Goal: Task Accomplishment & Management: Manage account settings

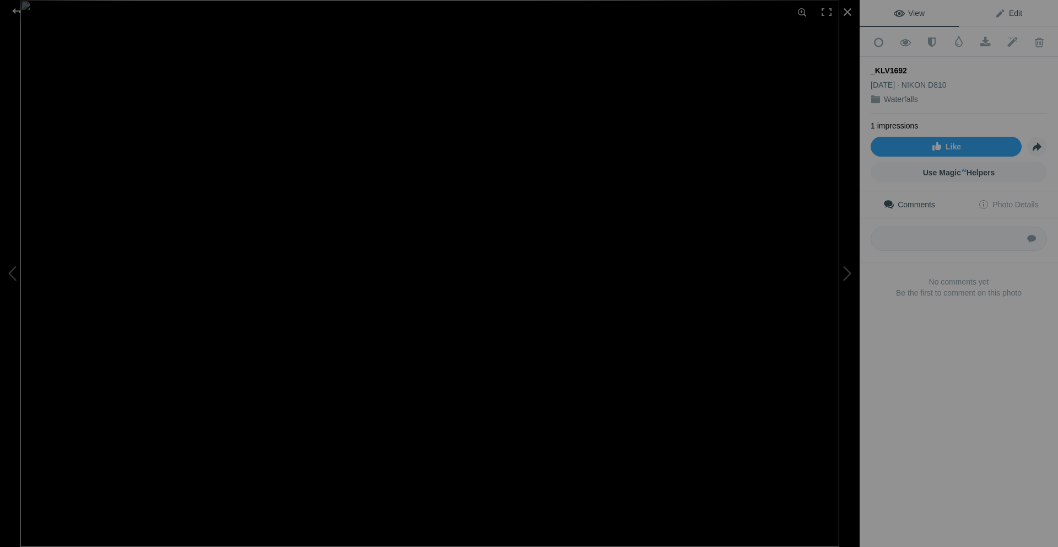
click at [1003, 10] on span "Edit" at bounding box center [1009, 13] width 28 height 9
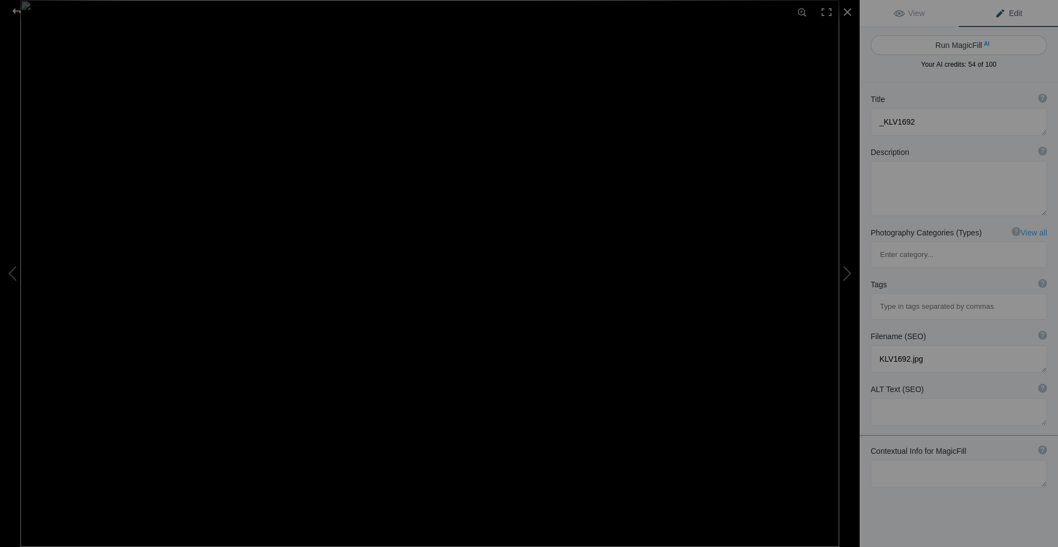
click at [961, 44] on button "Run MagicFill AI" at bounding box center [959, 45] width 176 height 20
type textarea "Serene Waterfall Cascading Over Mossy Rocks in Lush Forest"
type textarea "This captivating image showcases a serene waterfall cascading gently over moss-…"
type textarea "serene-waterfall-cascading-mossy-rocks.jpg"
type textarea "Waterfall cascading over mossy rocks in a lush green forest setting."
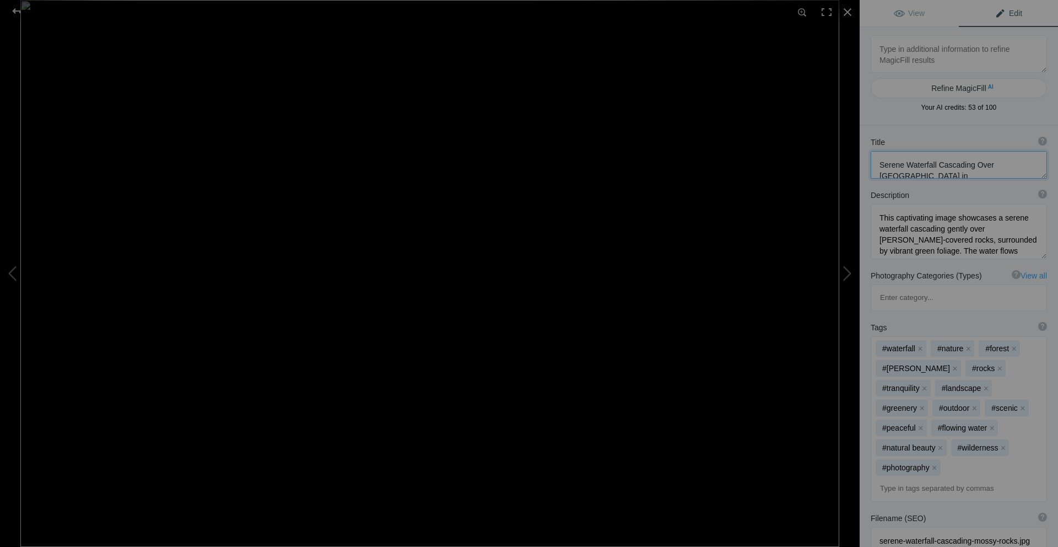
drag, startPoint x: 953, startPoint y: 166, endPoint x: 872, endPoint y: 157, distance: 81.5
click at [872, 157] on textarea at bounding box center [959, 165] width 176 height 28
click at [18, 12] on div at bounding box center [17, 11] width 40 height 22
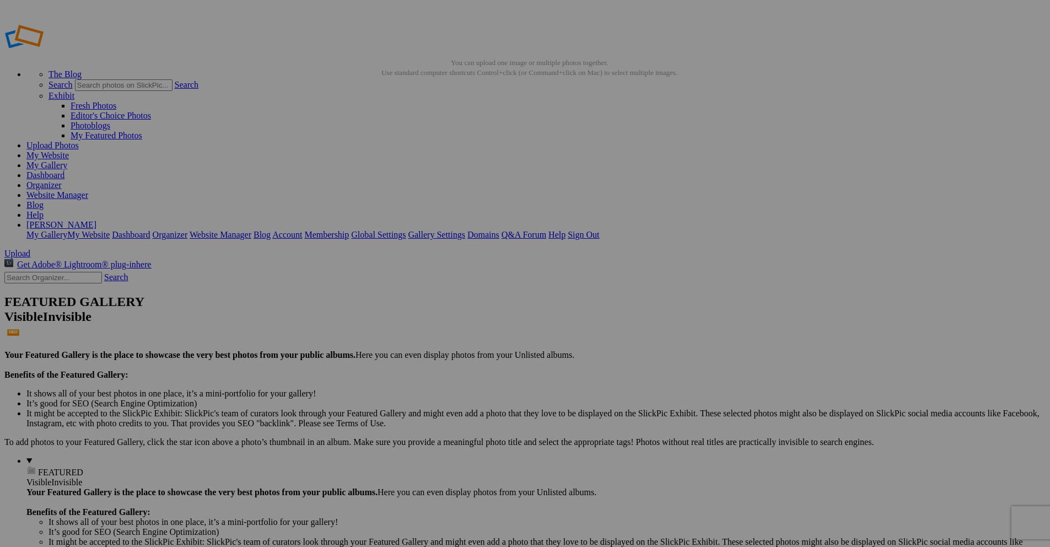
type textarea "Cascades"
drag, startPoint x: 326, startPoint y: 198, endPoint x: 299, endPoint y: 194, distance: 27.7
type input "_"
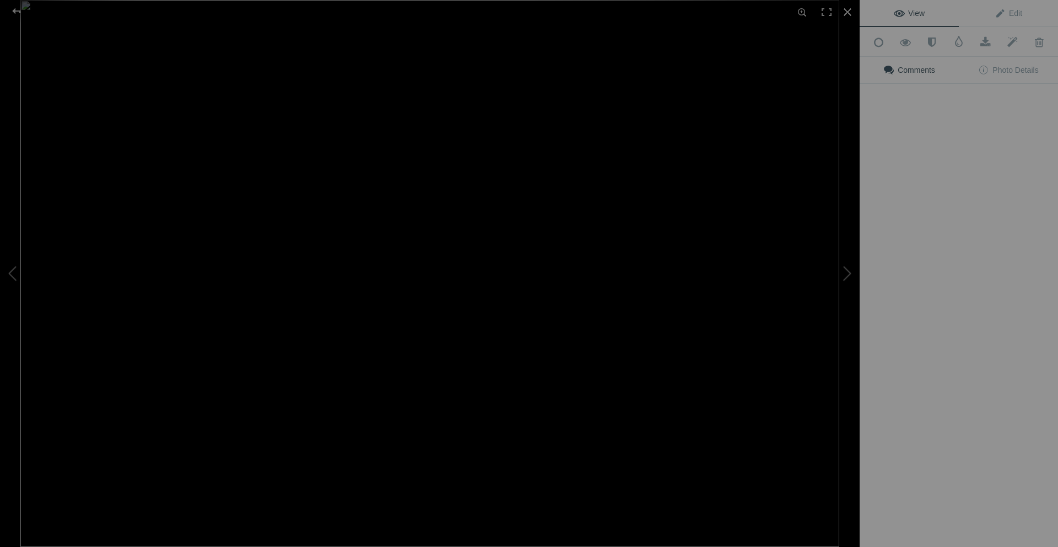
type input "Cascades"
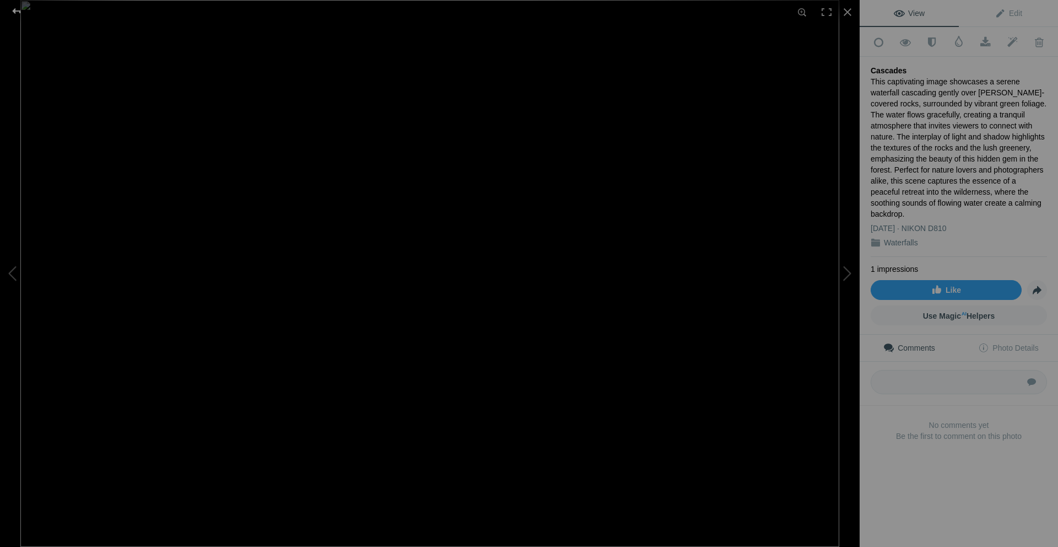
click at [20, 17] on div at bounding box center [17, 11] width 40 height 22
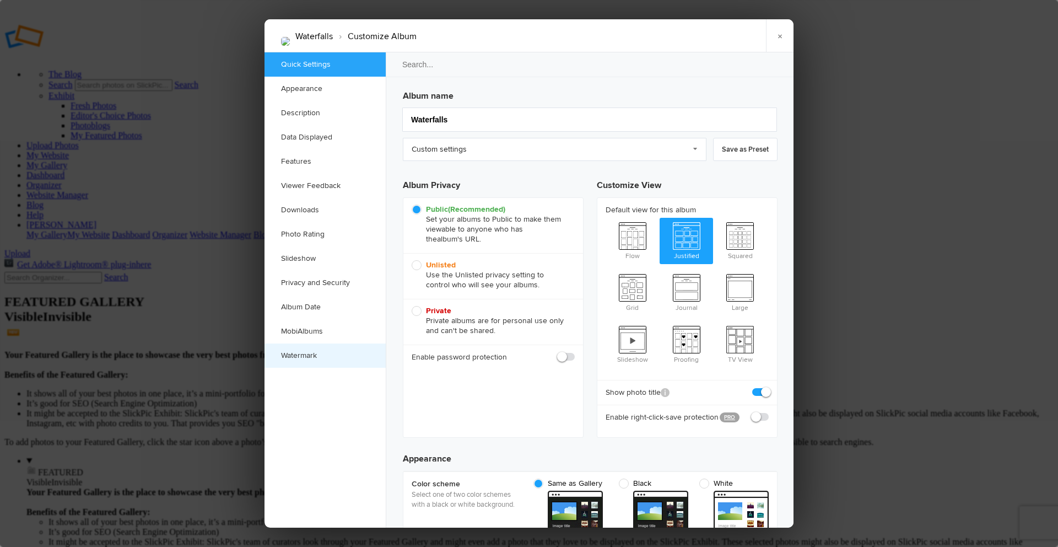
click at [296, 356] on link "Watermark" at bounding box center [324, 355] width 121 height 24
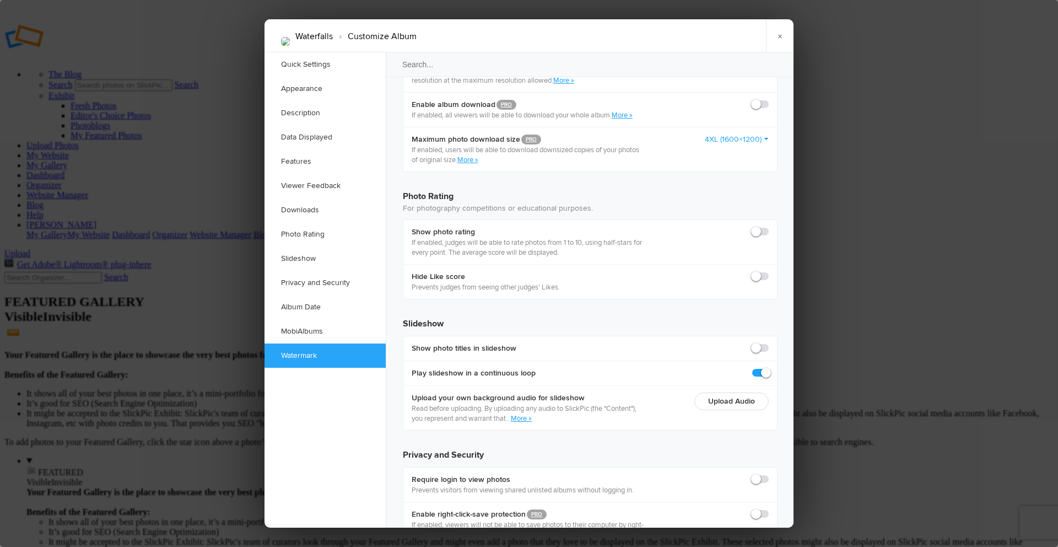
scroll to position [2313, 0]
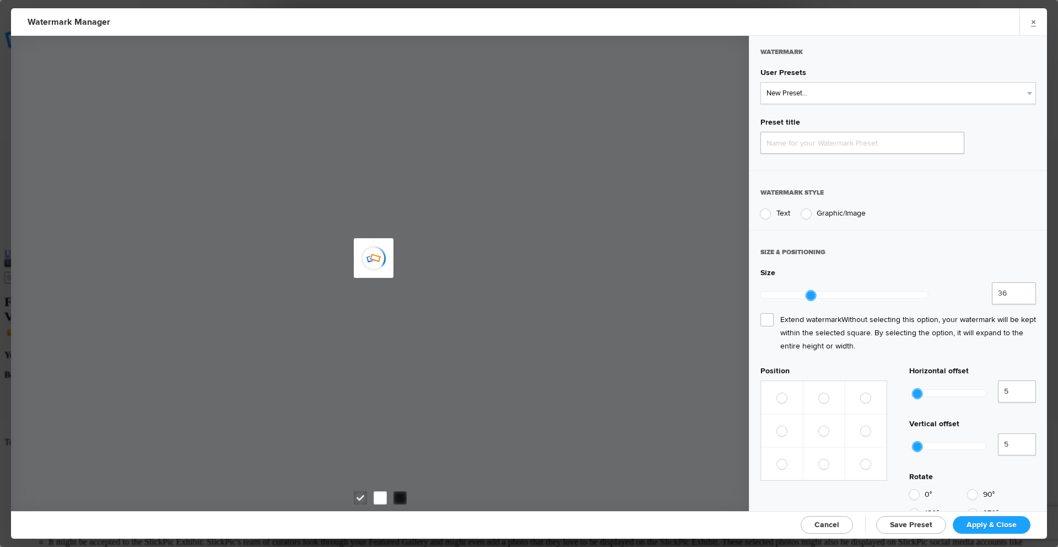
type input "Watermark-10/12/2025"
radio input "true"
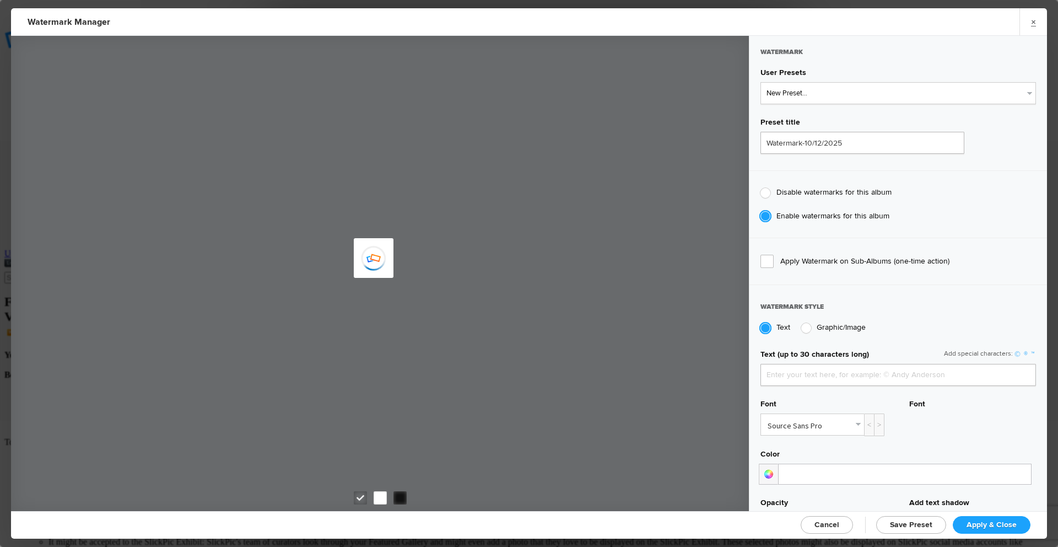
type input "[PERSON_NAME]"
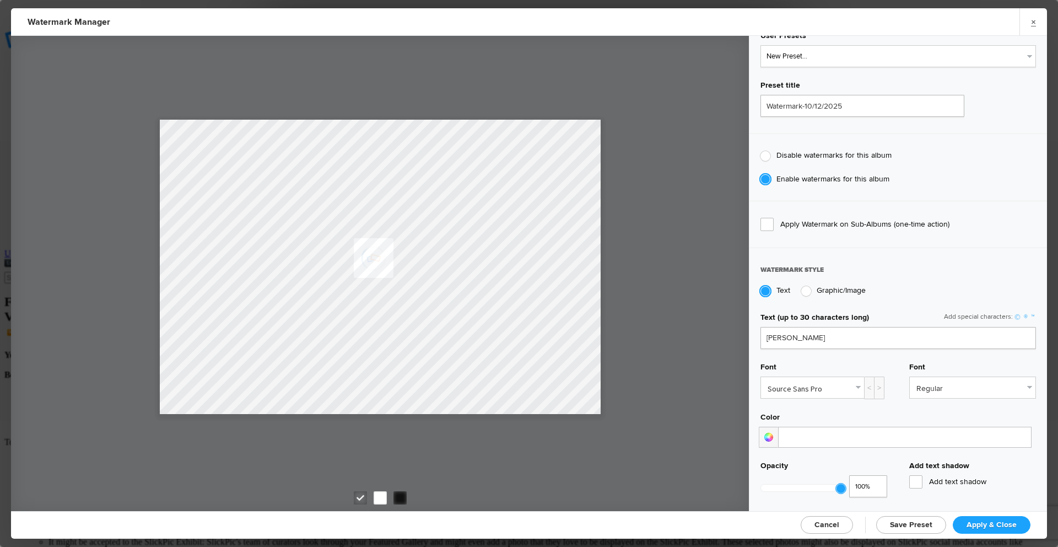
scroll to position [55, 0]
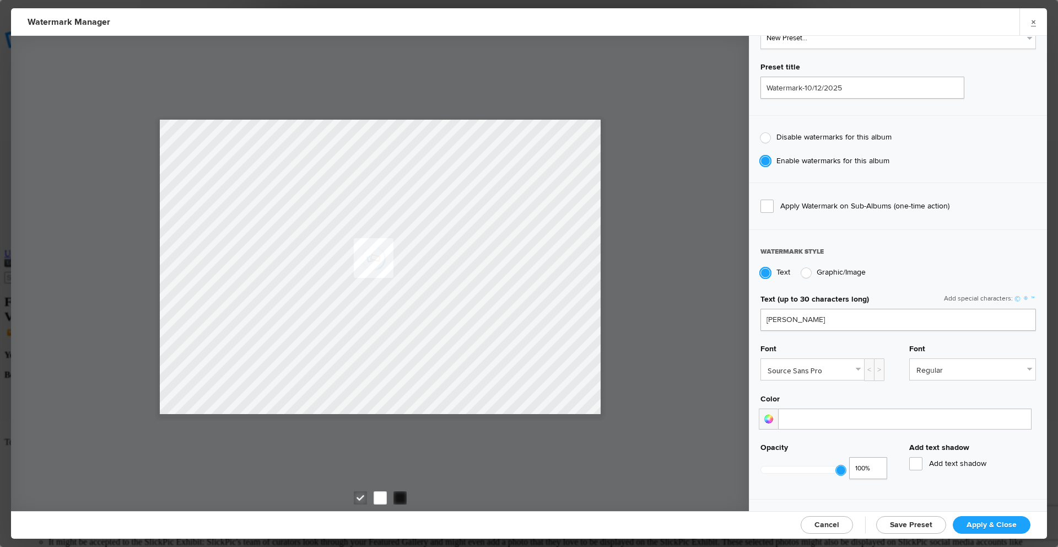
click at [855, 366] on link "Source Sans Pro" at bounding box center [812, 369] width 103 height 21
click at [815, 460] on link "Ceviche One" at bounding box center [815, 465] width 108 height 18
click at [827, 367] on link "Ceviche_One" at bounding box center [812, 369] width 103 height 21
click at [791, 399] on link "Kalam" at bounding box center [815, 399] width 108 height 18
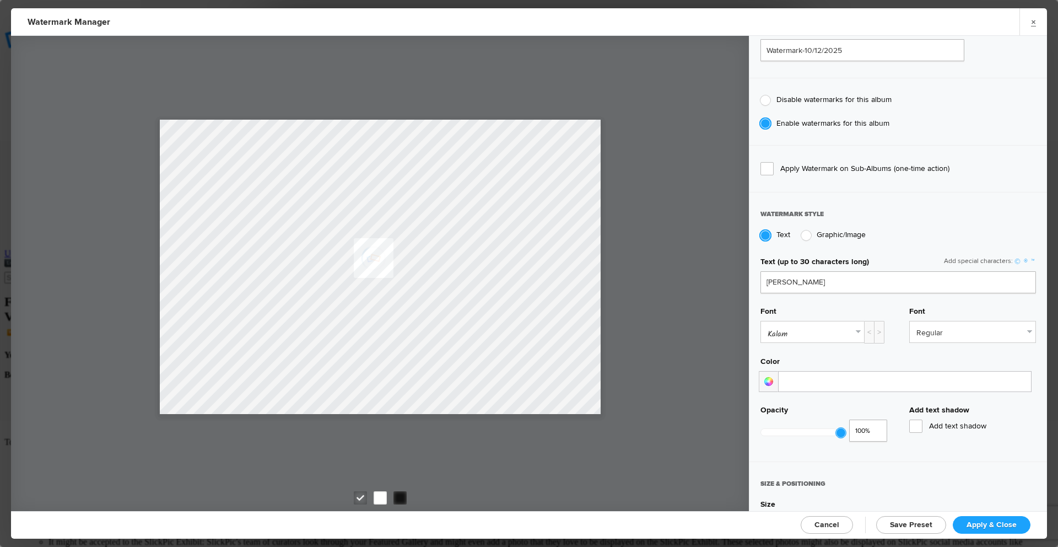
scroll to position [110, 0]
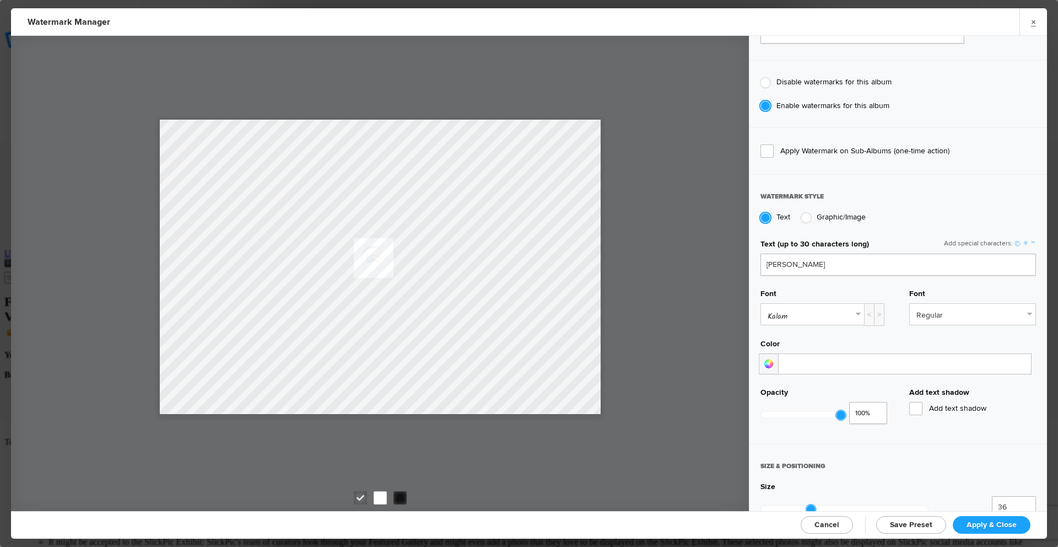
click at [912, 408] on span "Add text shadow" at bounding box center [972, 408] width 127 height 13
click at [0, 0] on input "Add text shadow" at bounding box center [0, 0] width 0 height 0
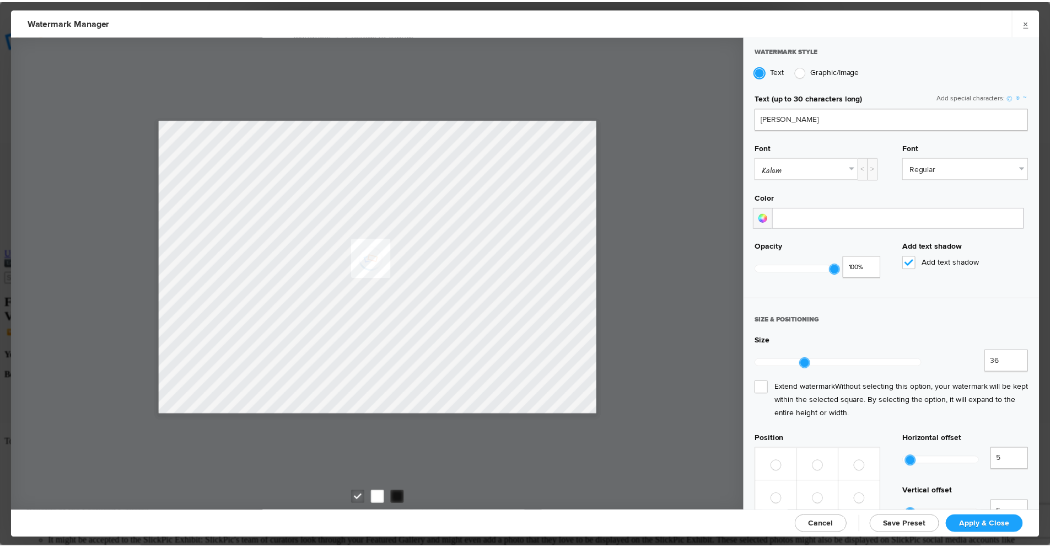
scroll to position [275, 0]
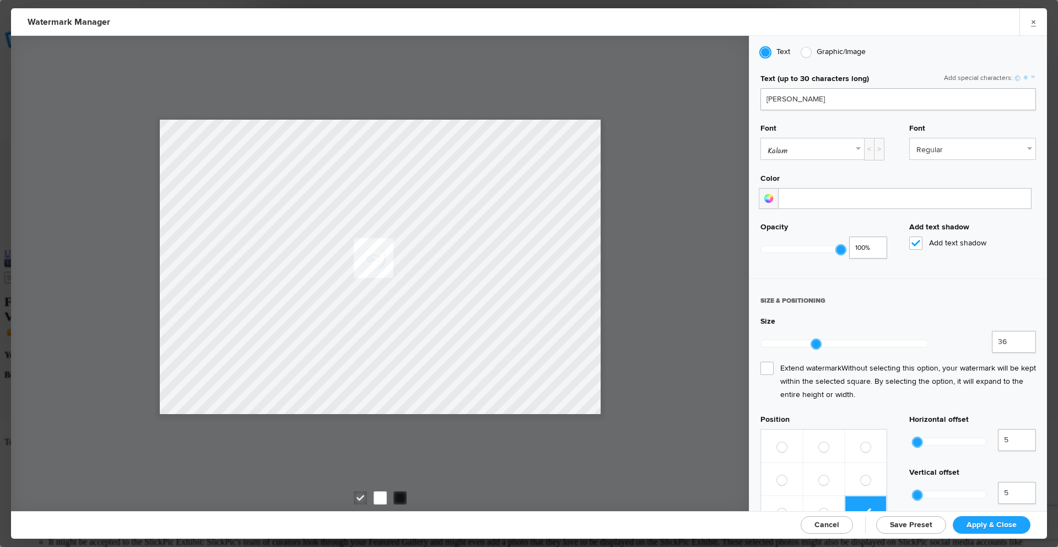
type input "35"
click at [809, 339] on div at bounding box center [809, 344] width 10 height 10
click at [982, 522] on span "Apply & Close" at bounding box center [991, 524] width 50 height 9
checkbox input "true"
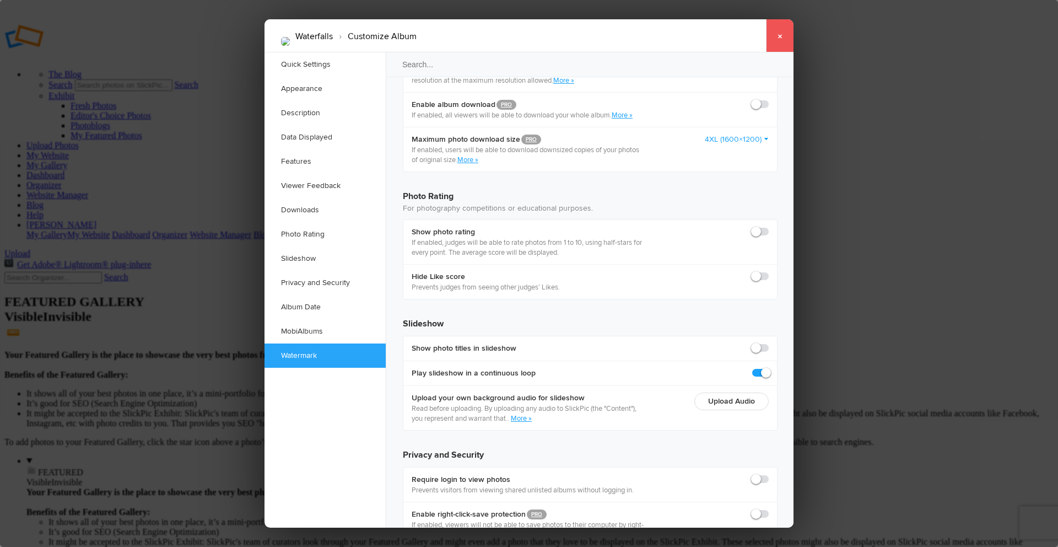
click at [779, 37] on link "×" at bounding box center [780, 35] width 28 height 33
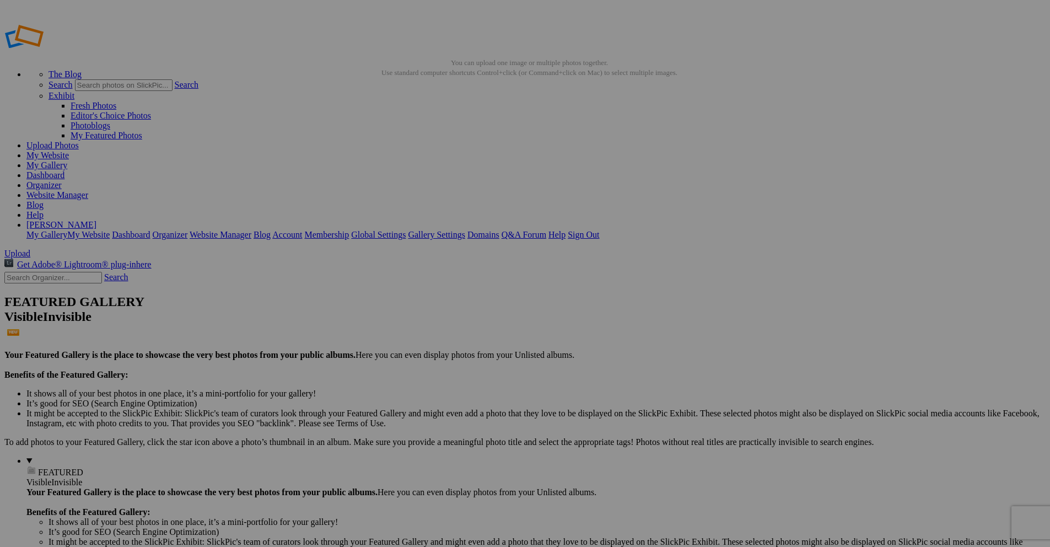
type input "Woodland"
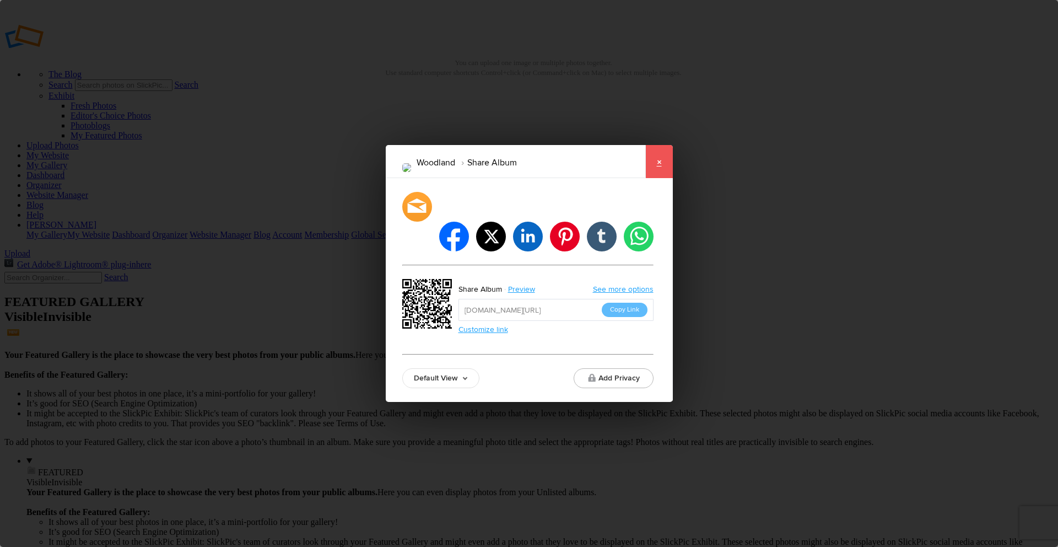
click at [659, 175] on link "×" at bounding box center [659, 161] width 28 height 33
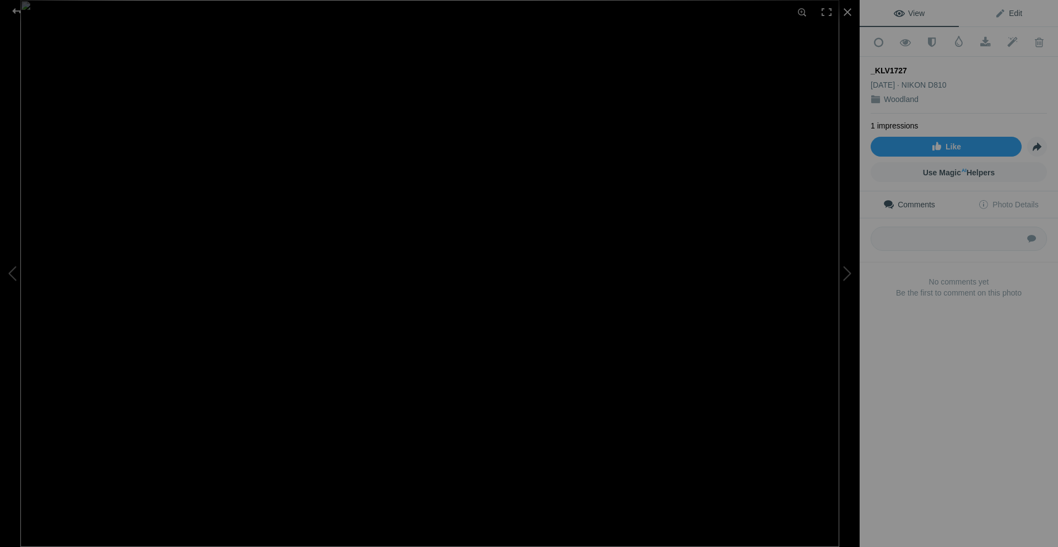
click at [1008, 13] on span "Edit" at bounding box center [1009, 13] width 28 height 9
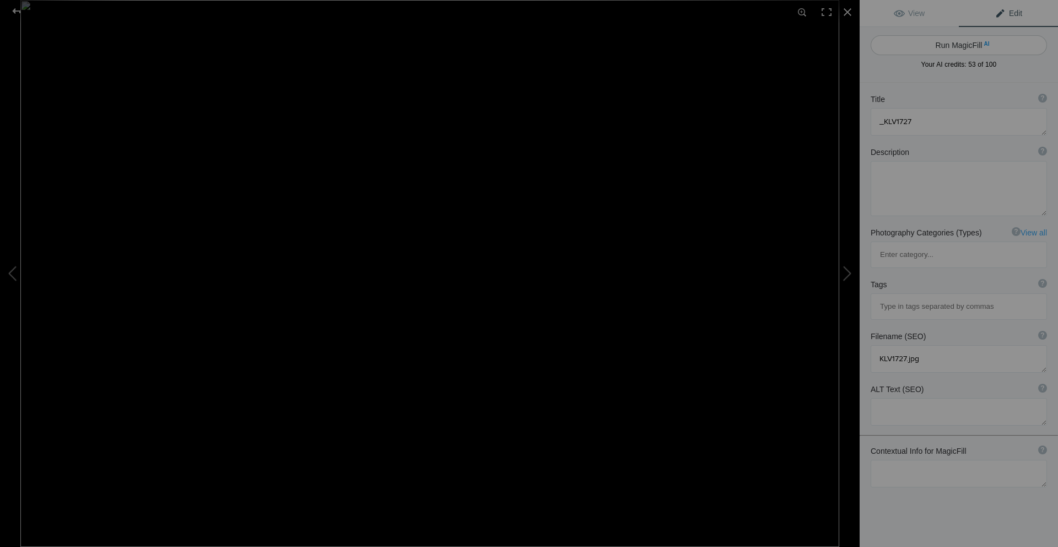
click at [943, 44] on button "Run MagicFill AI" at bounding box center [959, 45] width 176 height 20
type textarea "Vibrant Green Maple Leaves in Forest Setting"
type textarea "This image captures a close-up view of vibrant green maple leaves gracefully ha…"
type textarea "vibrant-green-maple-leaves-forest.jpg"
type textarea "Close-up of vibrant green maple leaves against a blurred tree trunk background."
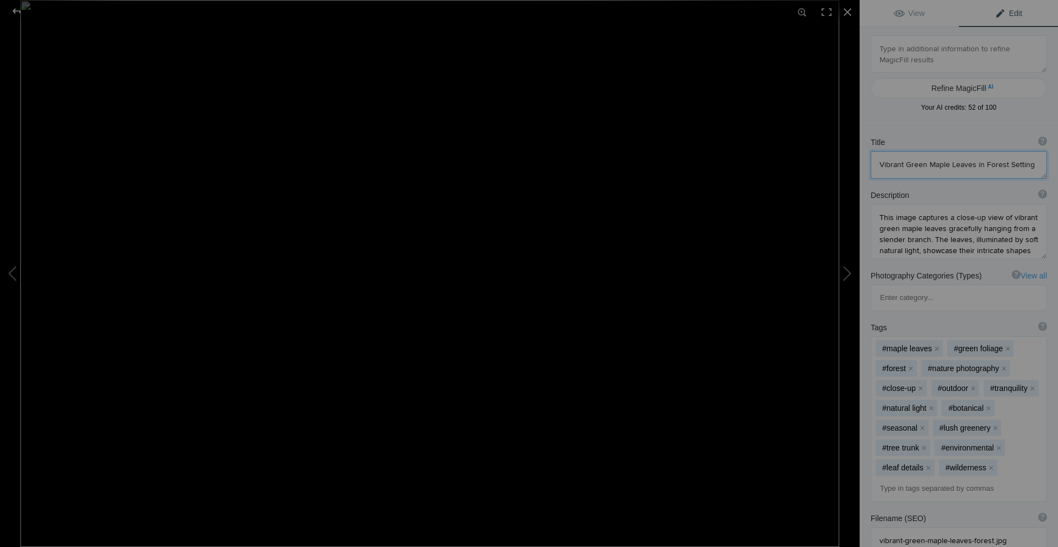
drag, startPoint x: 1029, startPoint y: 165, endPoint x: 905, endPoint y: 170, distance: 124.6
click at [905, 170] on textarea at bounding box center [959, 165] width 176 height 28
click at [15, 9] on div at bounding box center [17, 11] width 40 height 22
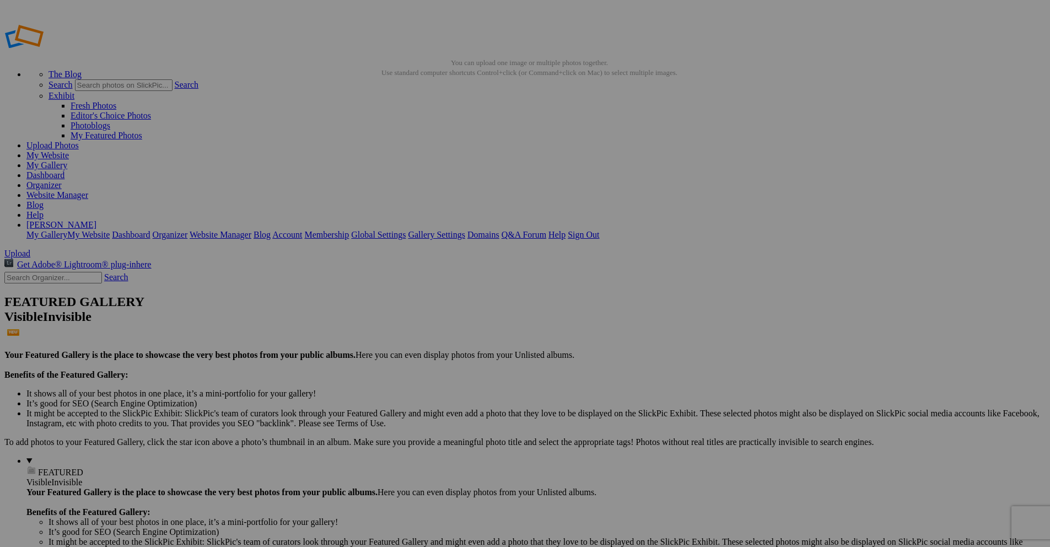
drag, startPoint x: 323, startPoint y: 202, endPoint x: 284, endPoint y: 199, distance: 39.7
paste input "Green Maple Leaves in Forest Setting"
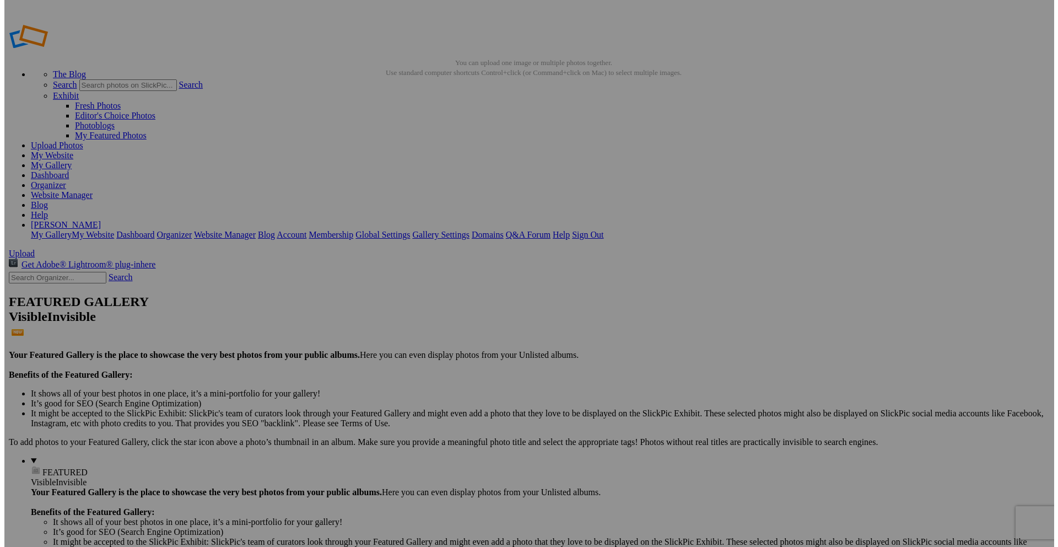
scroll to position [0, 19]
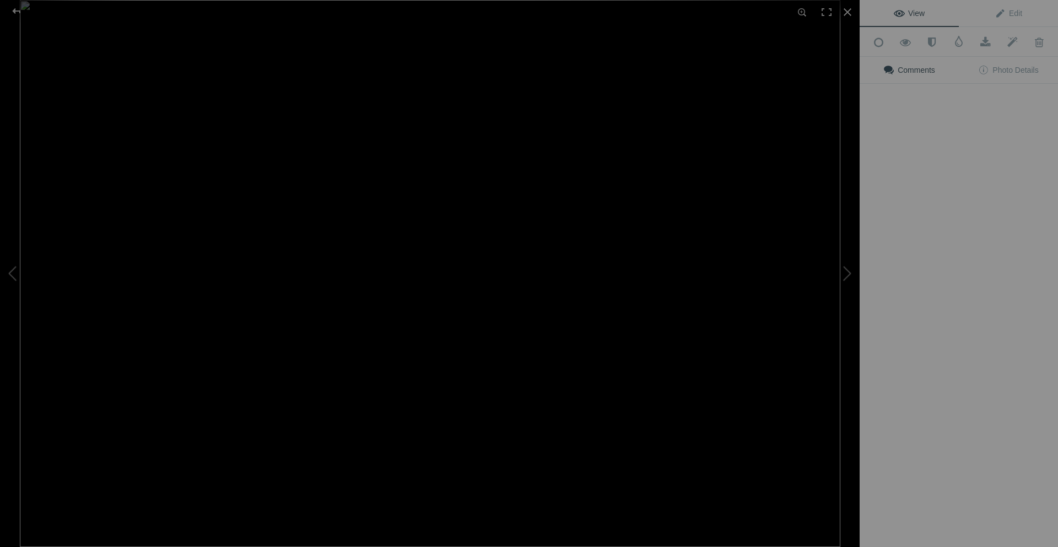
type input "Green Maple Leaves in Forest Setting"
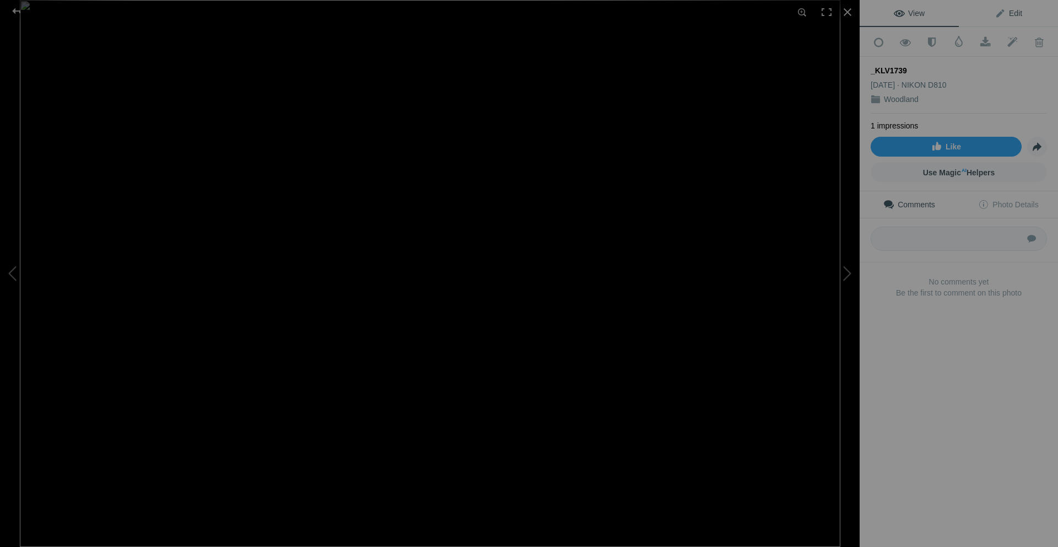
click at [1008, 14] on span "Edit" at bounding box center [1009, 13] width 28 height 9
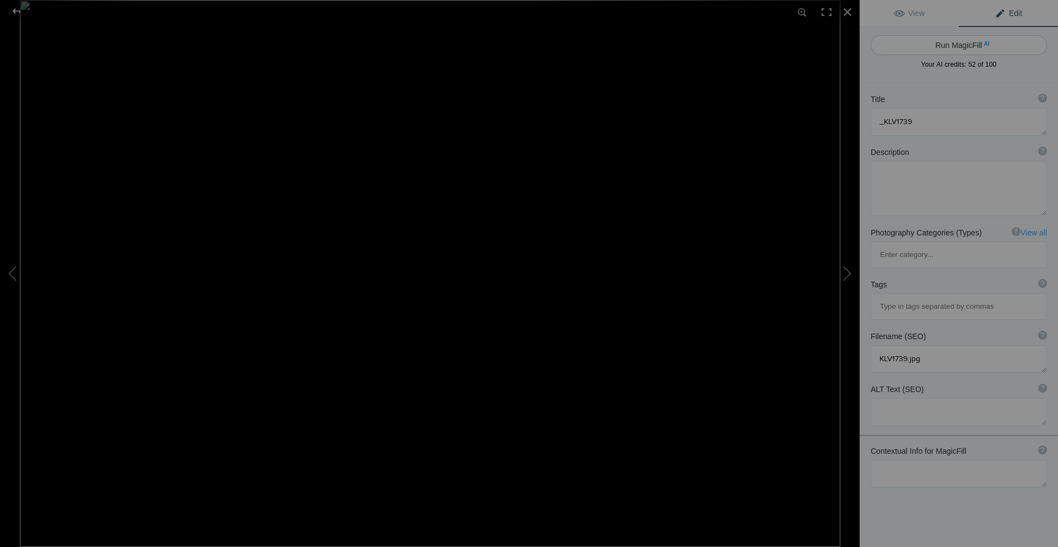
click at [945, 45] on button "Run MagicFill AI" at bounding box center [959, 45] width 176 height 20
type textarea "Misty Forest Scene with Unique Tree and Rocky Terrain"
type textarea "This captivating image showcases a misty forest landscape featuring a unique tr…"
type textarea "misty-forest-tree-rocky-terrain.jpg"
type textarea "Misty forest landscape featuring a unique tree and rocky terrain."
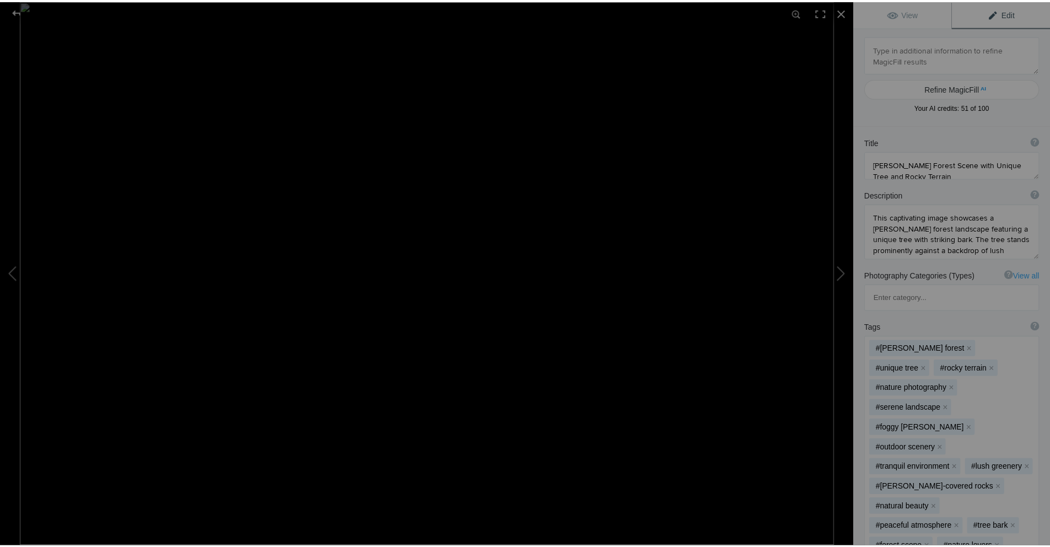
scroll to position [11, 0]
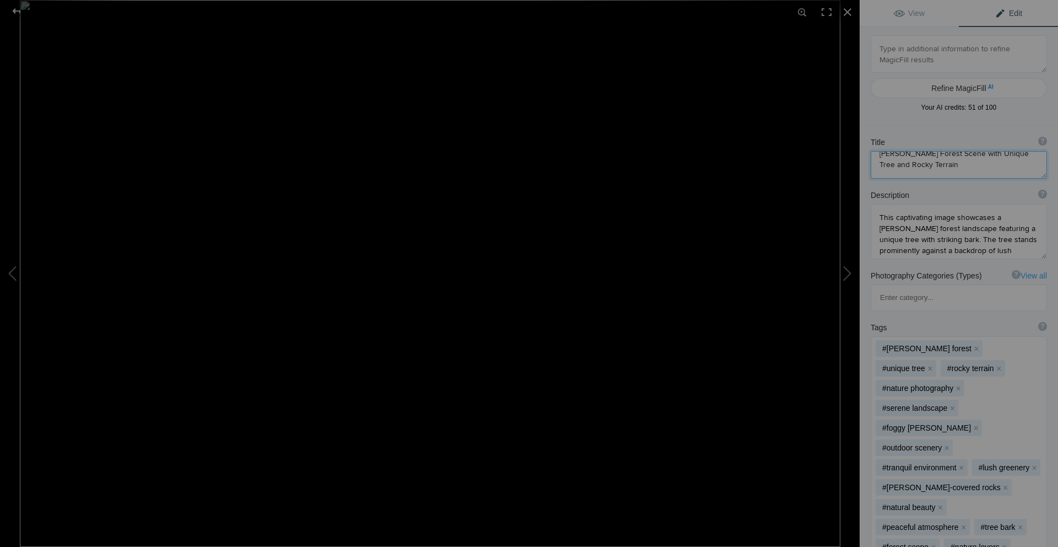
drag, startPoint x: 937, startPoint y: 164, endPoint x: 879, endPoint y: 156, distance: 58.4
click at [879, 156] on textarea at bounding box center [959, 165] width 176 height 28
click at [12, 13] on div at bounding box center [17, 11] width 40 height 22
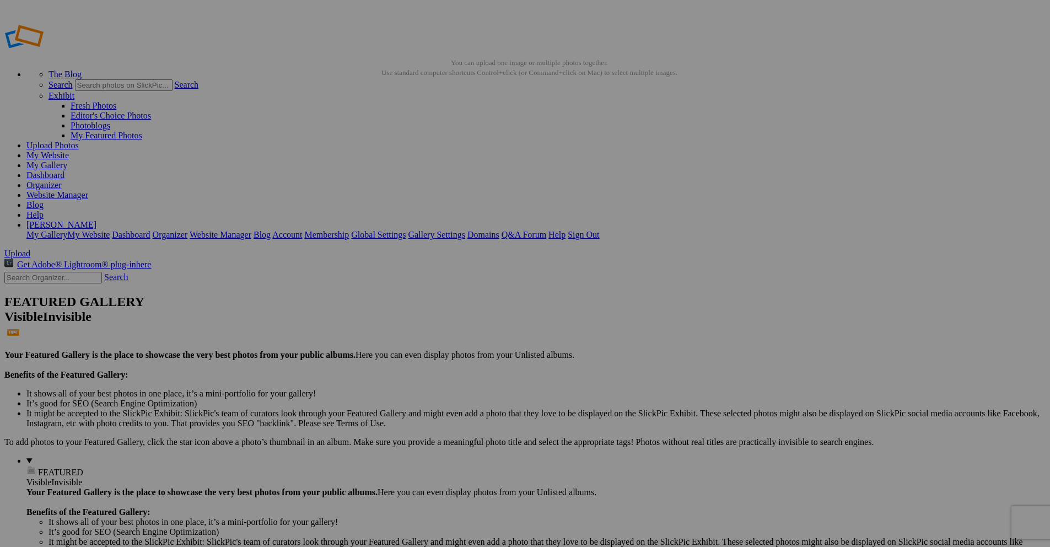
drag, startPoint x: 424, startPoint y: 199, endPoint x: 390, endPoint y: 201, distance: 34.8
paste input "Misty Forest Scene with Unique Tree and Rocky Terrain"
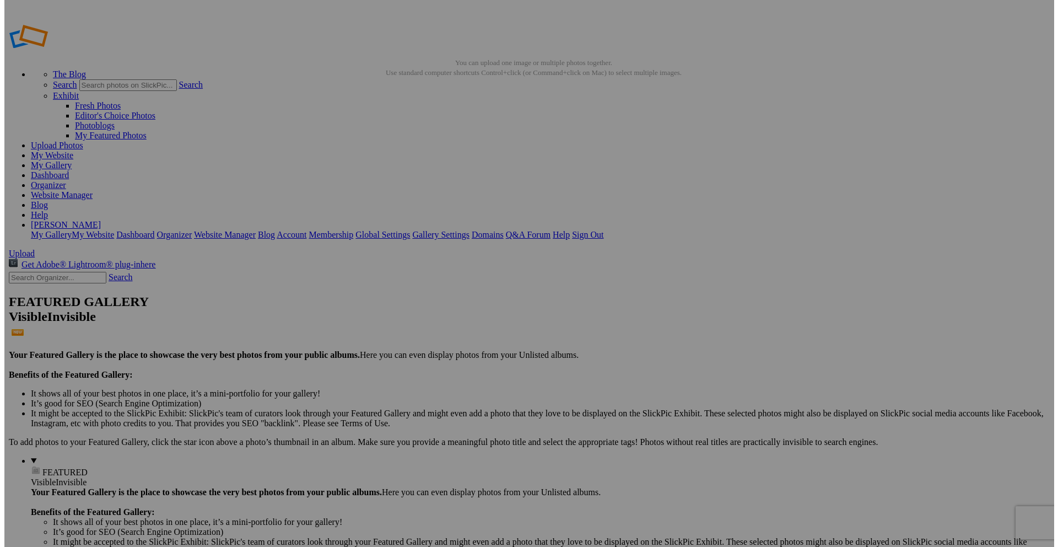
scroll to position [0, 67]
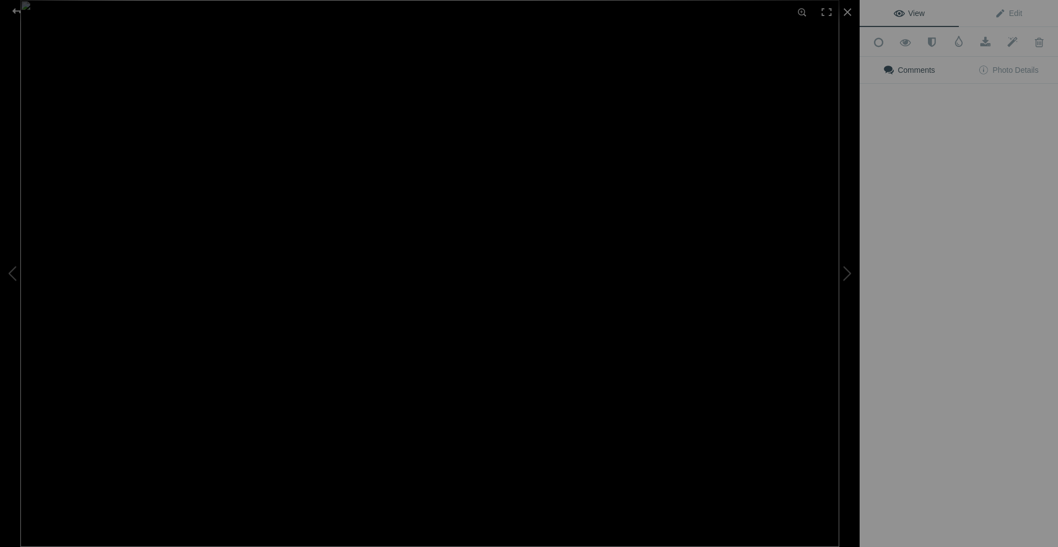
type input "Misty Forest Scene with Unique Tree and Rocky Terrain"
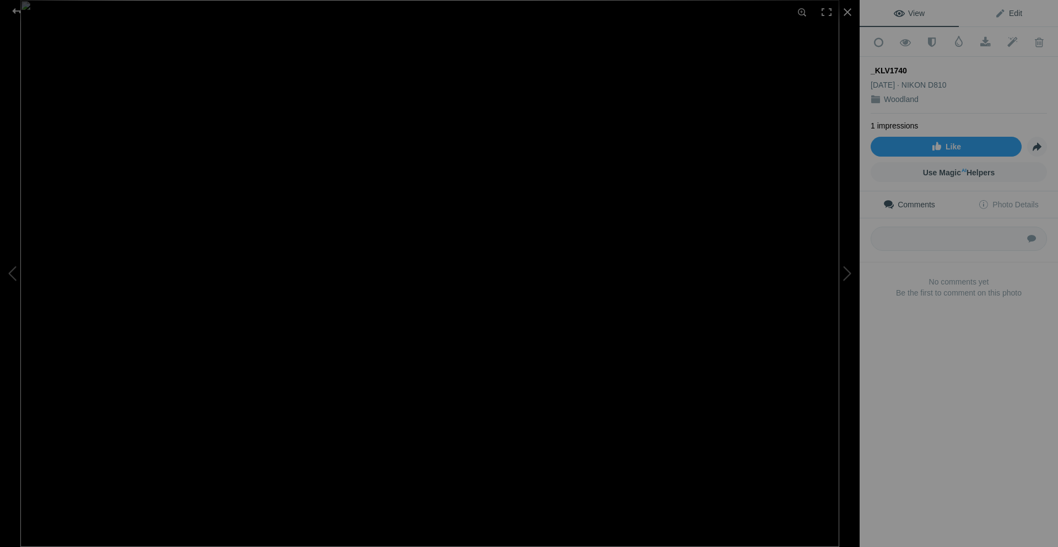
click at [1009, 13] on span "Edit" at bounding box center [1009, 13] width 28 height 9
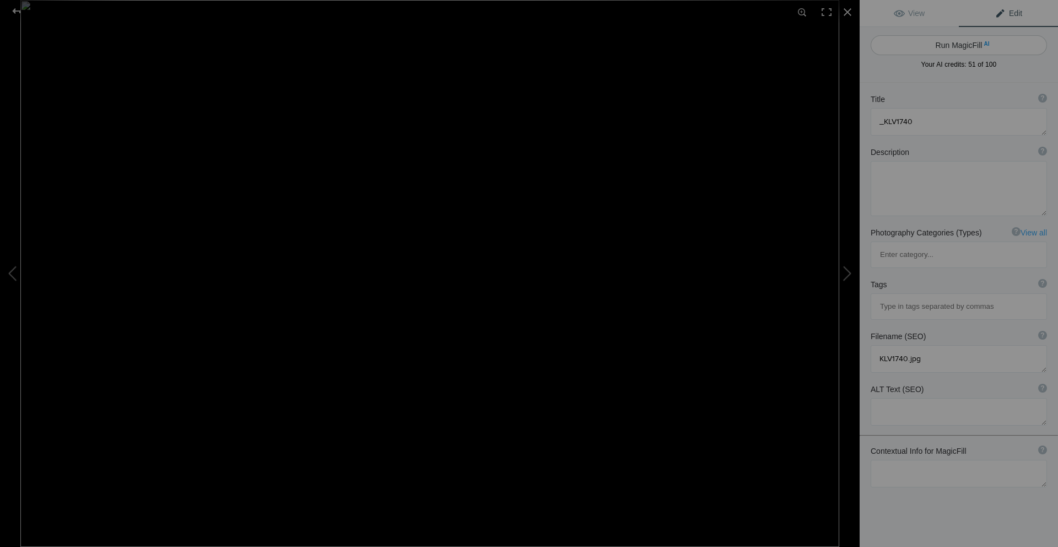
click at [955, 45] on button "Run MagicFill AI" at bounding box center [959, 45] width 176 height 20
type textarea "Misty Forest Scene with Lush Greenery"
type textarea "This captivating image showcases a serene forest enveloped in mist, highlightin…"
type textarea "misty-forest-scene-lush-greenery.jpg"
type textarea "Misty forest scene with lush green trees and soft light filtering through the c…"
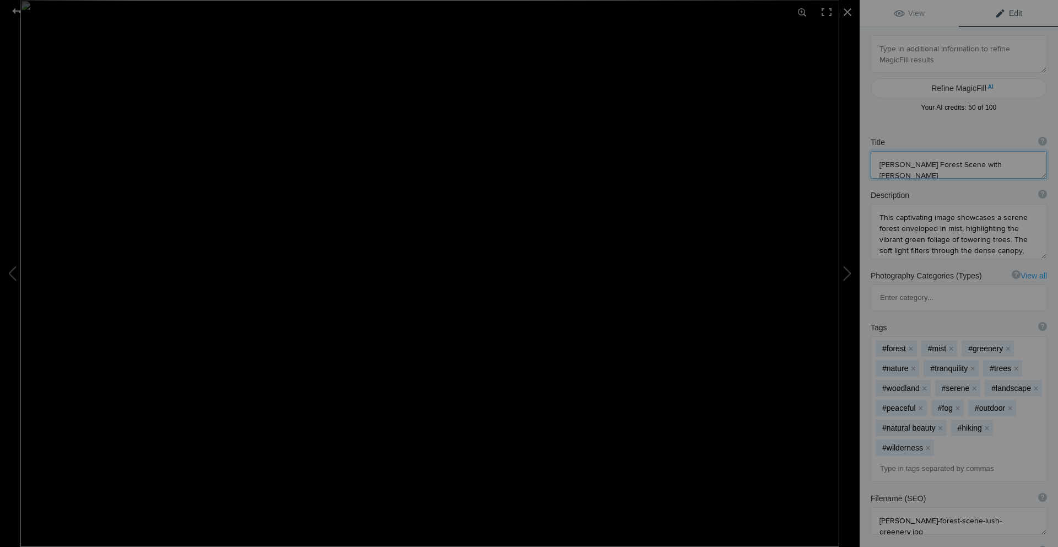
drag, startPoint x: 943, startPoint y: 165, endPoint x: 872, endPoint y: 165, distance: 70.5
click at [872, 165] on textarea at bounding box center [959, 165] width 176 height 28
click at [18, 15] on div at bounding box center [17, 11] width 40 height 22
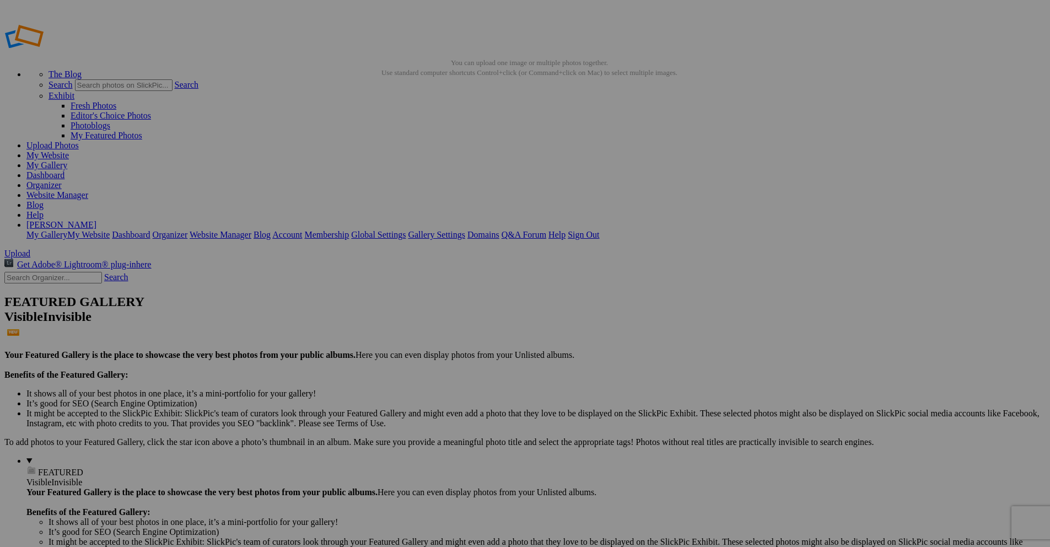
drag, startPoint x: 529, startPoint y: 201, endPoint x: 476, endPoint y: 198, distance: 53.5
paste input "Misty Forest Scene"
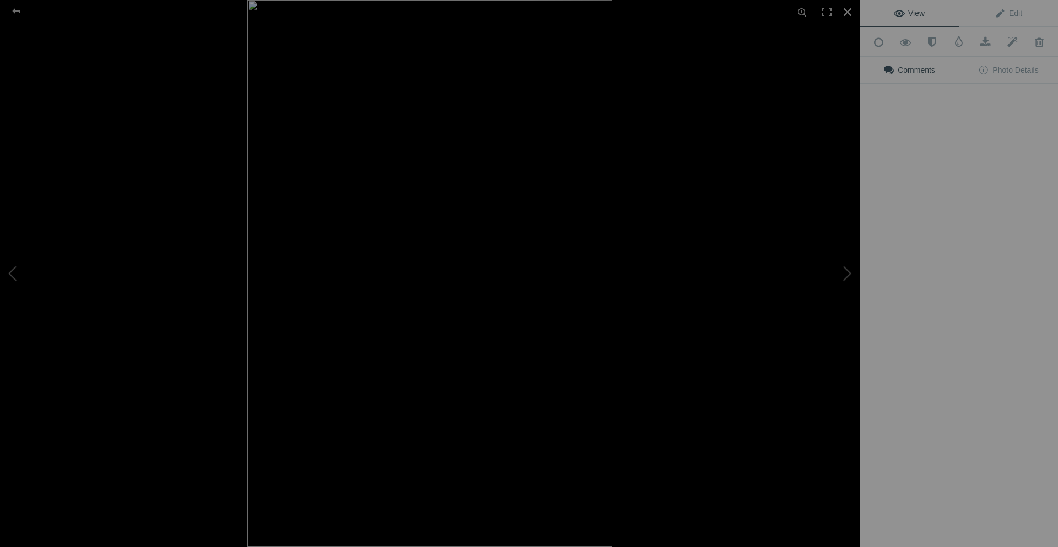
type input "Misty Forest Scene"
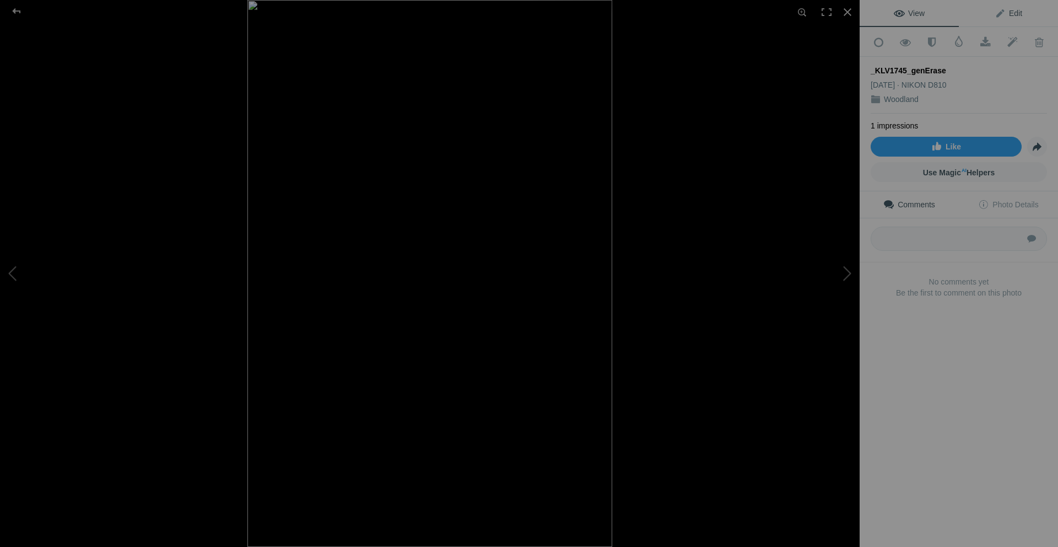
click at [1004, 11] on span "Edit" at bounding box center [1009, 13] width 28 height 9
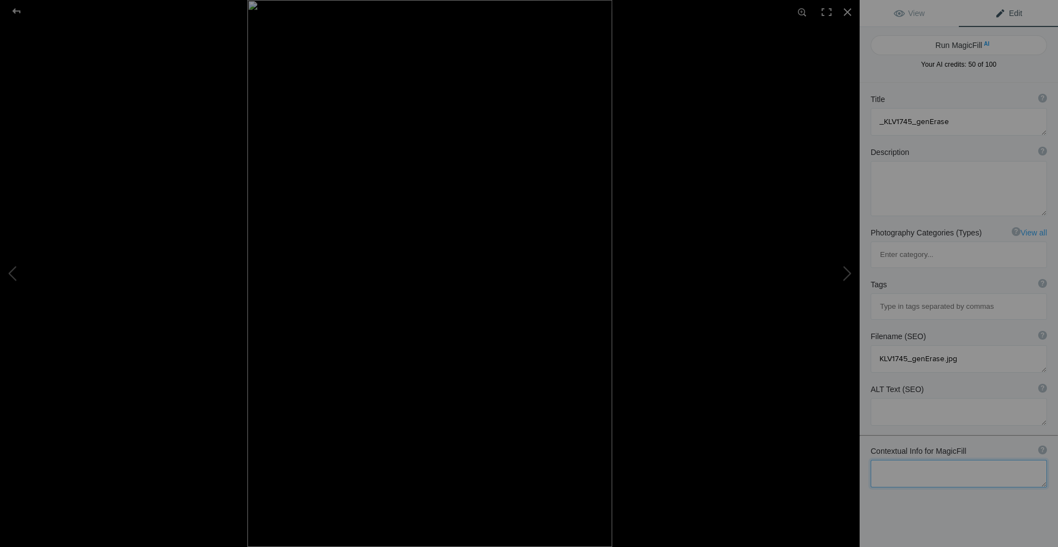
click at [903, 460] on textarea at bounding box center [959, 474] width 176 height 28
drag, startPoint x: 906, startPoint y: 429, endPoint x: 879, endPoint y: 435, distance: 27.0
click at [879, 460] on textarea at bounding box center [959, 474] width 176 height 28
click at [906, 460] on textarea at bounding box center [959, 474] width 176 height 28
click at [907, 460] on textarea at bounding box center [959, 474] width 176 height 28
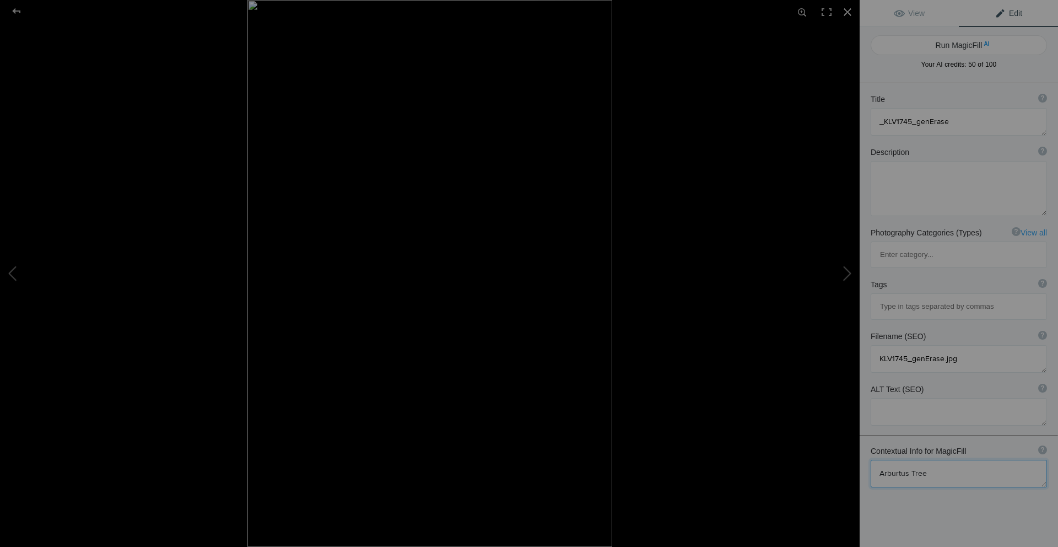
drag, startPoint x: 907, startPoint y: 430, endPoint x: 890, endPoint y: 434, distance: 18.0
click at [890, 460] on textarea at bounding box center [959, 474] width 176 height 28
click at [896, 460] on textarea at bounding box center [959, 474] width 176 height 28
click at [931, 460] on textarea at bounding box center [959, 474] width 176 height 28
type textarea "Arbutus Tree reaching over the edge"
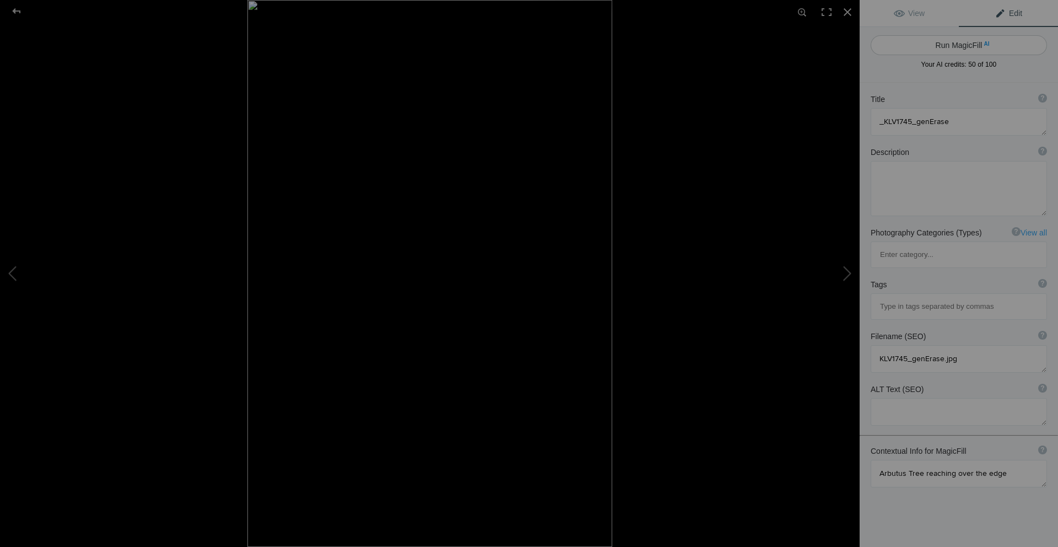
click at [952, 46] on button "Run MagicFill AI" at bounding box center [959, 45] width 176 height 20
type textarea "Arbutus Tree Overlooking Lush Forest Landscape"
type textarea "This striking image captures an Arbutus tree with its unique, twisting branches…"
type textarea "arbutus-tree-overlooking-forest.jpg"
type textarea "Arbutus tree with twisting branches overlooking a misty forest landscape."
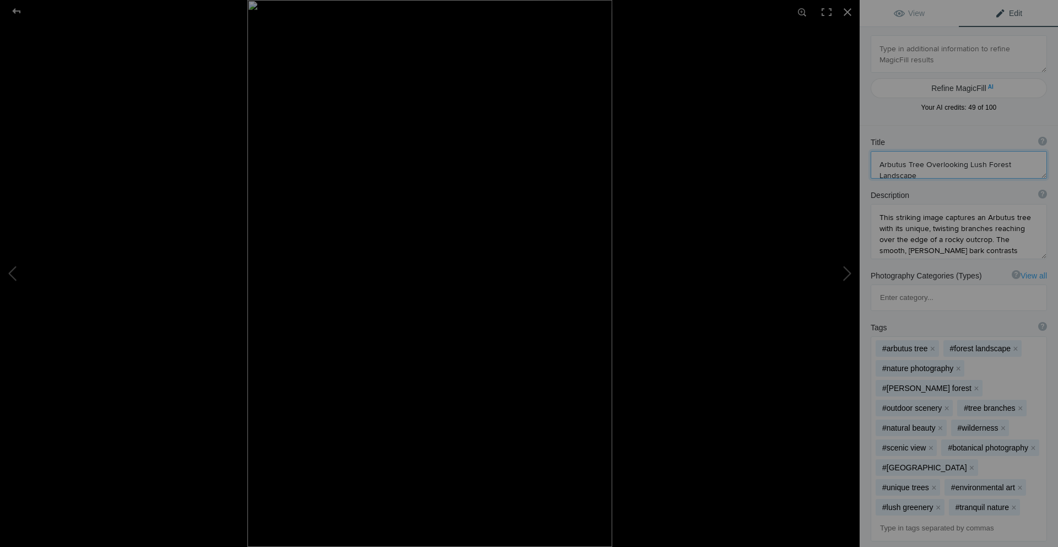
drag, startPoint x: 930, startPoint y: 166, endPoint x: 873, endPoint y: 157, distance: 57.4
click at [873, 157] on textarea at bounding box center [959, 165] width 176 height 28
click at [14, 12] on div at bounding box center [17, 11] width 40 height 22
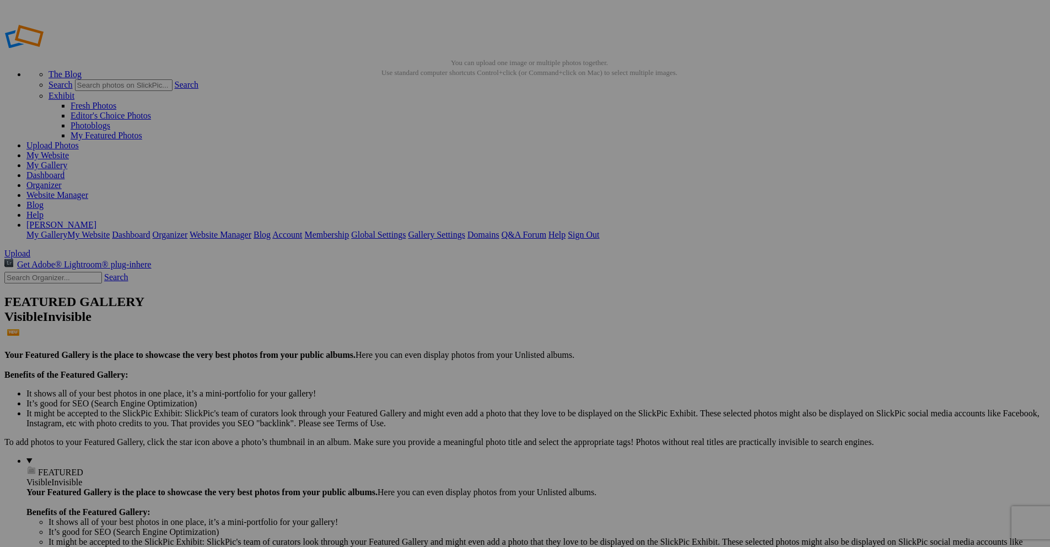
drag, startPoint x: 633, startPoint y: 216, endPoint x: 566, endPoint y: 210, distance: 66.9
paste input "Arbutus Tree Overlooking Lush Forest Landscap"
type input "Arbutus Tree Overlooking Lush Forest Landscape"
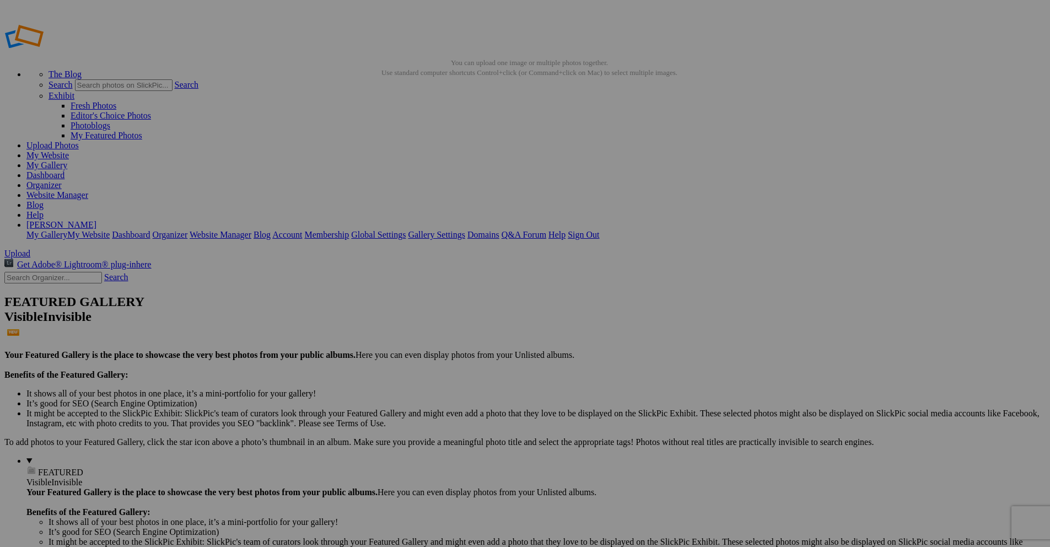
scroll to position [0, 0]
drag, startPoint x: 721, startPoint y: 215, endPoint x: 682, endPoint y: 212, distance: 39.3
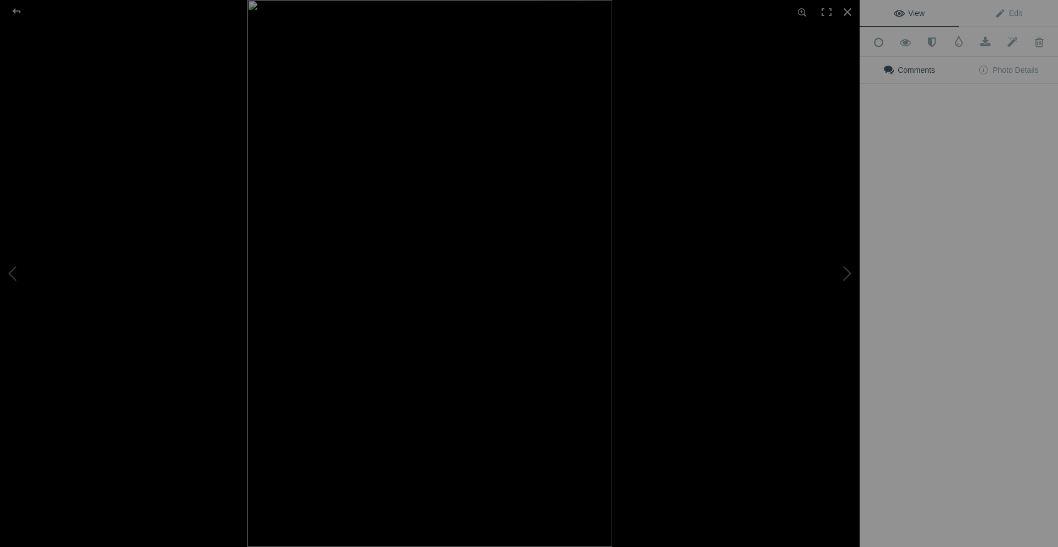
type input "Young Arbutus"
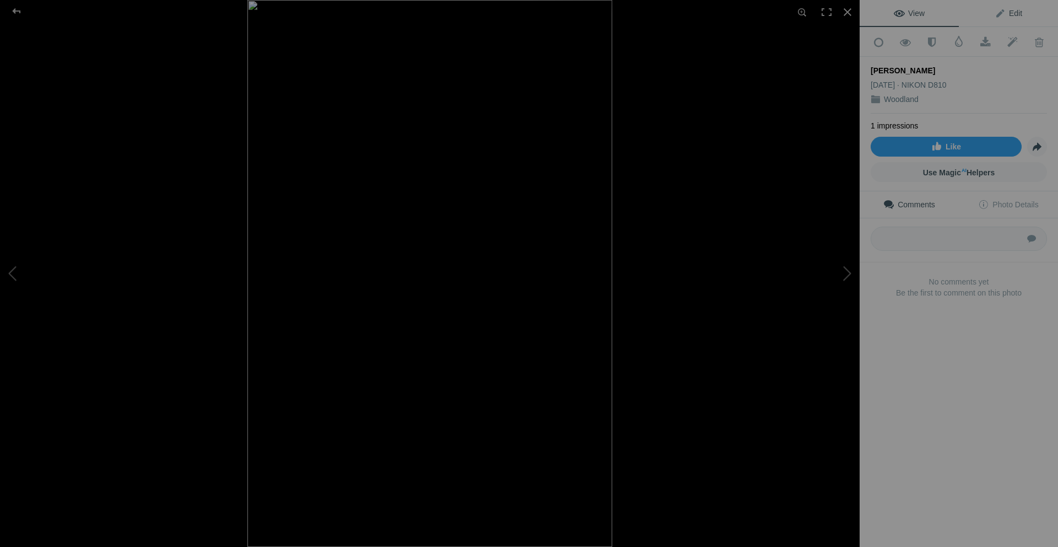
click at [1000, 19] on link "Edit" at bounding box center [1008, 13] width 99 height 26
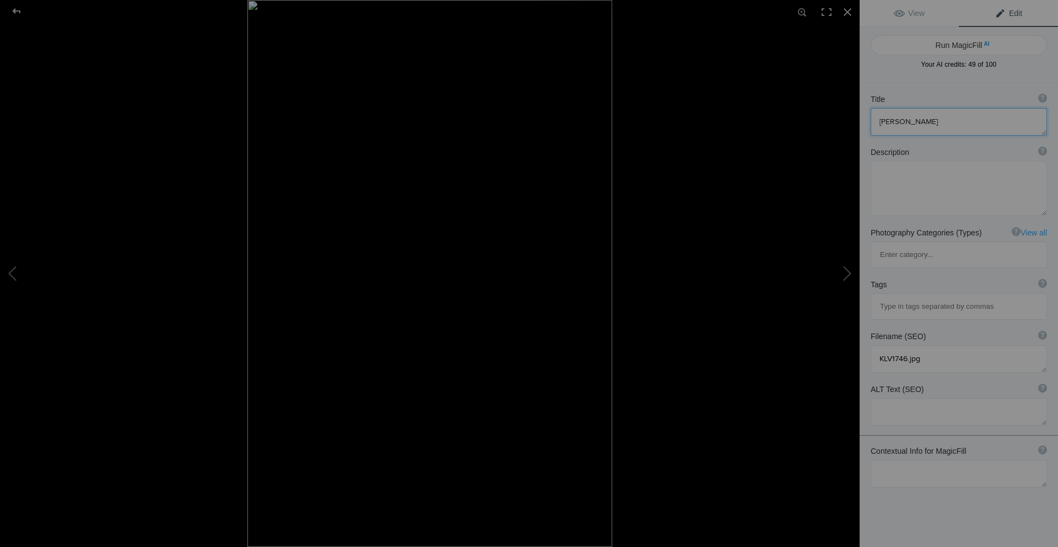
drag, startPoint x: 902, startPoint y: 120, endPoint x: 879, endPoint y: 122, distance: 23.2
click at [879, 122] on textarea at bounding box center [959, 122] width 176 height 28
click at [899, 460] on textarea at bounding box center [959, 474] width 176 height 28
paste textarea "Young Arbutus"
type textarea "Young Arbutus"
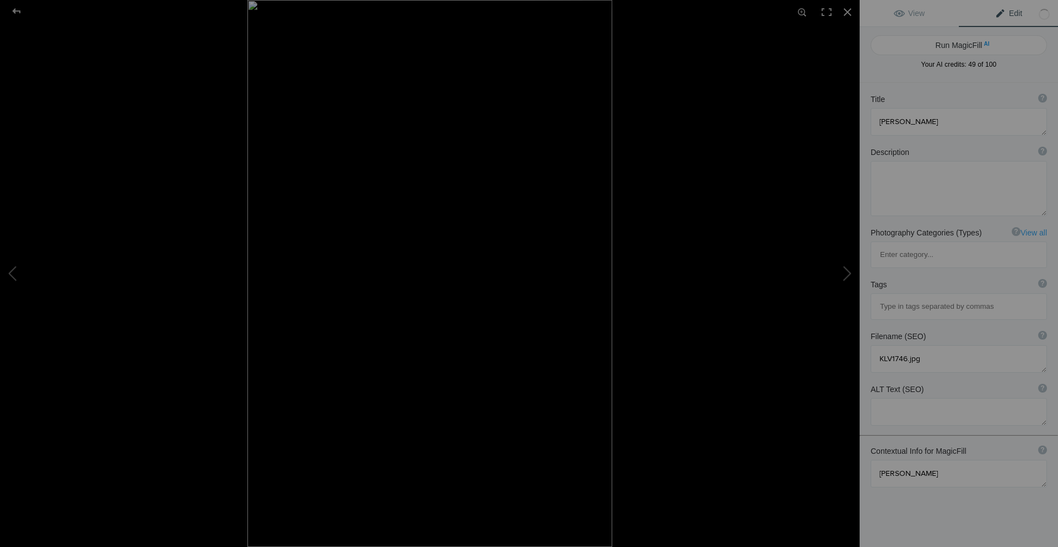
click at [1006, 10] on span "Edit" at bounding box center [1009, 13] width 28 height 9
click at [971, 45] on button "Run MagicFill AI" at bounding box center [959, 45] width 176 height 20
type textarea "Young Arbutus Tree in Misty Landscape"
type textarea "This image showcases a young Arbutus tree, known for its distinctive reddish-br…"
type textarea "young-arbutus-tree-misty-landscape.jpg"
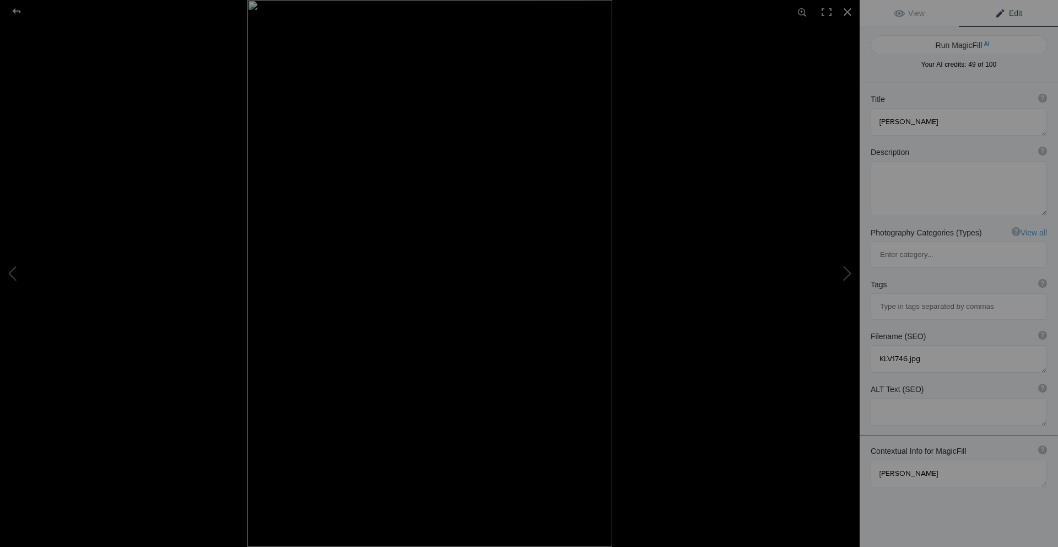
type textarea "Young Arbutus tree with reddish-brown bark in a misty landscape."
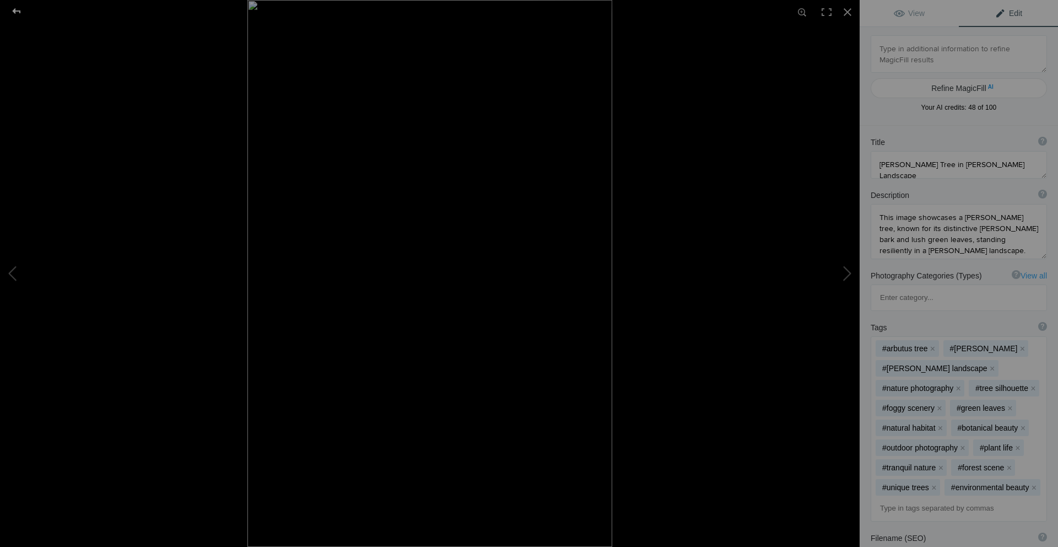
click at [18, 9] on div at bounding box center [17, 11] width 40 height 22
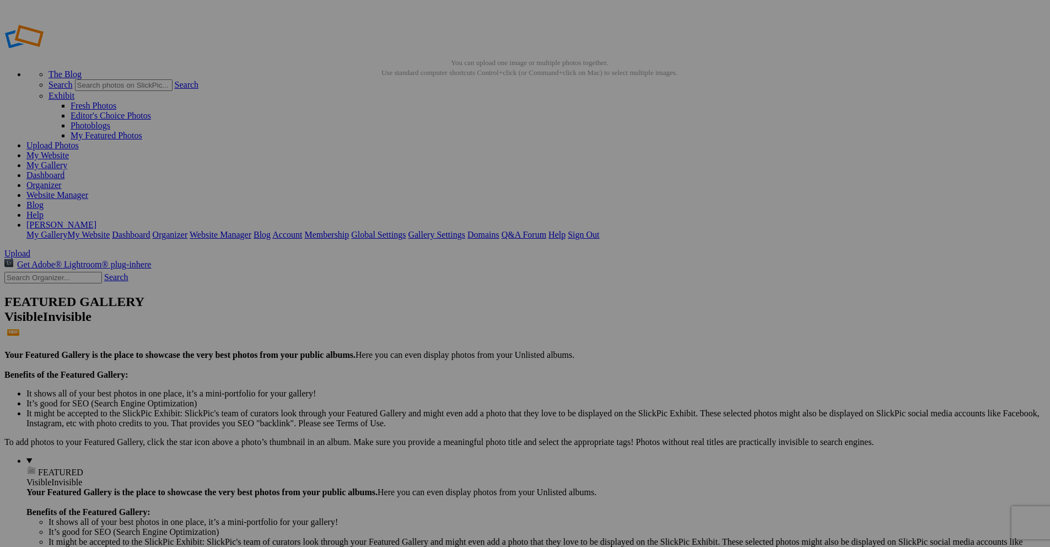
drag, startPoint x: 820, startPoint y: 200, endPoint x: 776, endPoint y: 200, distance: 44.1
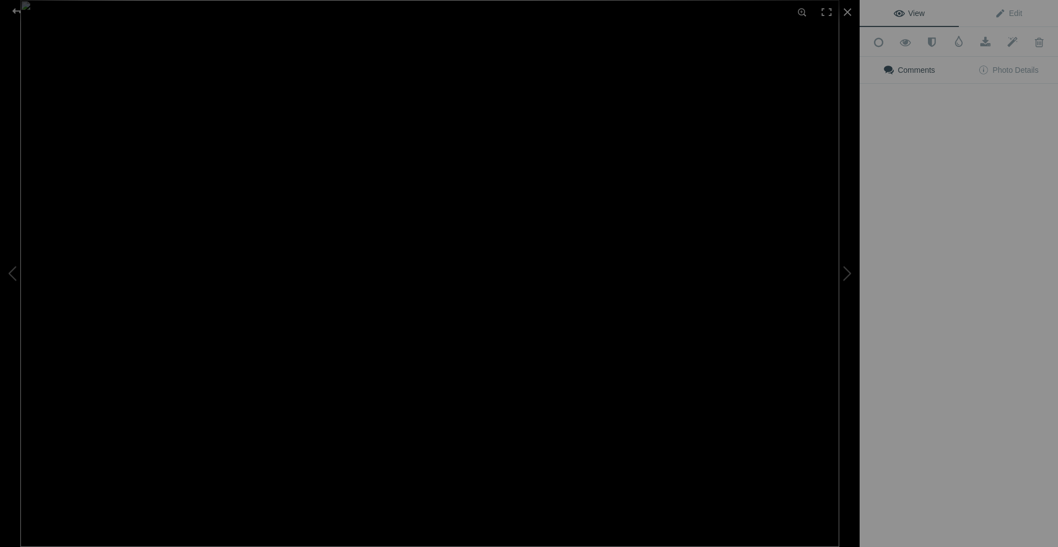
type input "Old Arbutus"
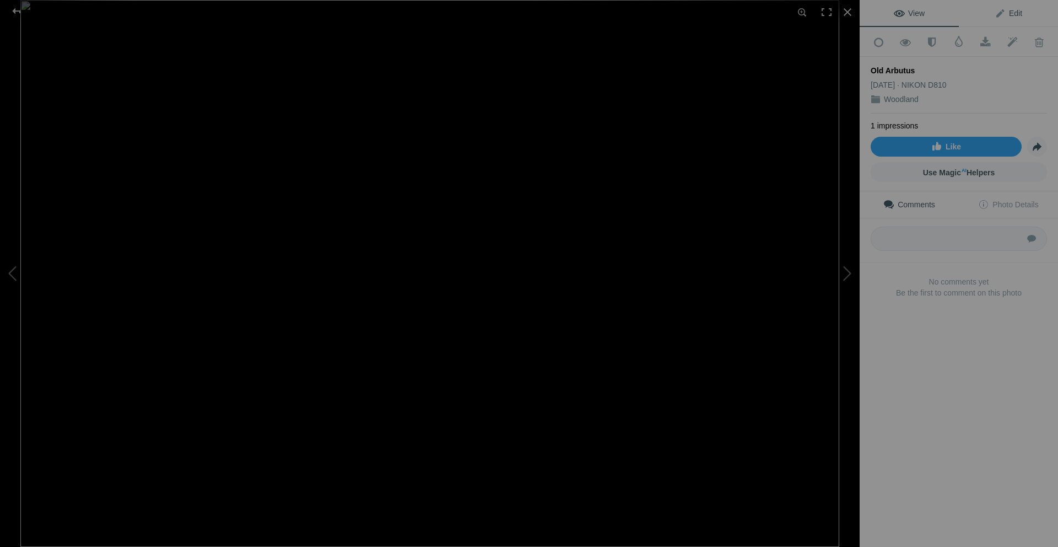
click at [1025, 12] on link "Edit" at bounding box center [1008, 13] width 99 height 26
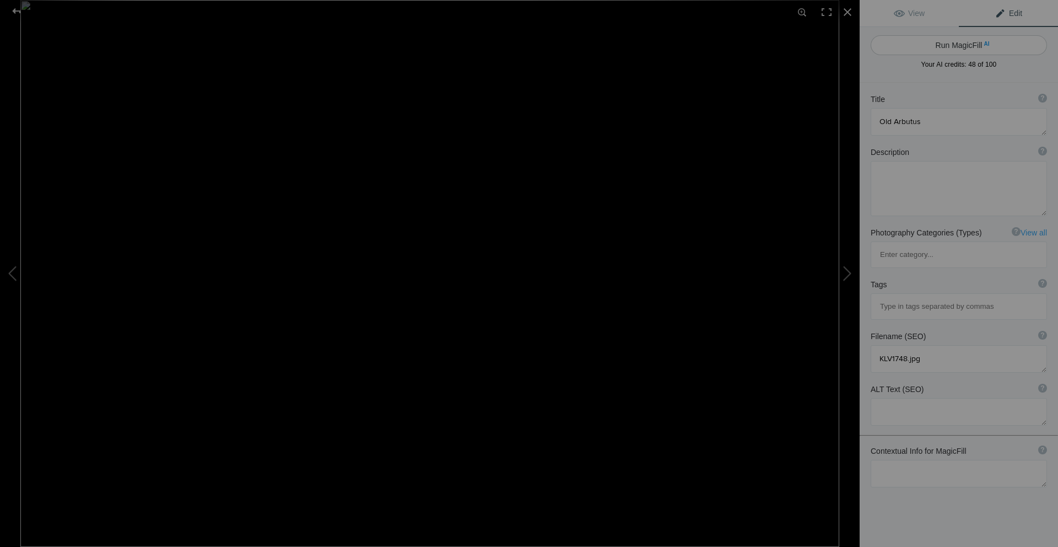
click at [958, 45] on button "Run MagicFill AI" at bounding box center [959, 45] width 176 height 20
type textarea "Majestic Old Arbutus Tree in Misty Forest"
type textarea "This captivating image showcases an old Arbutus tree, its unique twisted branch…"
type textarea "majestic-old-arbutus-tree-misty-forest.jpg"
type textarea "Old Arbutus tree with twisted branches in a misty forest setting."
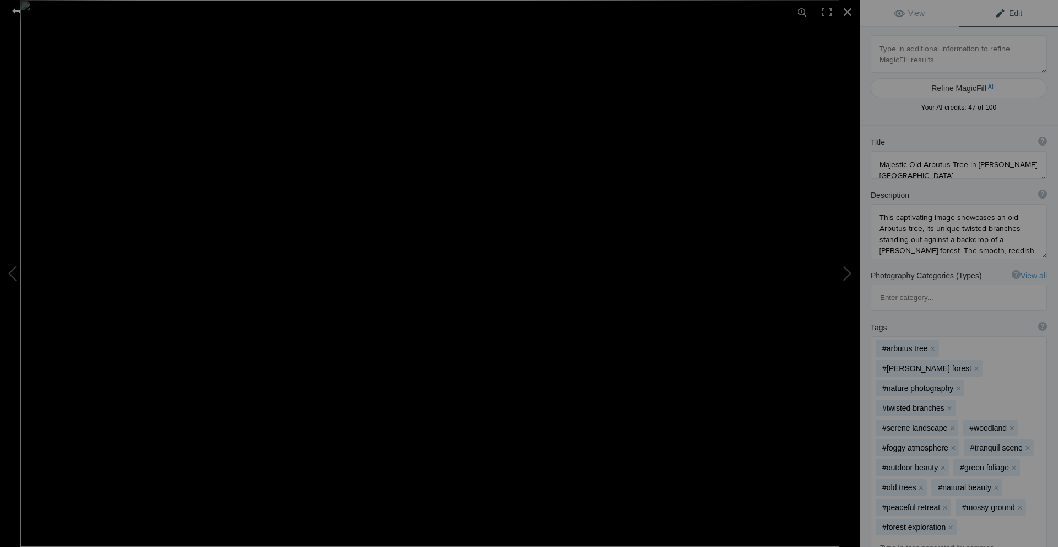
click at [16, 10] on div at bounding box center [17, 11] width 40 height 22
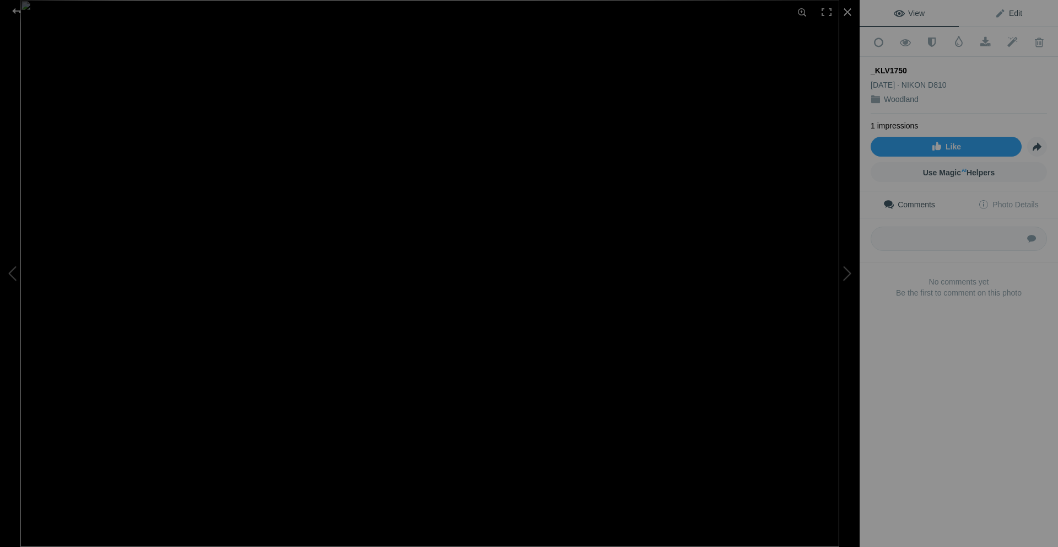
click at [1010, 12] on span "Edit" at bounding box center [1009, 13] width 28 height 9
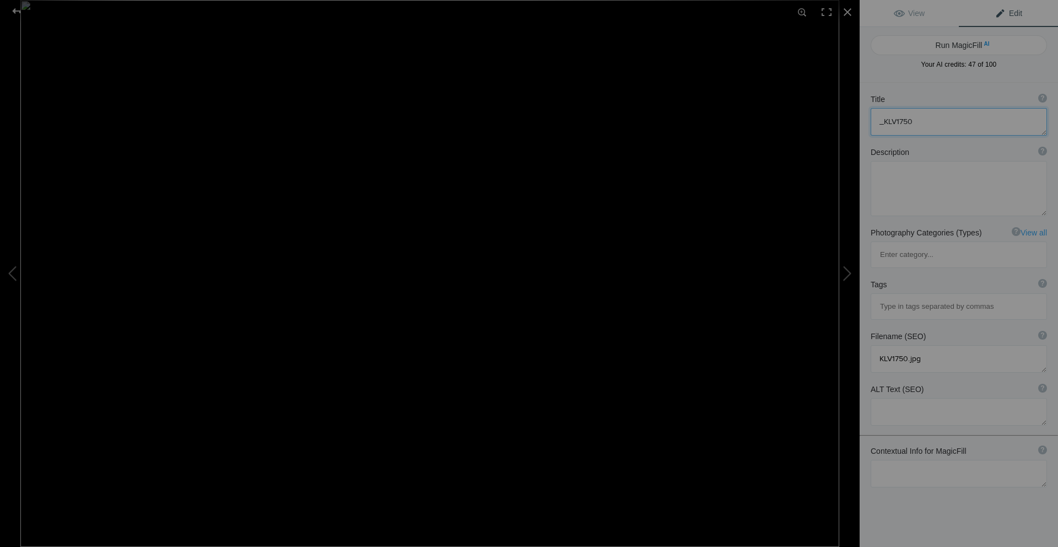
drag, startPoint x: 934, startPoint y: 123, endPoint x: 845, endPoint y: 123, distance: 88.7
click at [845, 123] on div "_KLV1750 View Edit Run MagicFill AI Your AI credits: 47 of 100 You have used al…" at bounding box center [529, 273] width 1058 height 547
click at [942, 44] on button "Run MagicFill AI" at bounding box center [959, 45] width 176 height 20
type textarea "Misty Forest Landscape with Unique Tree"
type textarea "This serene image captures a misty forest landscape, showcasing a distinctive t…"
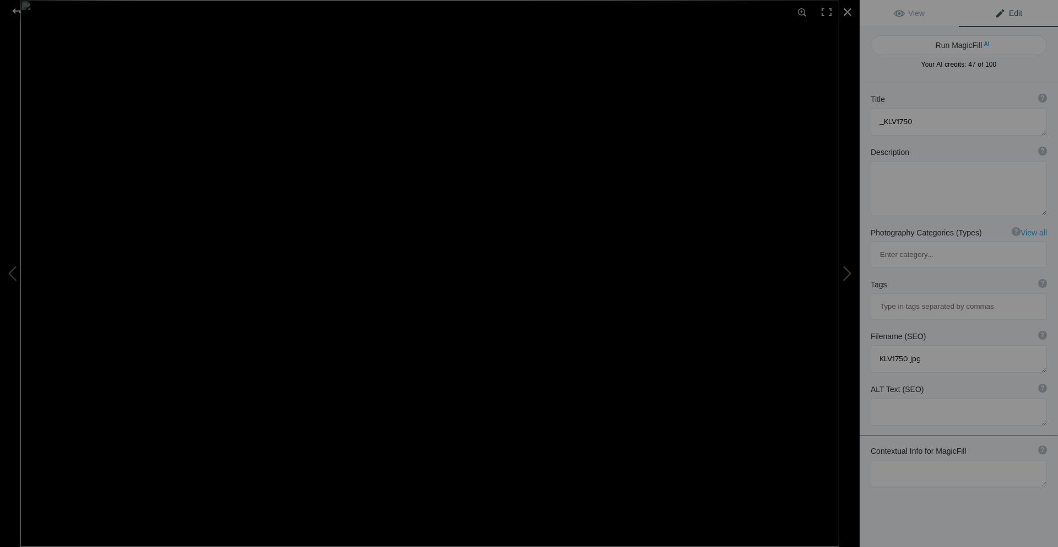
type textarea "misty-forest-landscape-unique-tree.jpg"
type textarea "Misty forest landscape featuring a unique tree and rocky terrain."
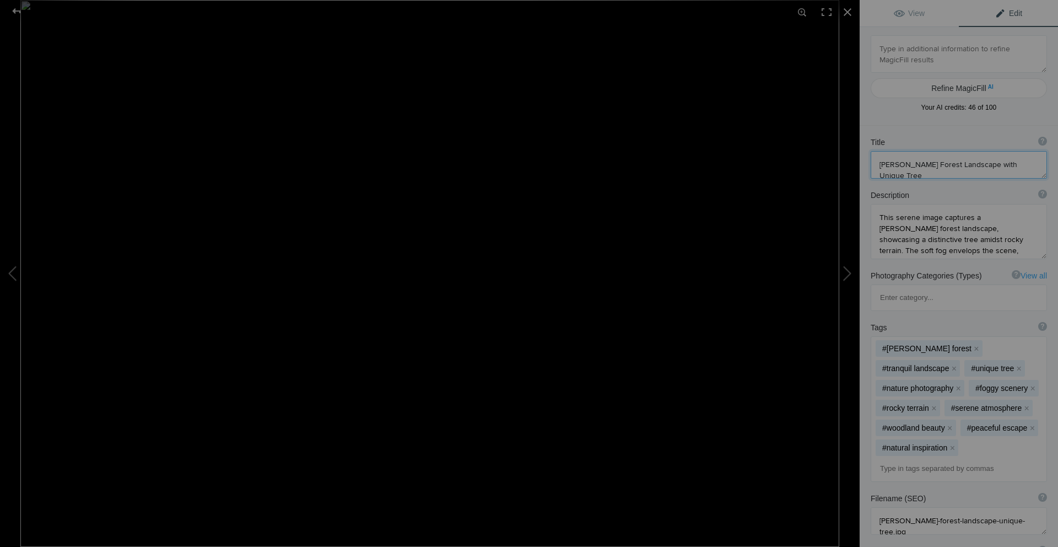
drag, startPoint x: 1020, startPoint y: 166, endPoint x: 976, endPoint y: 160, distance: 43.9
click at [976, 160] on textarea at bounding box center [959, 165] width 176 height 28
click at [1015, 165] on textarea at bounding box center [959, 165] width 176 height 28
drag, startPoint x: 958, startPoint y: 167, endPoint x: 921, endPoint y: 161, distance: 36.8
click at [921, 161] on textarea at bounding box center [959, 165] width 176 height 28
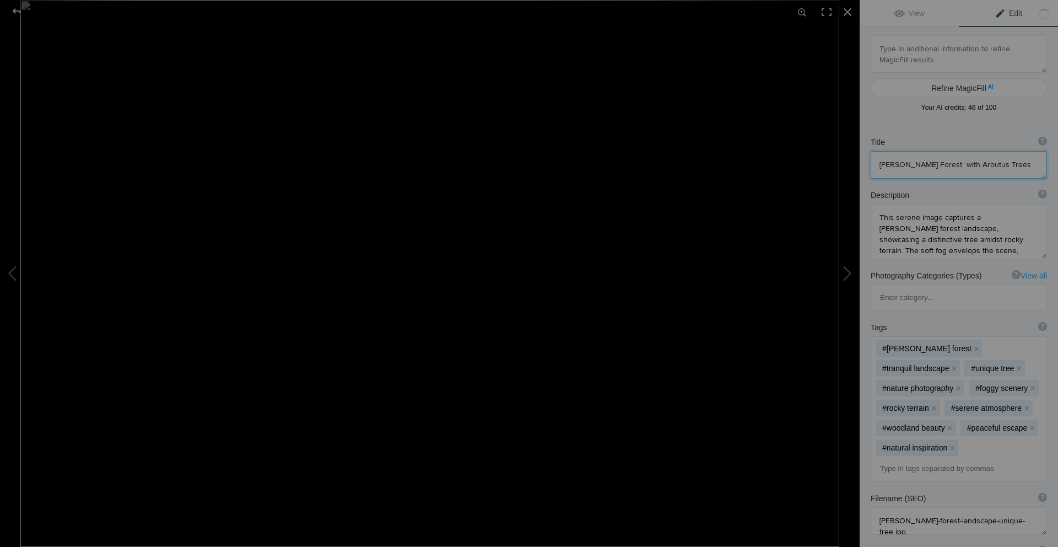
type textarea "Misty Forest with Arbutus Trees"
drag, startPoint x: 1005, startPoint y: 165, endPoint x: 876, endPoint y: 163, distance: 129.0
click at [876, 163] on textarea at bounding box center [959, 165] width 176 height 28
click at [16, 15] on div at bounding box center [17, 11] width 40 height 22
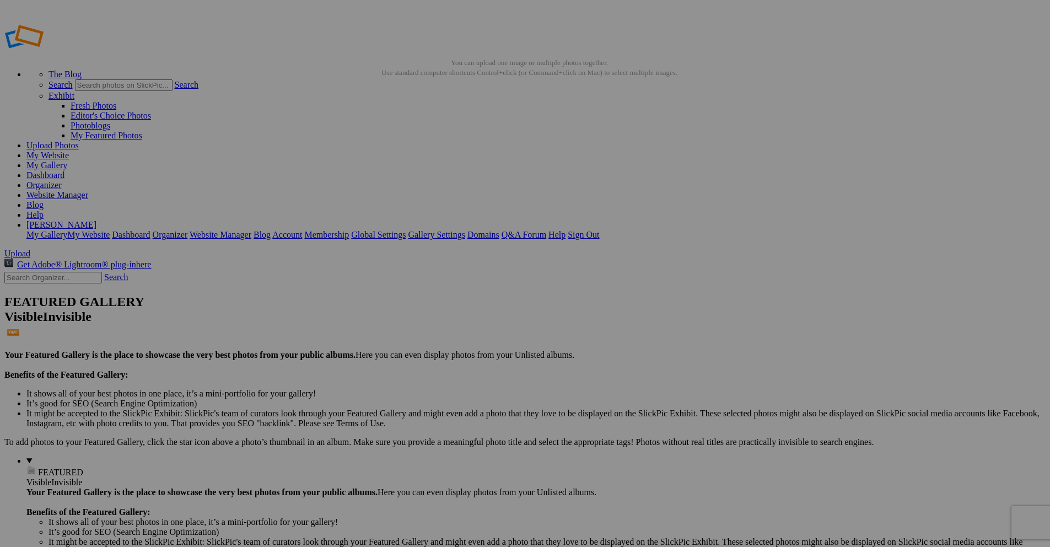
drag, startPoint x: 921, startPoint y: 201, endPoint x: 880, endPoint y: 195, distance: 41.2
paste input "Misty Forest with Arbutus Trees"
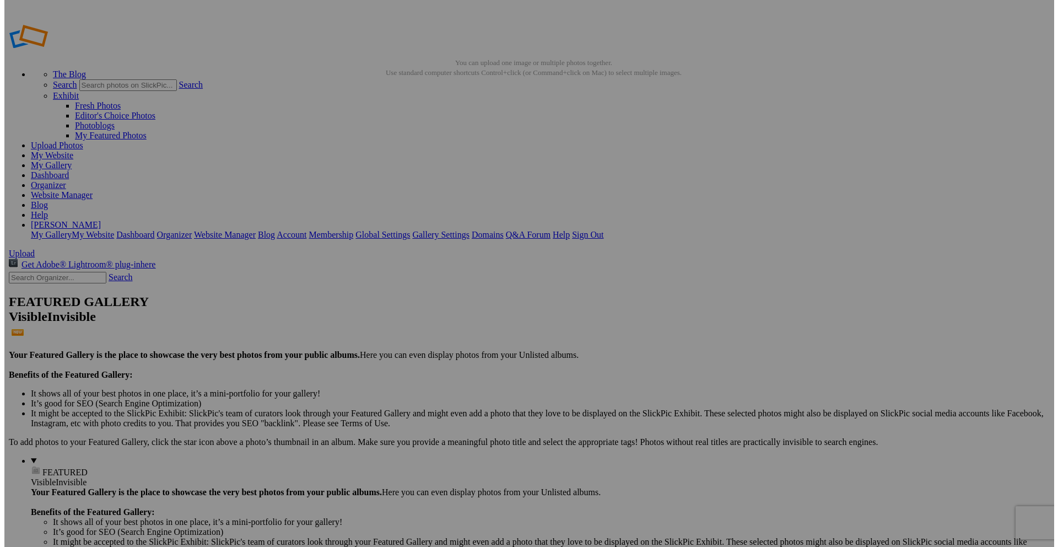
scroll to position [0, 4]
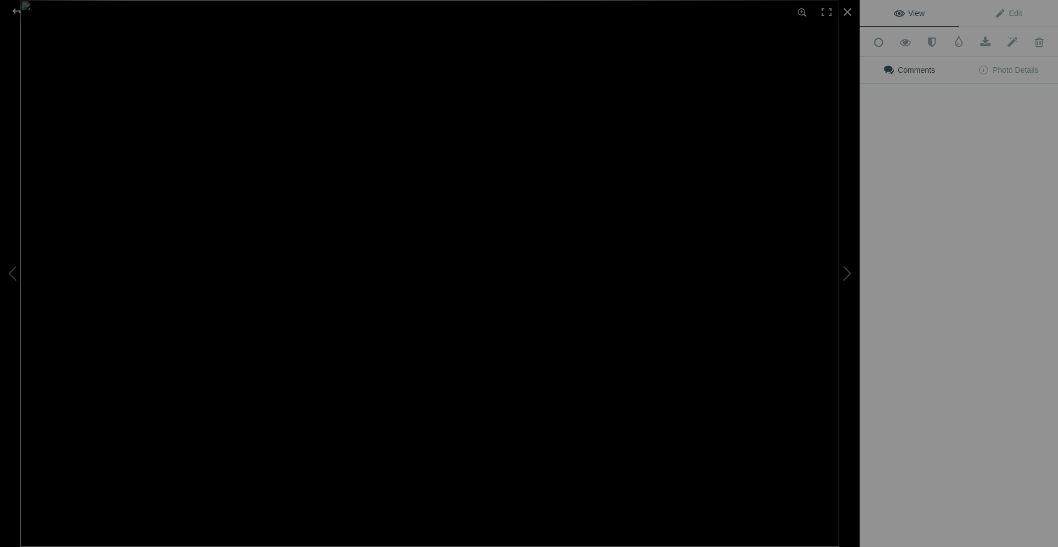
type input "Misty Forest with Arbutus Trees"
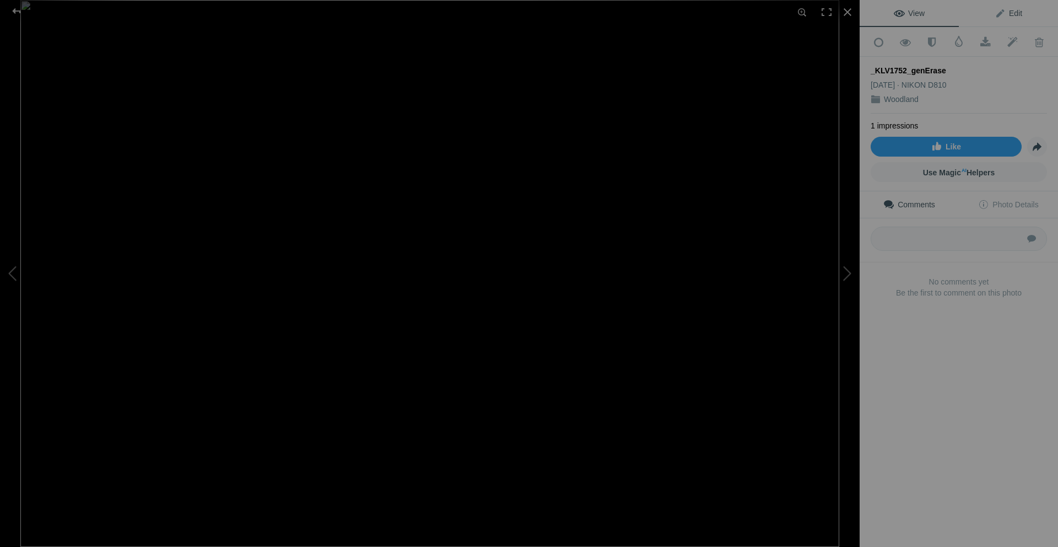
click at [998, 9] on span "Edit" at bounding box center [1009, 13] width 28 height 9
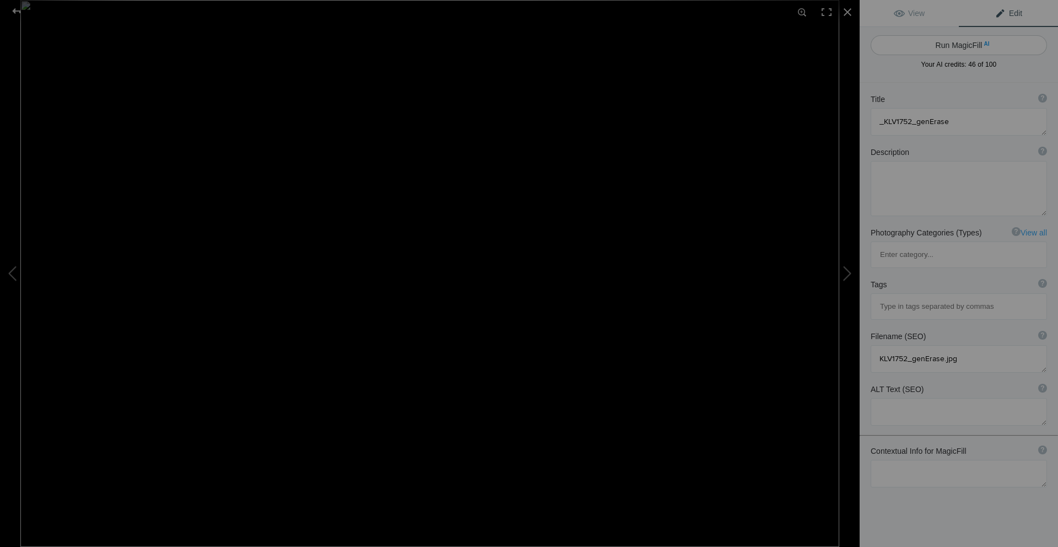
click at [950, 43] on button "Run MagicFill AI" at bounding box center [959, 45] width 176 height 20
type textarea "Misty Forest Landscape with Lush Green Trees"
type textarea "This serene image captures a misty forest landscape, where lush green trees sta…"
type textarea "misty-forest-landscape-lush-green-trees.jpg"
type textarea "Misty forest landscape featuring lush green trees on a gentle slope."
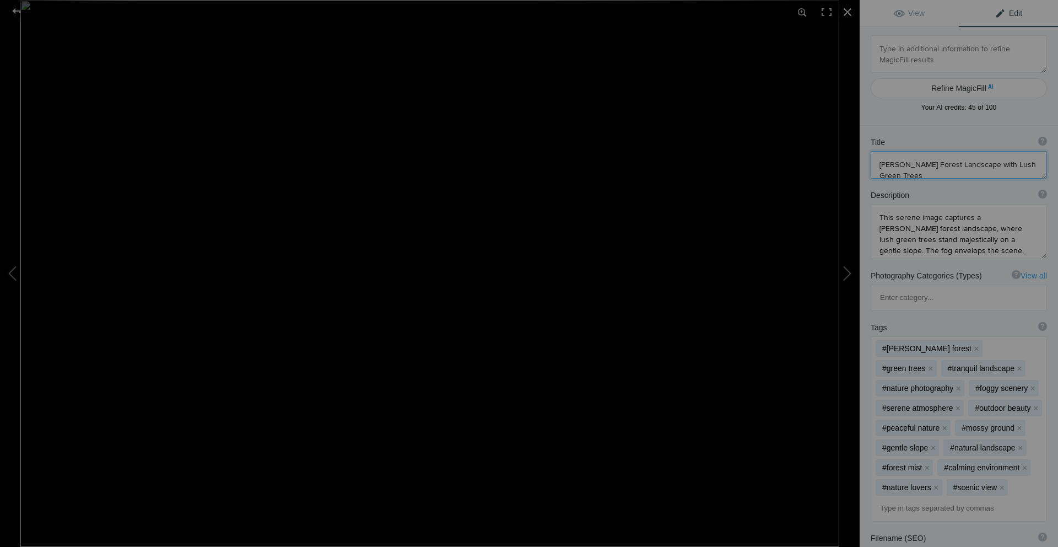
drag, startPoint x: 958, startPoint y: 166, endPoint x: 923, endPoint y: 165, distance: 34.2
click at [923, 165] on textarea at bounding box center [959, 165] width 176 height 28
type textarea "Misty Forest with Lush Green Trees"
drag, startPoint x: 1004, startPoint y: 163, endPoint x: 874, endPoint y: 163, distance: 130.0
click at [874, 163] on textarea at bounding box center [959, 165] width 176 height 28
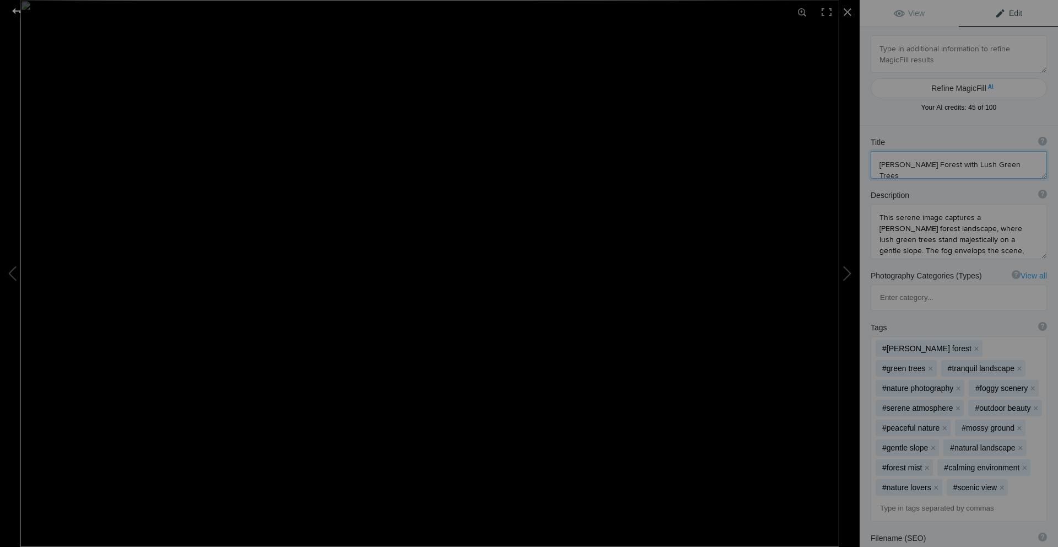
click at [16, 14] on div at bounding box center [17, 11] width 40 height 22
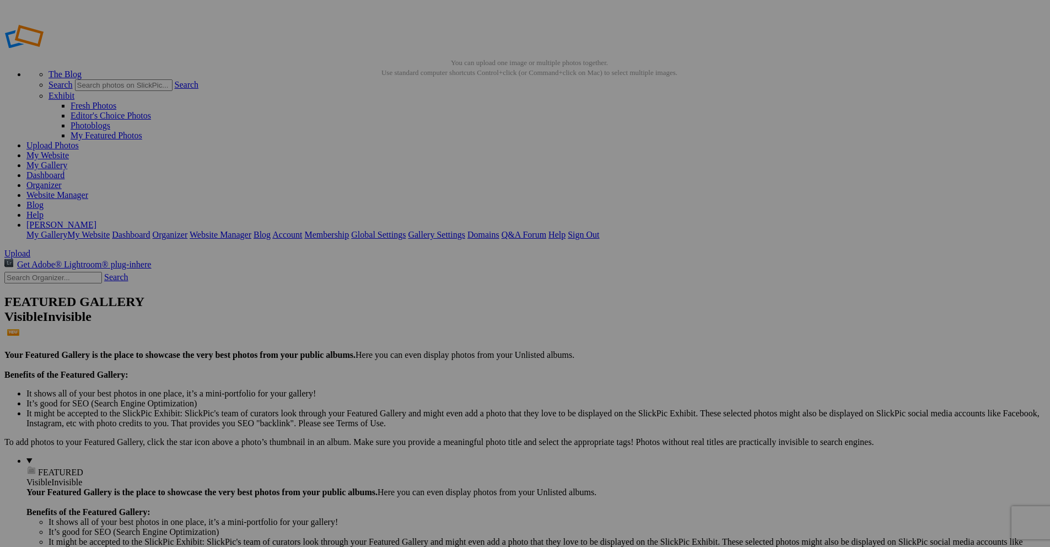
drag, startPoint x: 1028, startPoint y: 200, endPoint x: 960, endPoint y: 198, distance: 67.8
paste input "Misty Forest with Lush Green Trees"
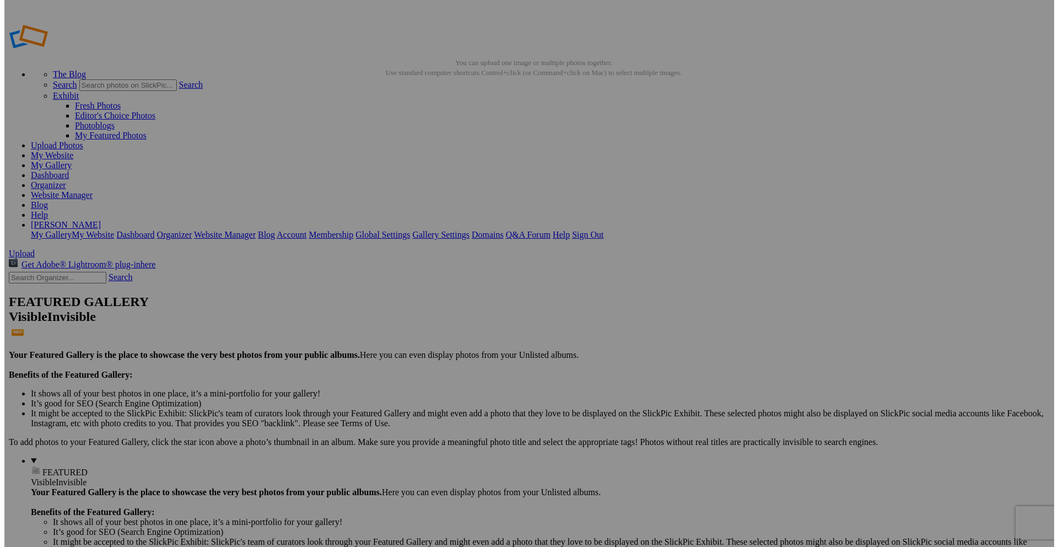
scroll to position [0, 13]
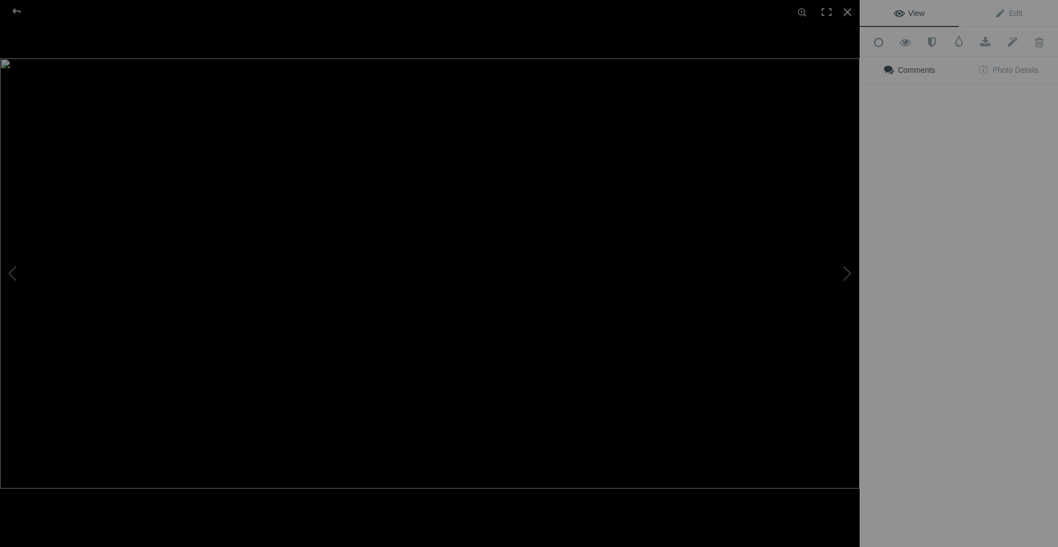
type input "Misty Forest with Lush Green Trees"
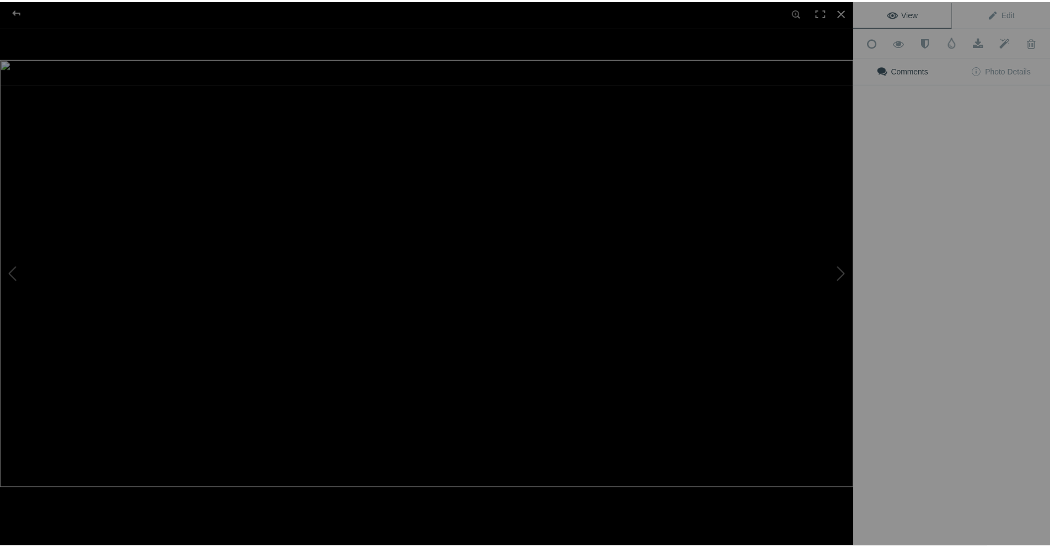
scroll to position [0, 0]
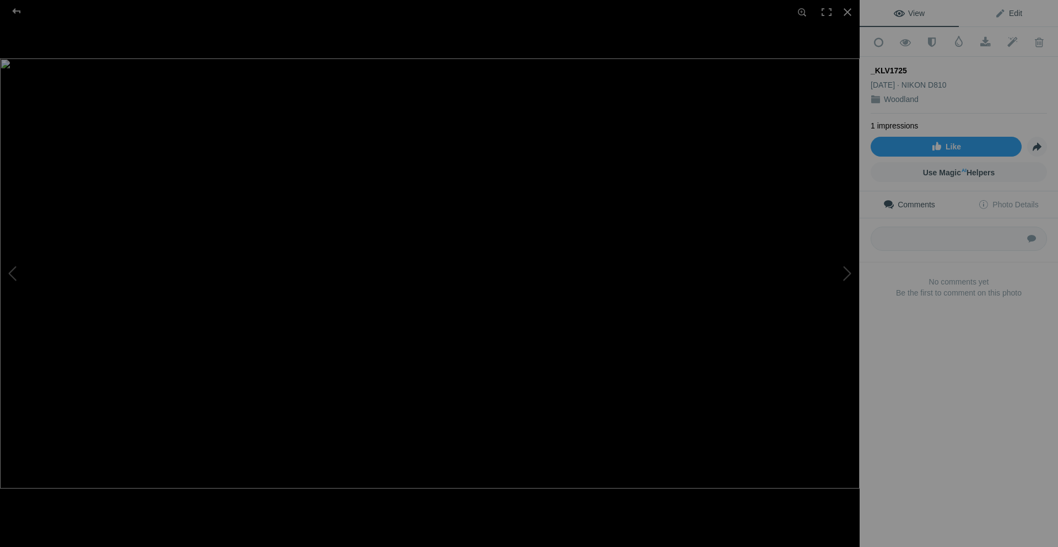
click at [1007, 12] on span "Edit" at bounding box center [1009, 13] width 28 height 9
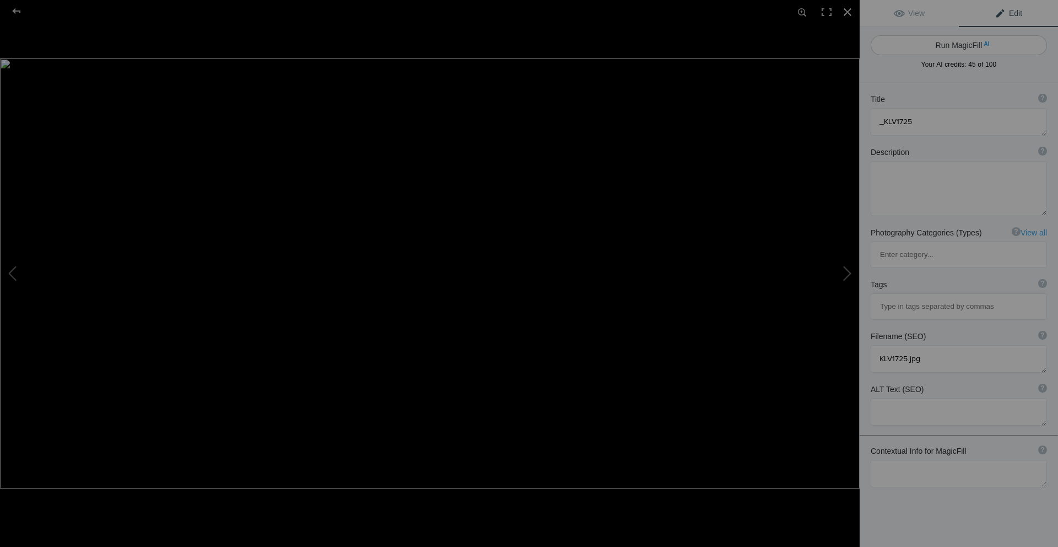
click at [952, 42] on button "Run MagicFill AI" at bounding box center [959, 45] width 176 height 20
type textarea "Lush Green Forest with Moss-Covered Trees"
type textarea "This captivating image showcases a serene forest scene, where ancient trees are…"
type textarea "lush-green-forest-moss-covered-trees.jpg"
type textarea "Serene forest scene with moss-covered trees and soft light filtering through th…"
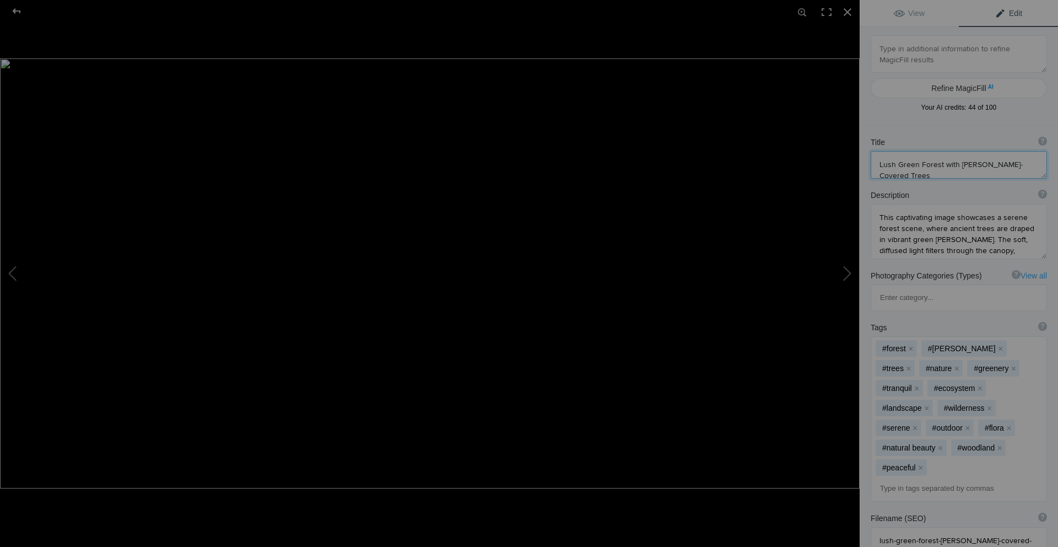
drag, startPoint x: 1033, startPoint y: 163, endPoint x: 878, endPoint y: 169, distance: 154.4
click at [878, 169] on textarea at bounding box center [959, 165] width 176 height 28
click at [20, 11] on div at bounding box center [17, 11] width 40 height 22
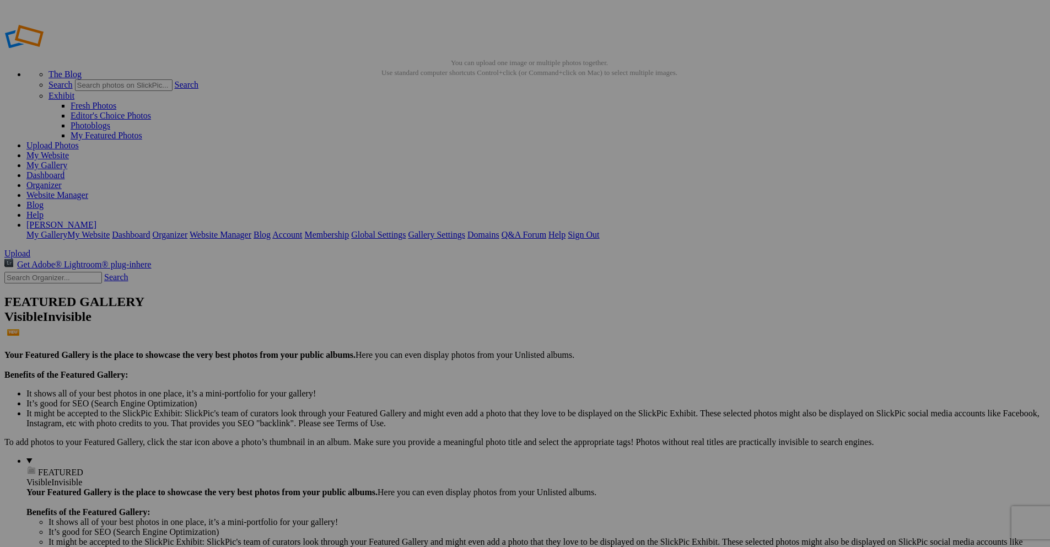
drag, startPoint x: 229, startPoint y: 333, endPoint x: 185, endPoint y: 331, distance: 44.1
paste input "Lush Green Forest with Moss-Covered Trees"
type input "Lush Green Forest with Moss-Covered Trees"
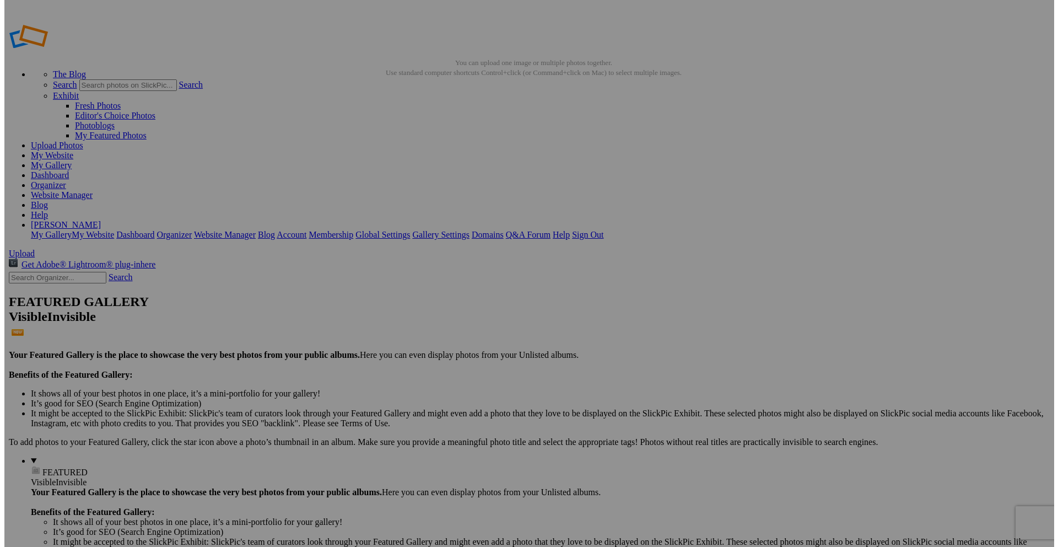
scroll to position [0, 0]
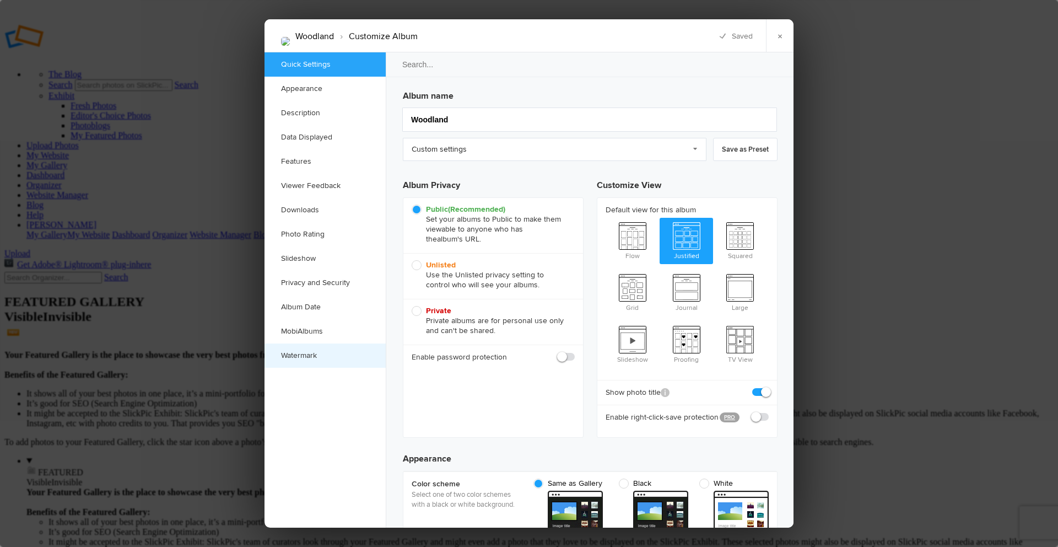
click at [309, 355] on link "Watermark" at bounding box center [324, 355] width 121 height 24
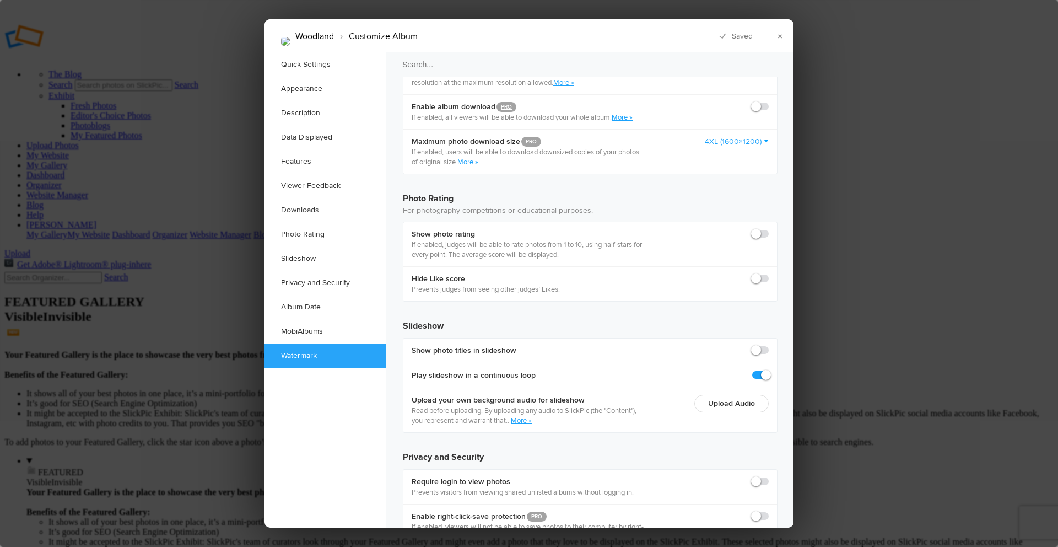
scroll to position [2313, 0]
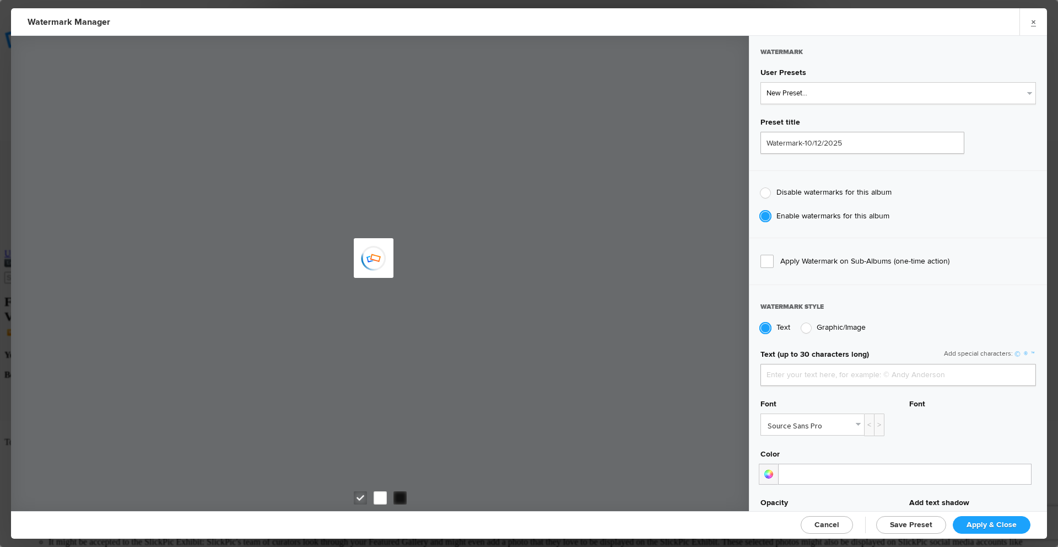
type input "Ken Vanderwal"
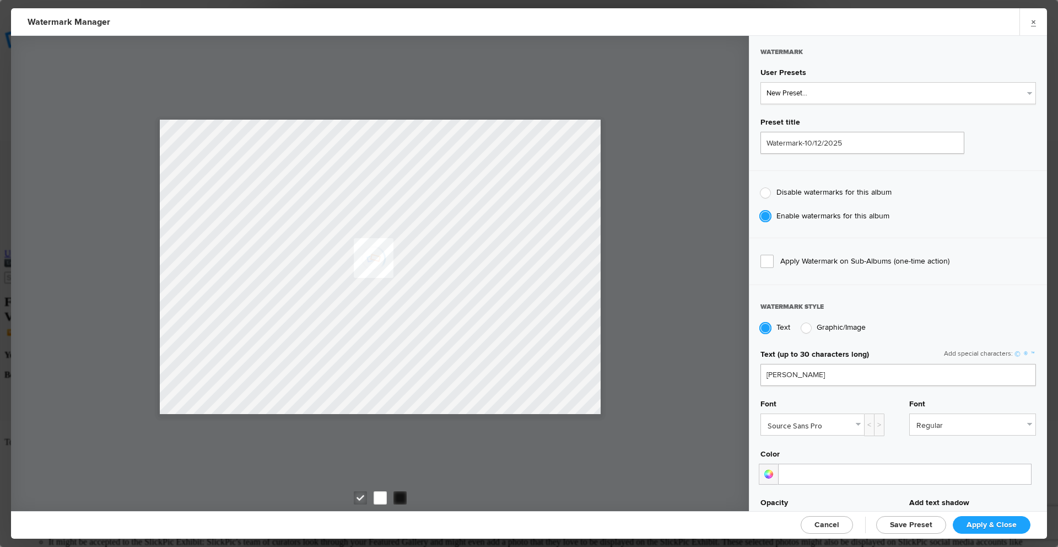
click at [852, 422] on link "Source Sans Pro" at bounding box center [812, 424] width 103 height 21
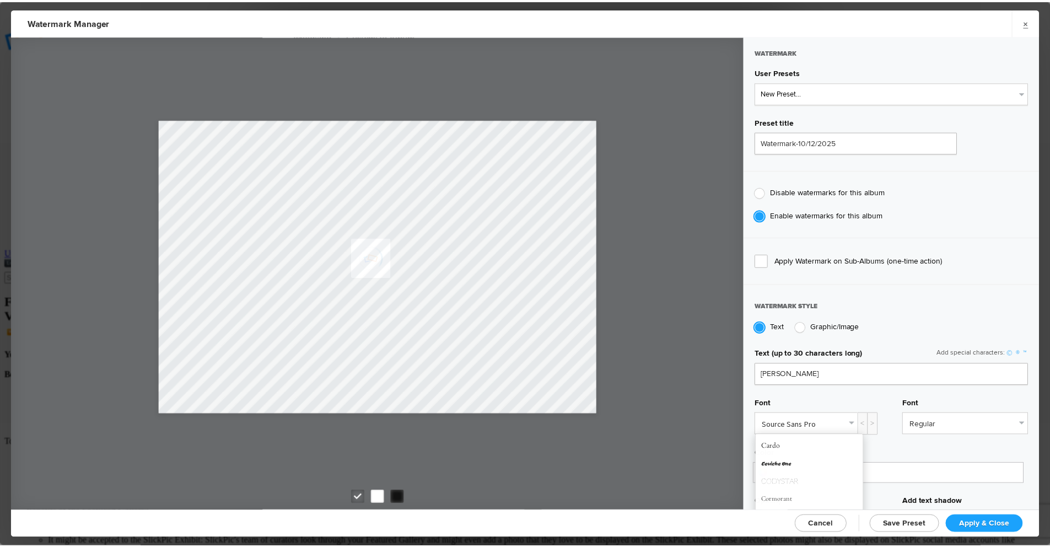
scroll to position [110, 0]
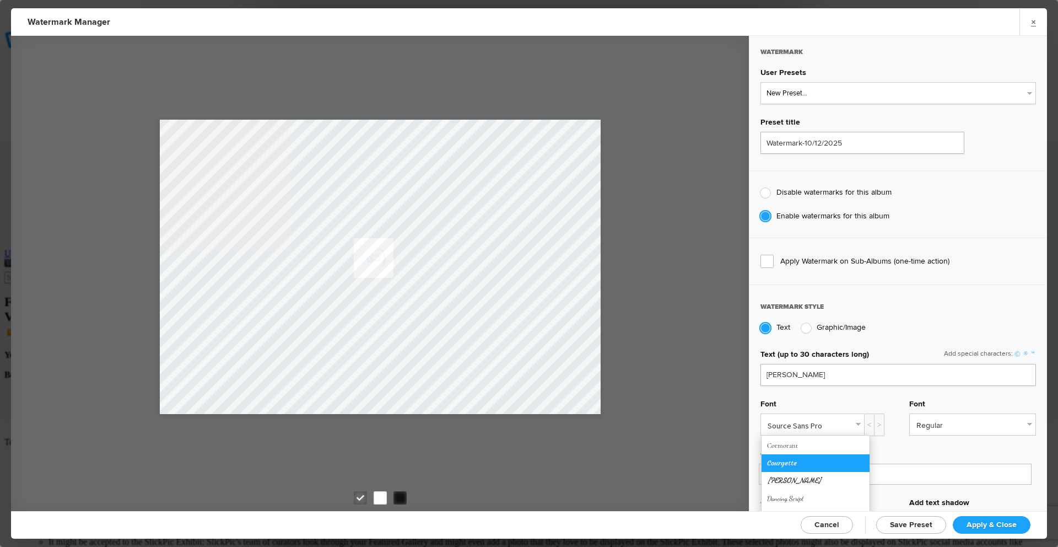
click at [818, 461] on link "Courgette" at bounding box center [815, 463] width 108 height 18
click at [401, 493] on div at bounding box center [399, 497] width 13 height 13
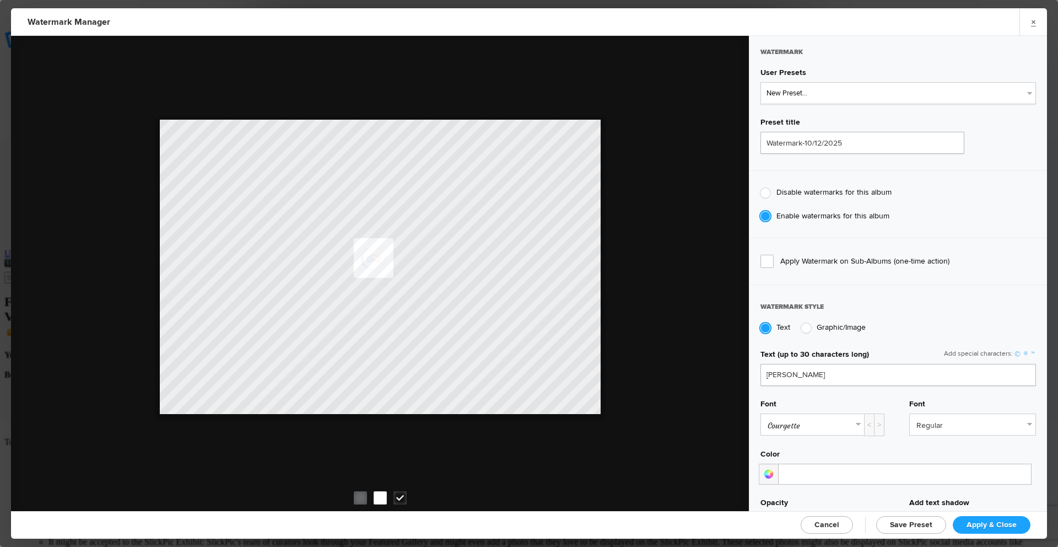
click at [383, 495] on div at bounding box center [380, 497] width 13 height 13
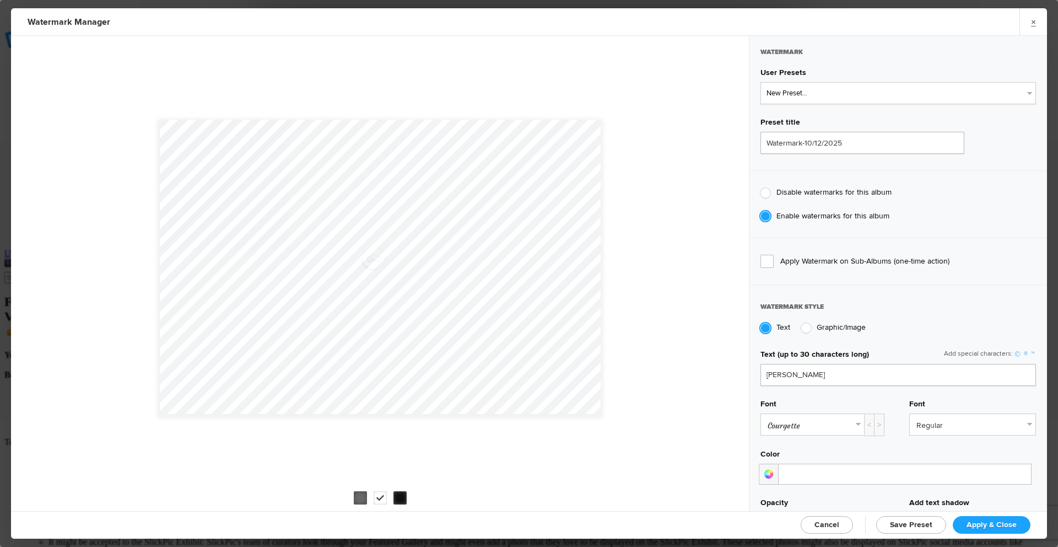
click at [363, 498] on div at bounding box center [360, 497] width 13 height 13
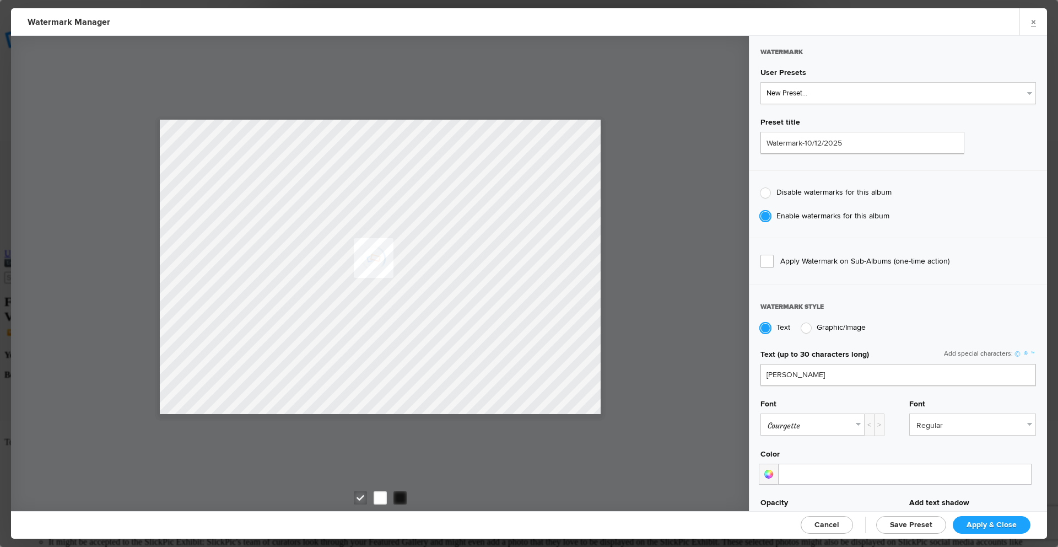
click at [375, 499] on div at bounding box center [380, 497] width 13 height 13
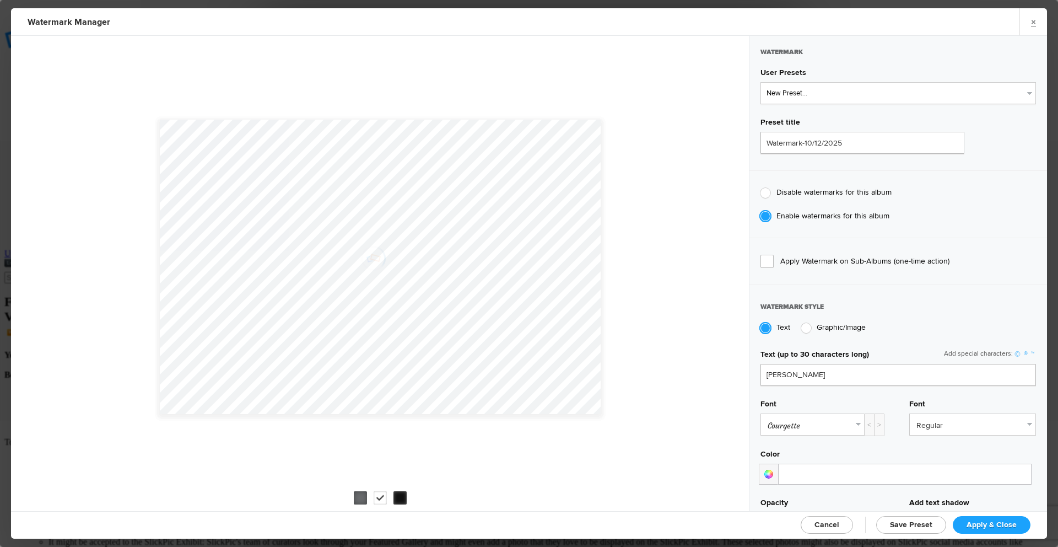
click at [1000, 524] on span "Apply & Close" at bounding box center [991, 524] width 50 height 9
checkbox input "true"
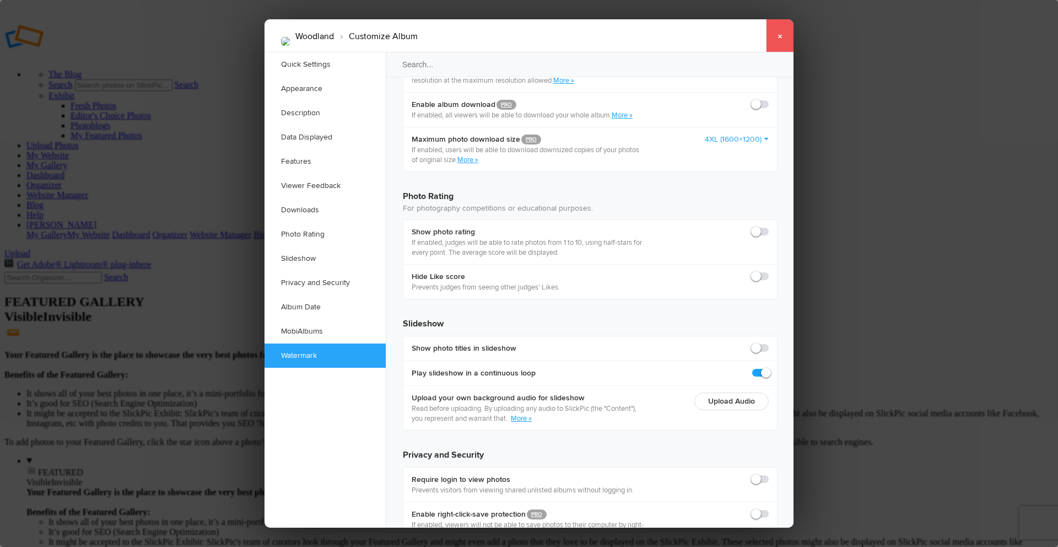
click at [781, 37] on link "×" at bounding box center [780, 35] width 28 height 33
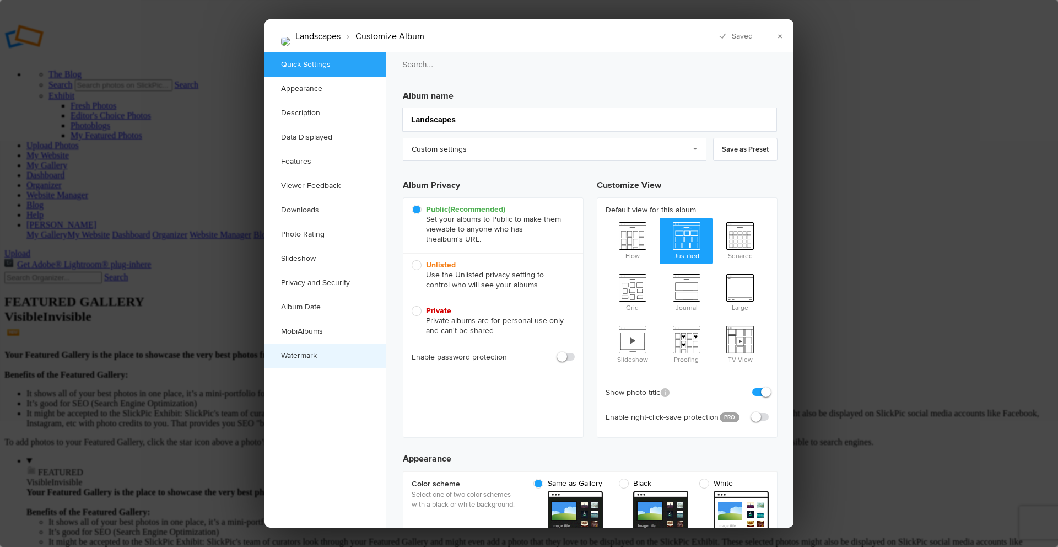
click at [309, 350] on link "Watermark" at bounding box center [324, 355] width 121 height 24
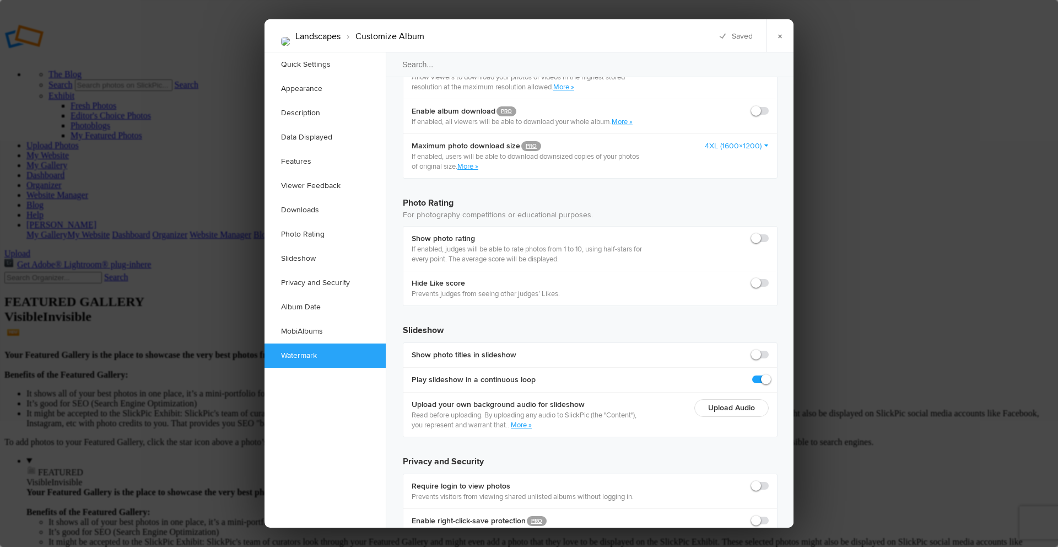
scroll to position [2313, 0]
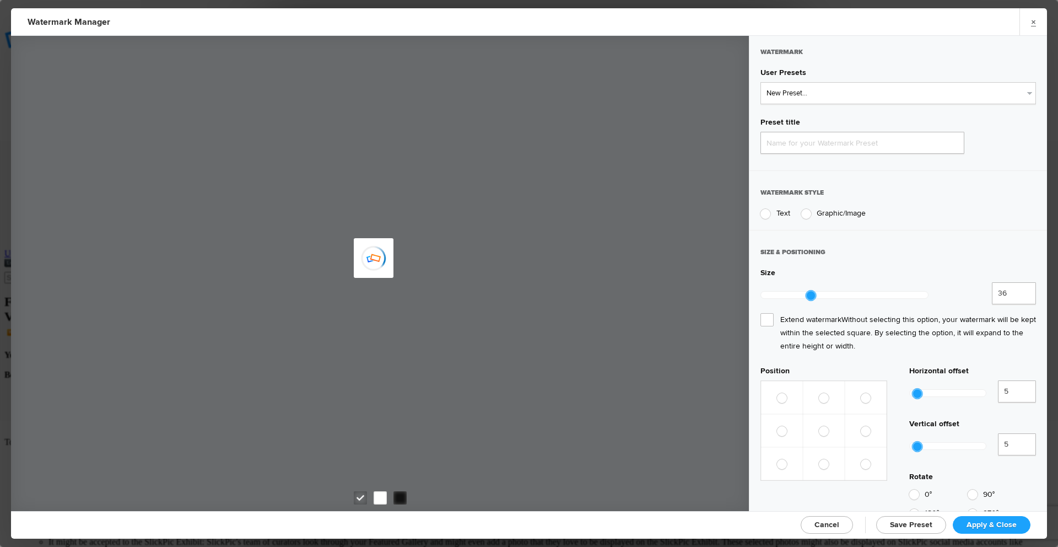
type input "Watermark-10/12/2025"
radio input "true"
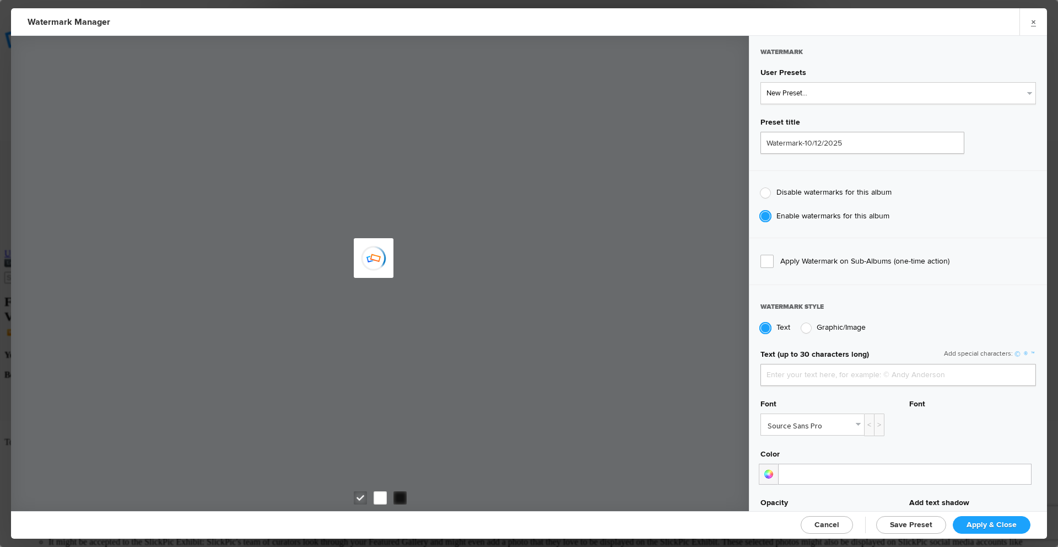
type input "[PERSON_NAME]"
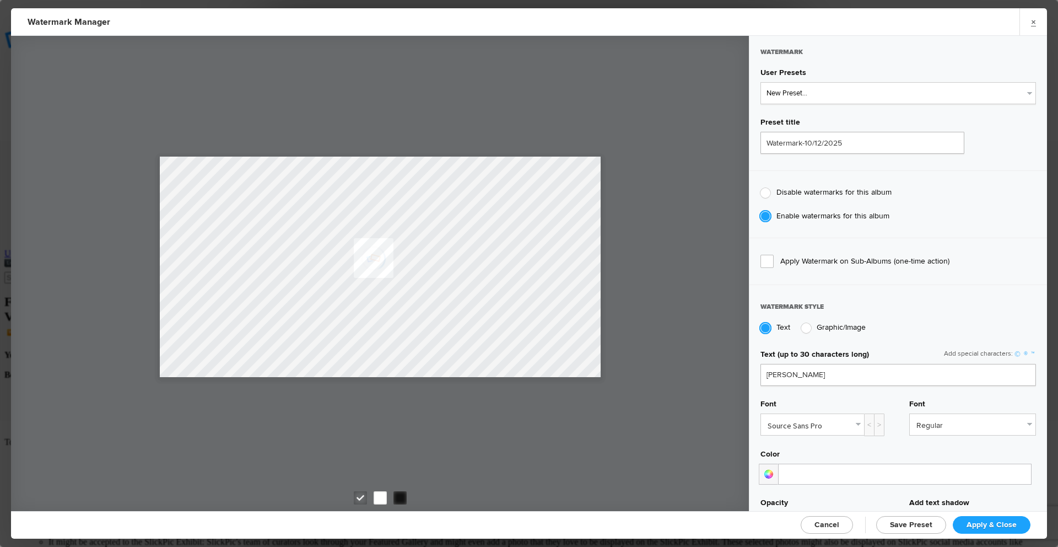
click at [854, 424] on link "Source Sans Pro" at bounding box center [812, 424] width 103 height 21
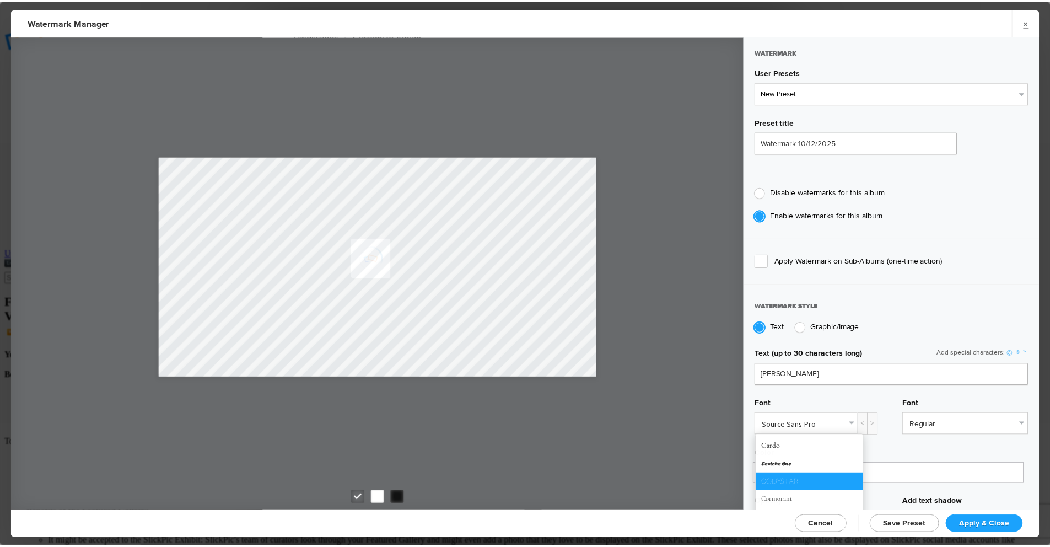
scroll to position [110, 0]
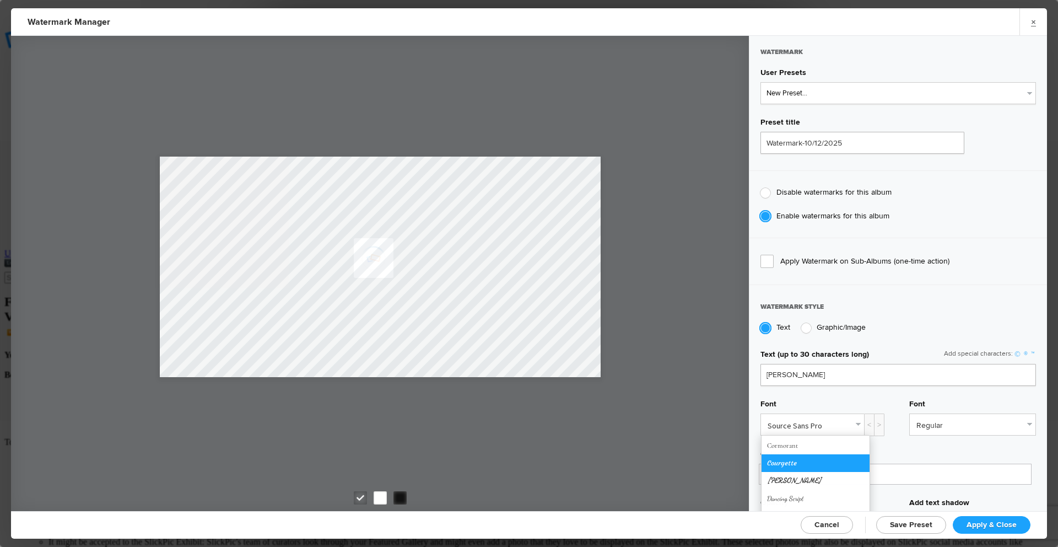
click at [802, 464] on link "Courgette" at bounding box center [815, 463] width 108 height 18
click at [993, 523] on span "Apply & Close" at bounding box center [991, 524] width 50 height 9
checkbox input "true"
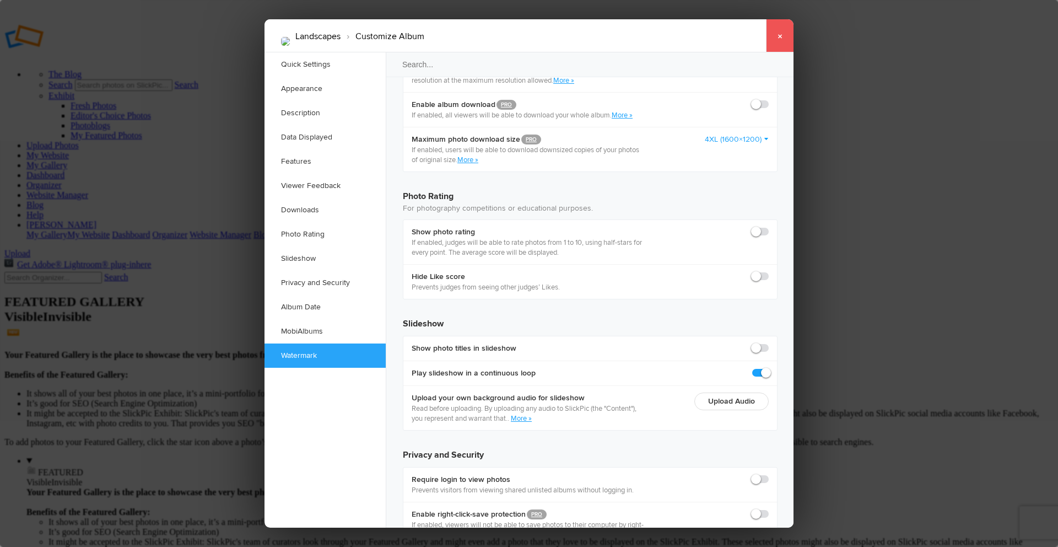
click at [774, 37] on link "×" at bounding box center [780, 35] width 28 height 33
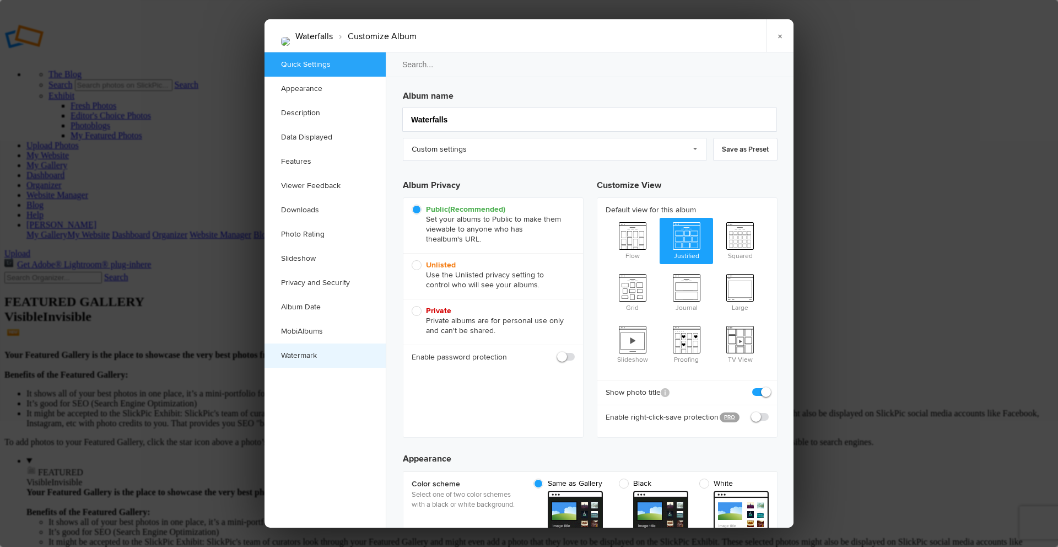
checkbox input "true"
click at [316, 354] on link "Watermark" at bounding box center [324, 355] width 121 height 24
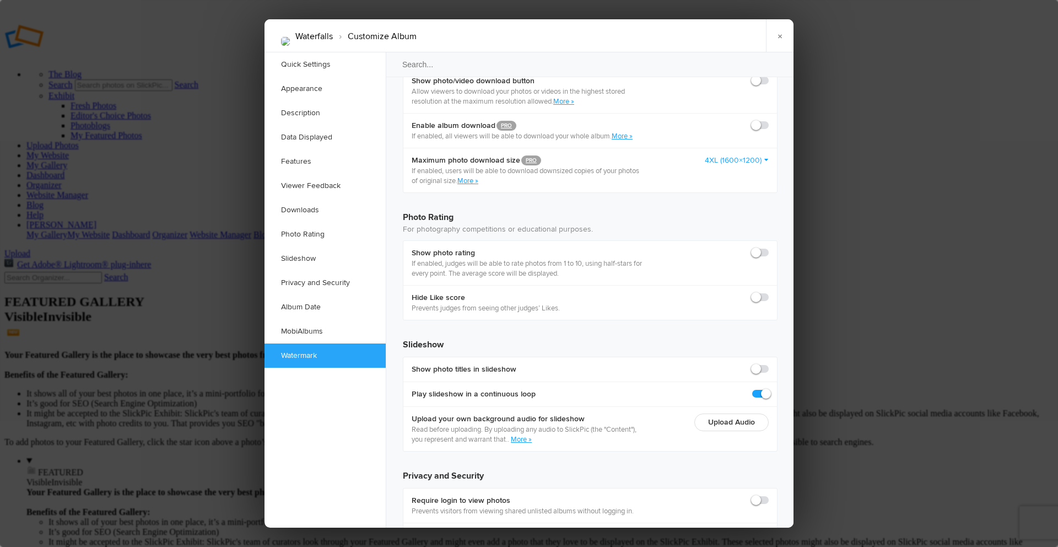
scroll to position [2313, 0]
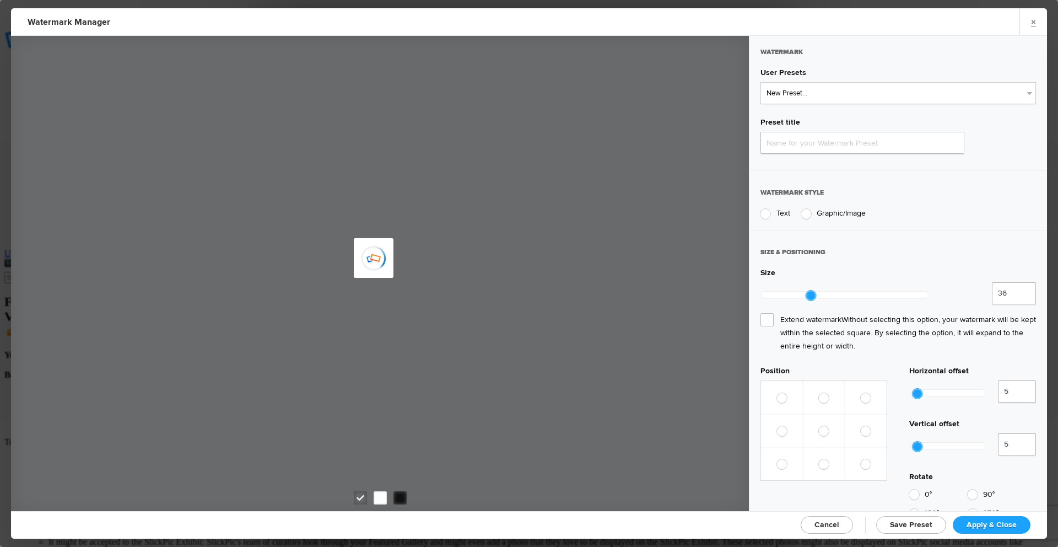
type input "Watermark-10/12/2025"
radio input "true"
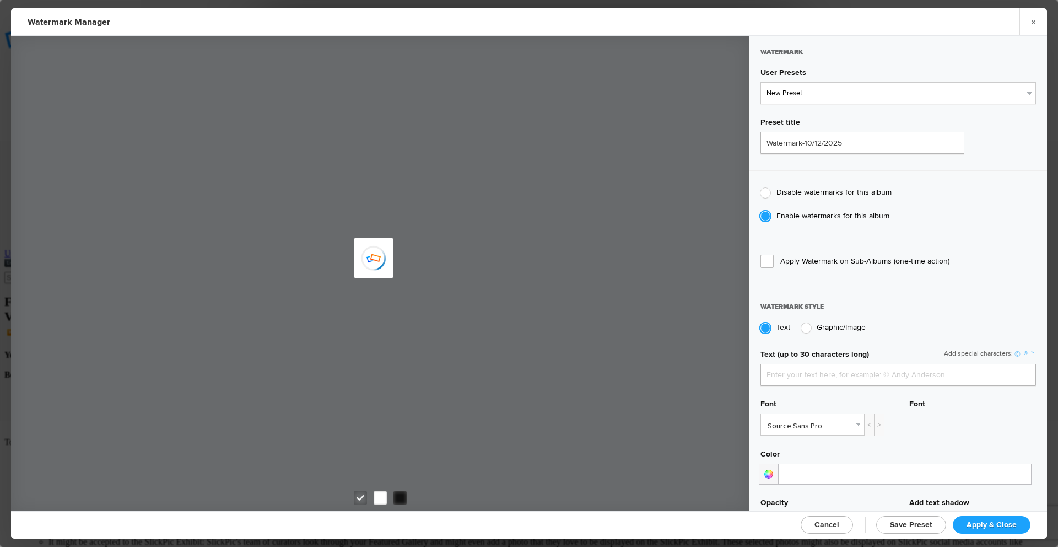
type input "[PERSON_NAME]"
type input "35"
radio input "false"
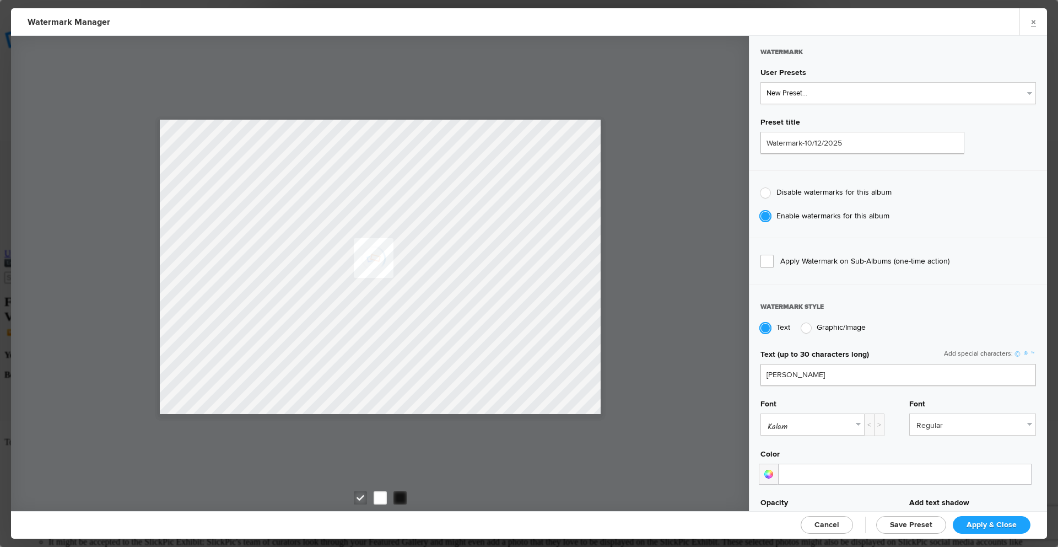
click at [853, 423] on link "Kalam" at bounding box center [812, 424] width 103 height 21
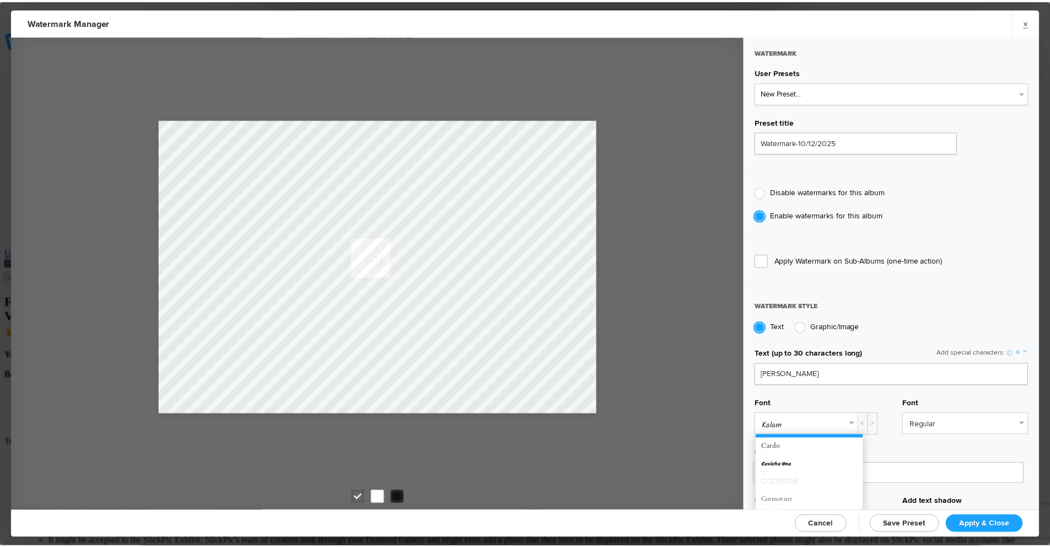
scroll to position [110, 0]
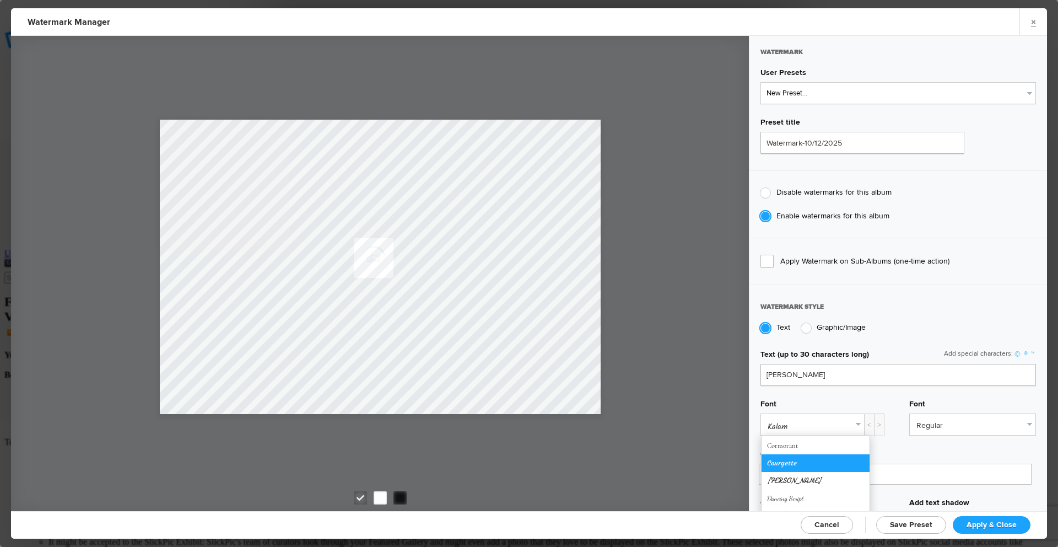
click at [796, 465] on link "Courgette" at bounding box center [815, 463] width 108 height 18
click at [1004, 521] on span "Apply & Close" at bounding box center [991, 524] width 50 height 9
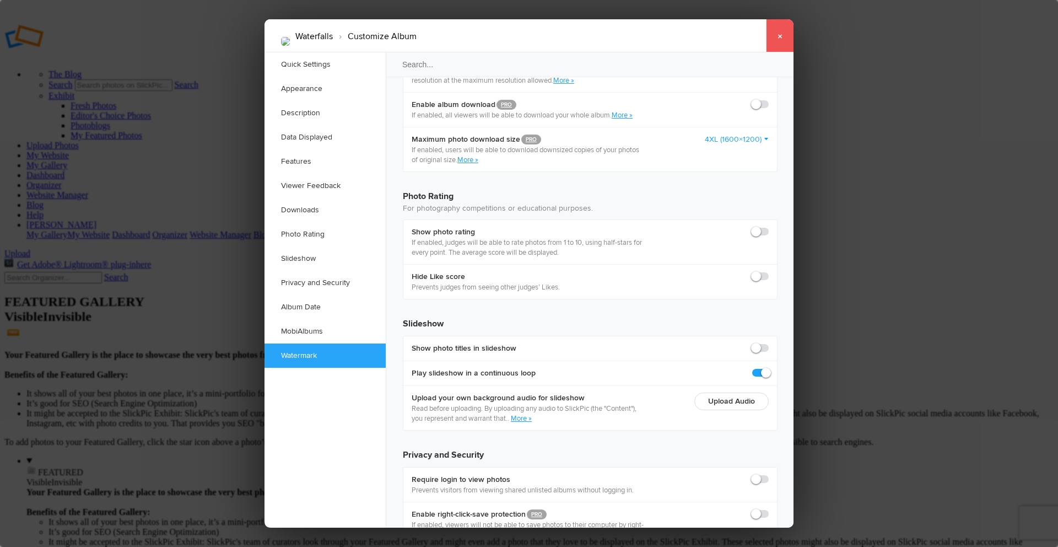
click at [777, 39] on link "×" at bounding box center [780, 35] width 28 height 33
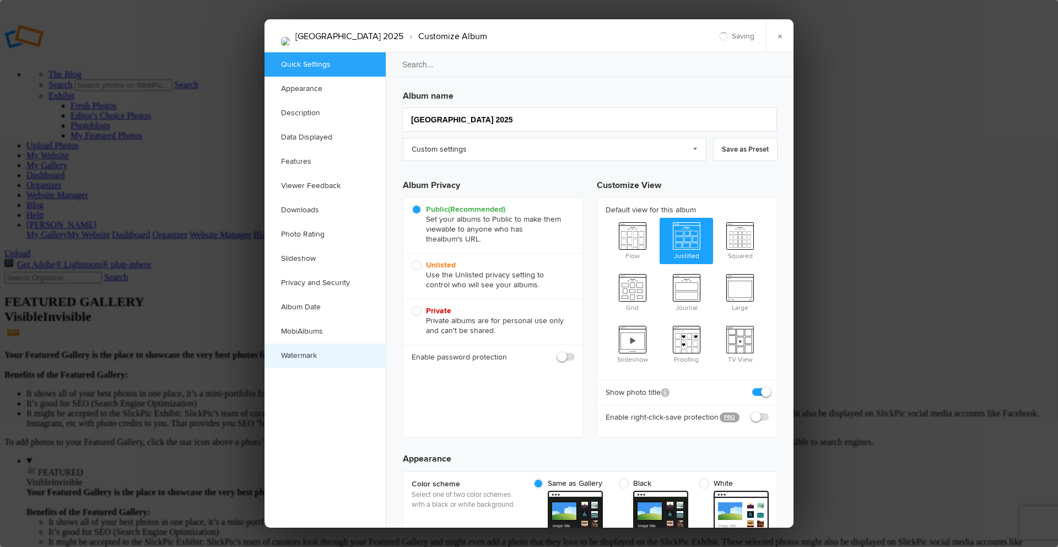
click at [306, 353] on link "Watermark" at bounding box center [324, 355] width 121 height 24
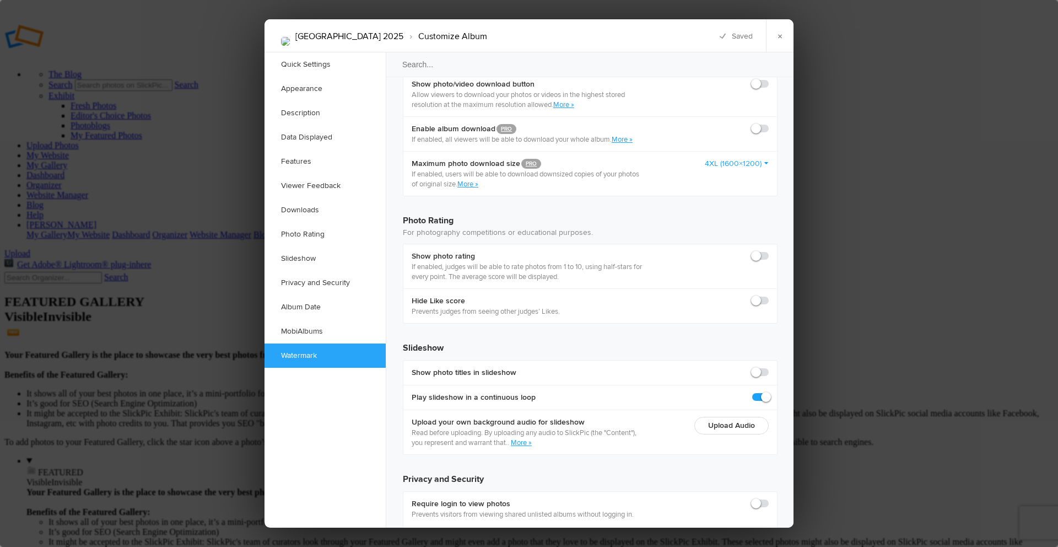
scroll to position [2313, 0]
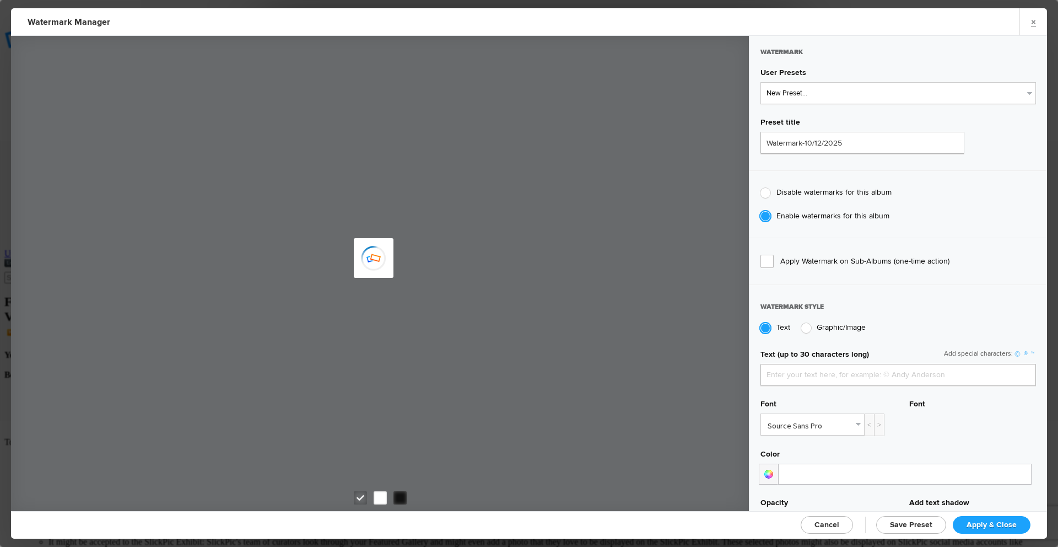
type input "[PERSON_NAME]"
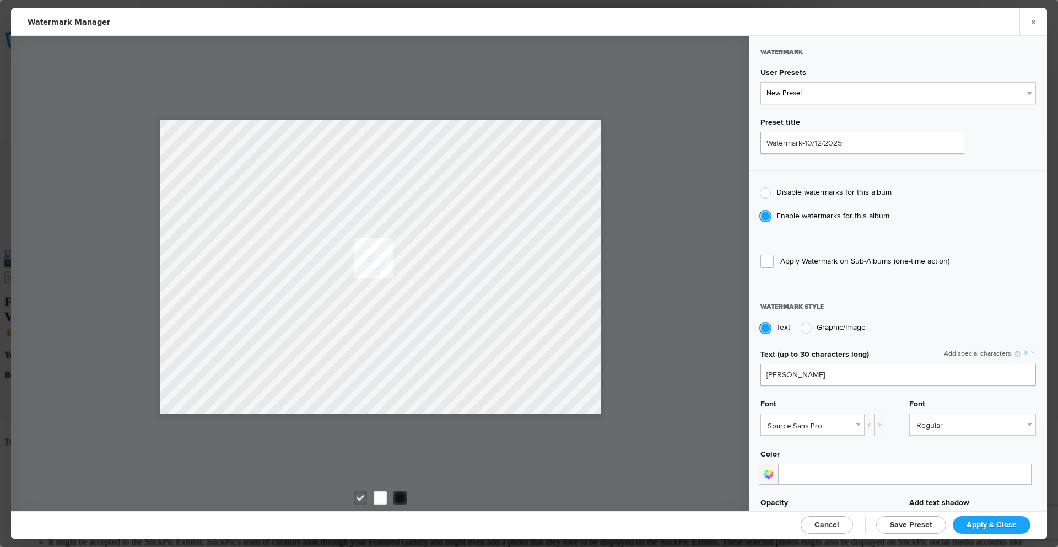
click at [851, 422] on link "Source Sans Pro" at bounding box center [812, 424] width 103 height 21
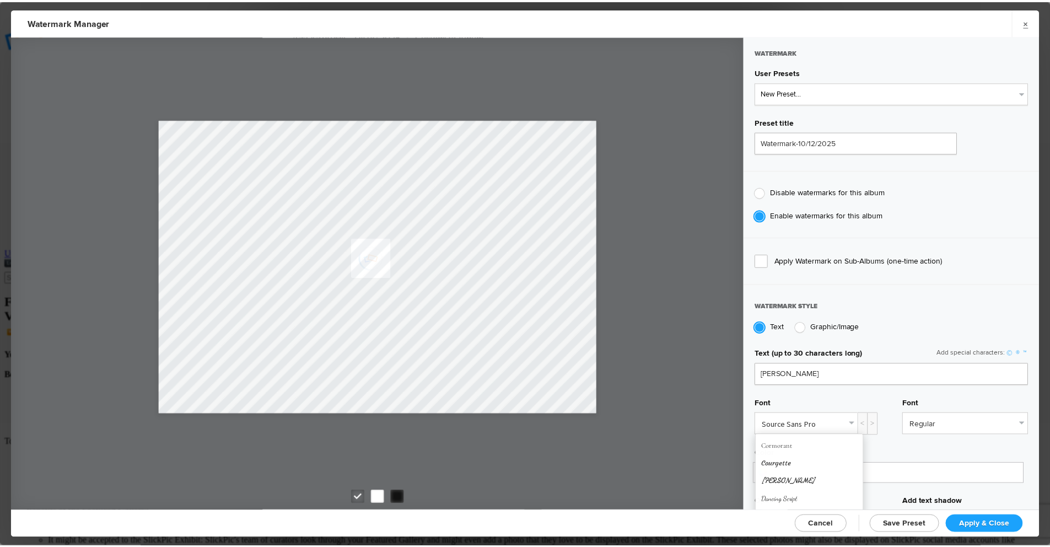
scroll to position [110, 0]
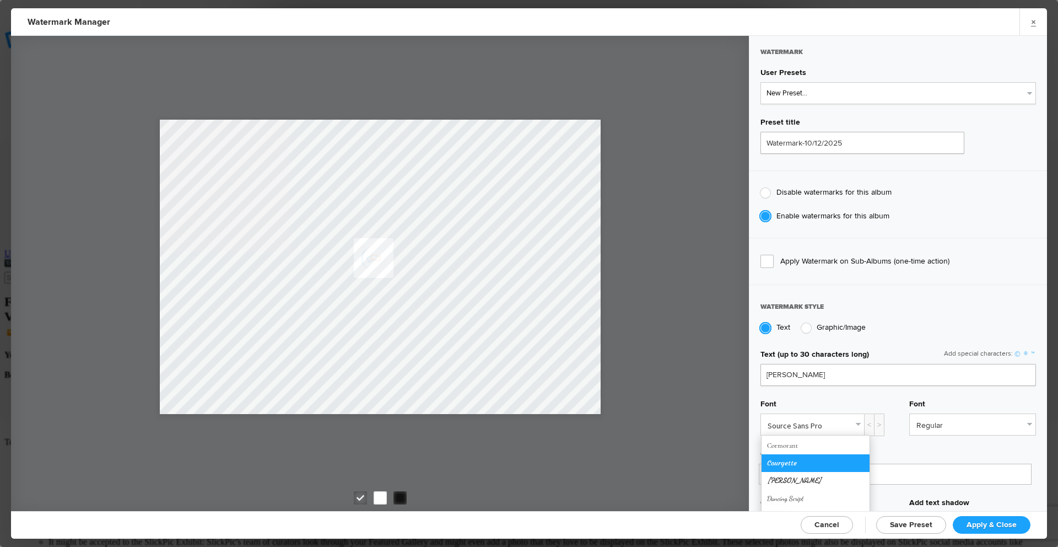
click at [810, 457] on link "Courgette" at bounding box center [815, 463] width 108 height 18
click at [988, 523] on span "Apply & Close" at bounding box center [991, 524] width 50 height 9
checkbox input "true"
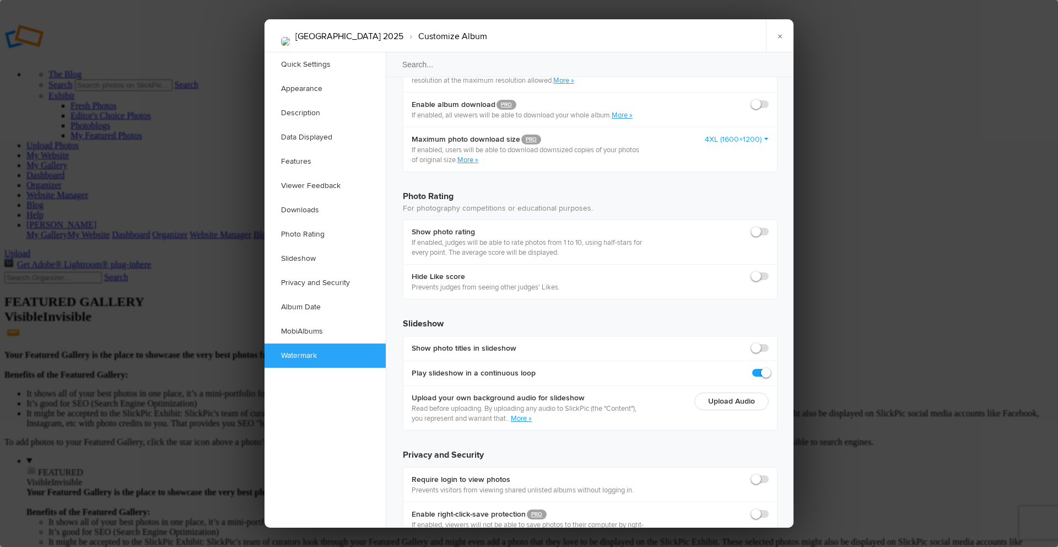
click at [779, 35] on link "×" at bounding box center [780, 35] width 28 height 33
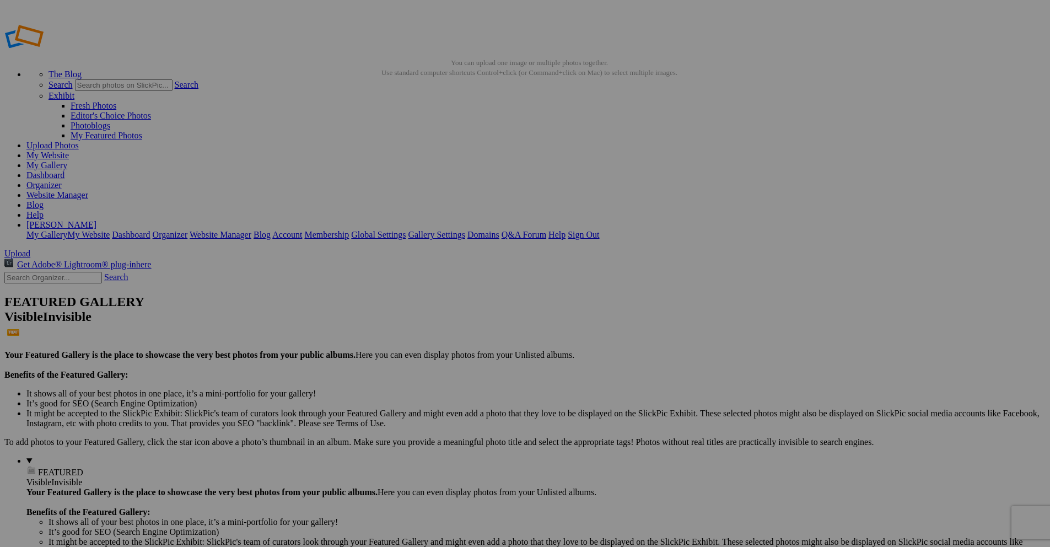
drag, startPoint x: 833, startPoint y: 201, endPoint x: 760, endPoint y: 204, distance: 73.3
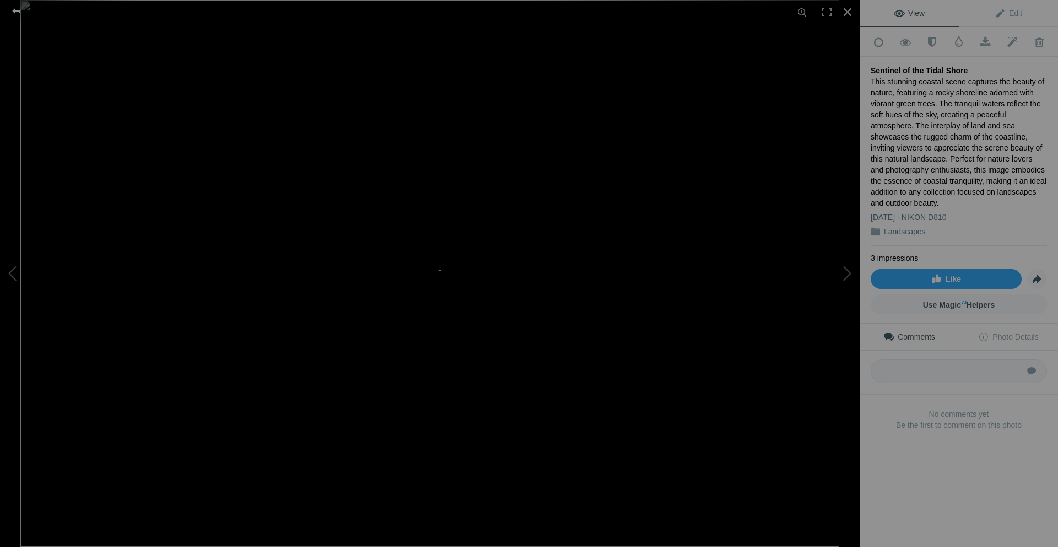
click at [11, 11] on div at bounding box center [17, 11] width 40 height 22
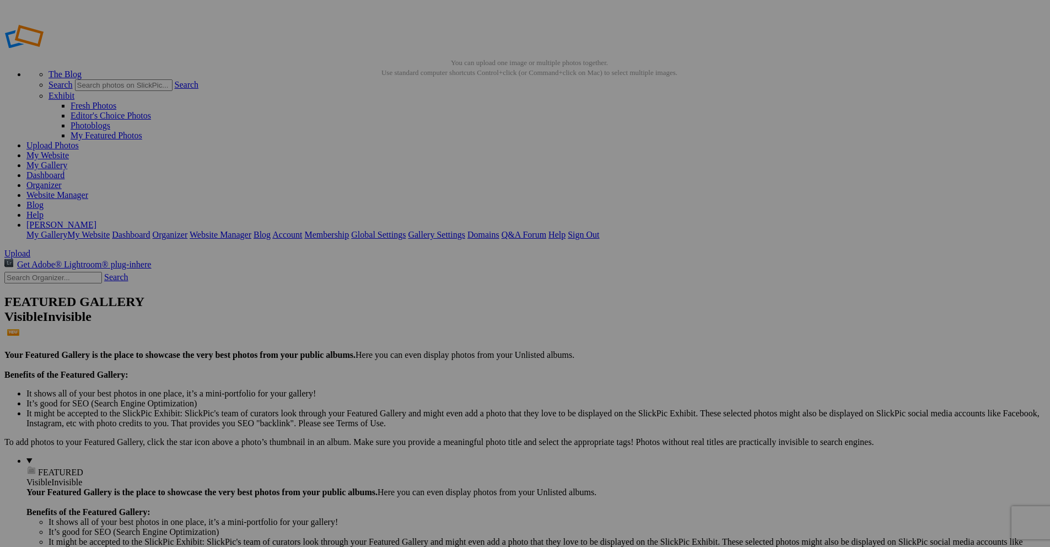
click at [452, 342] on span "Yes" at bounding box center [445, 345] width 13 height 9
drag, startPoint x: 334, startPoint y: 201, endPoint x: 290, endPoint y: 199, distance: 44.1
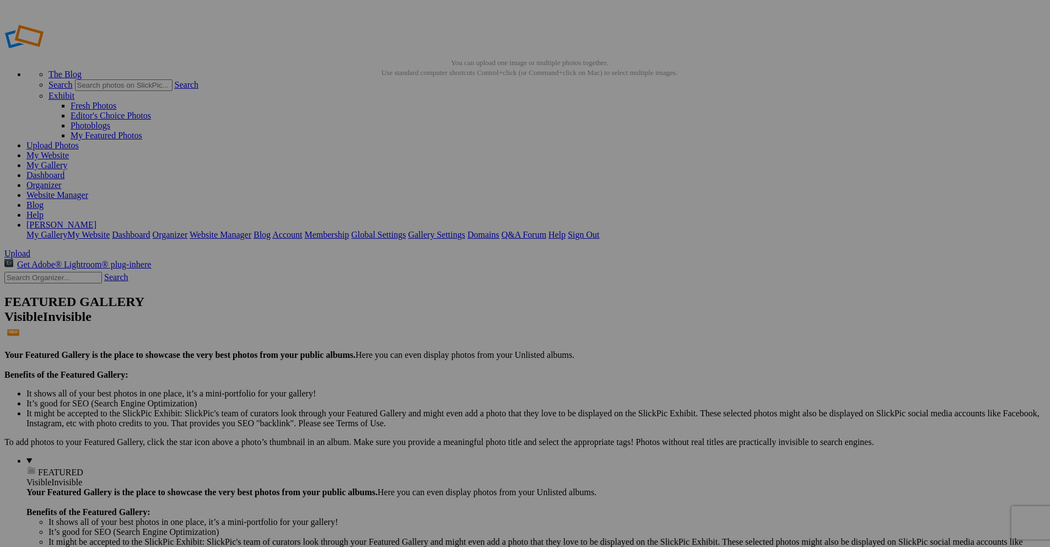
paste input "Sentinel of the Tidal Shore"
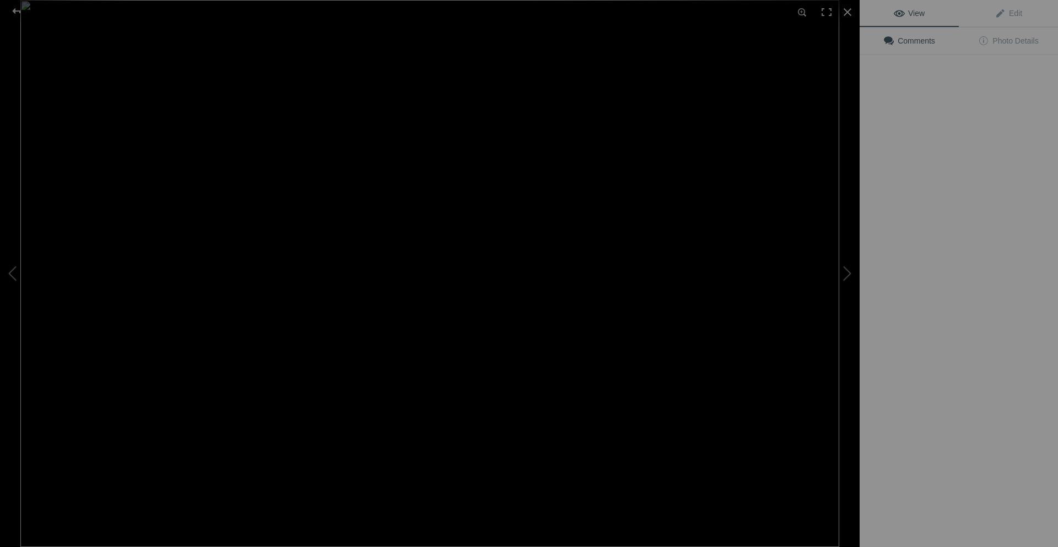
type input "Sentinel of the Tidal Shore"
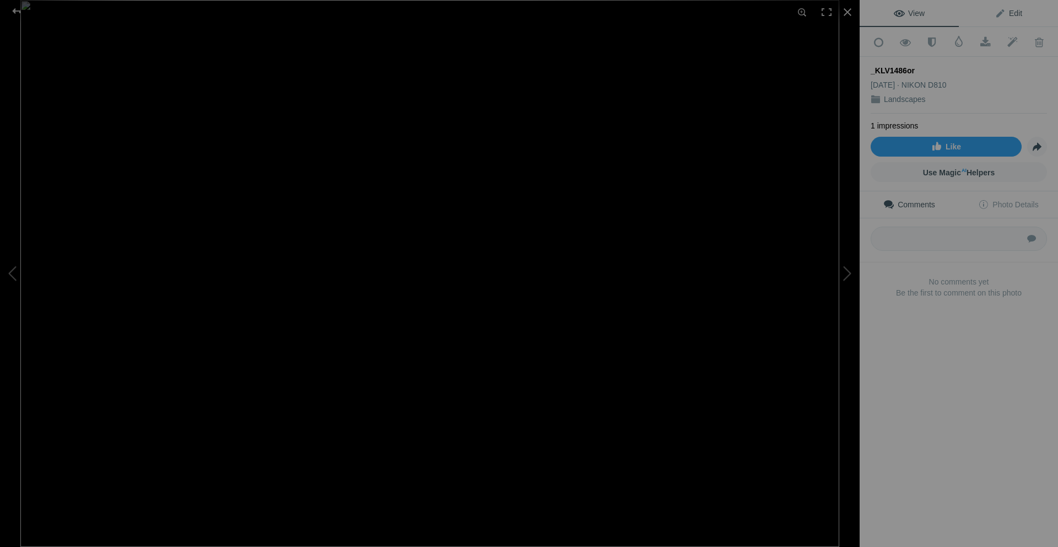
click at [1018, 14] on link "Edit" at bounding box center [1008, 13] width 99 height 26
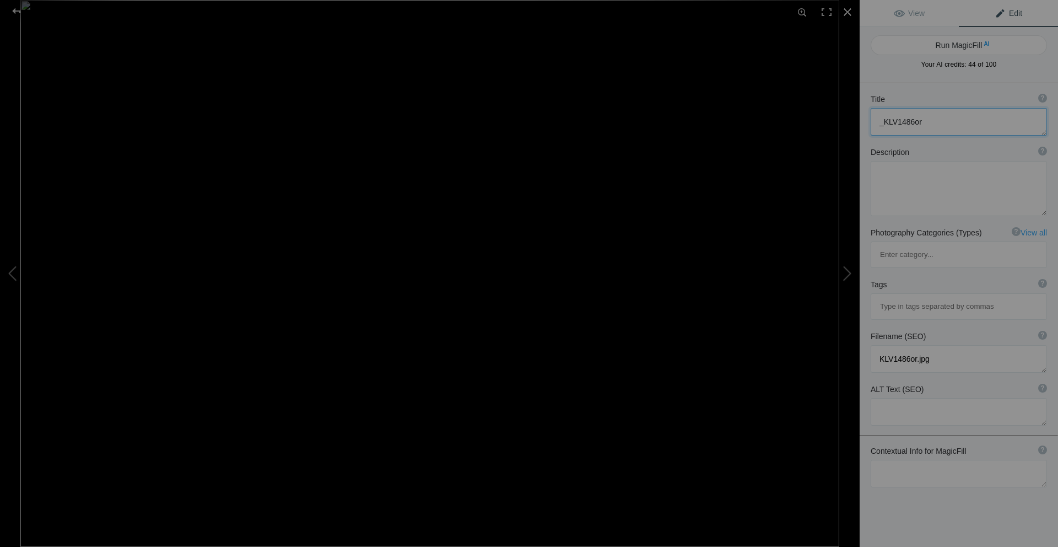
drag, startPoint x: 935, startPoint y: 117, endPoint x: 866, endPoint y: 116, distance: 68.9
click at [866, 116] on div "Title ? Photo title is one of the highest used Search Engine ranking criteria a…" at bounding box center [959, 114] width 198 height 53
paste textarea "Sentinel of the Tidal Shore"
type textarea "Sentinel of the Tidal Shore"
click at [903, 460] on textarea at bounding box center [959, 474] width 176 height 28
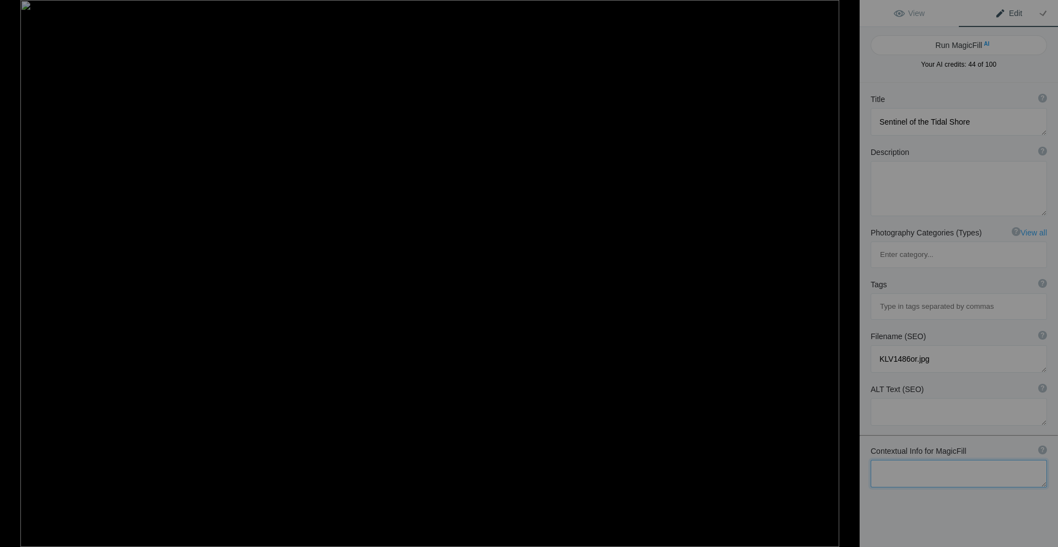
paste textarea "Sentinel of the Tidal Shore"
type textarea "Sentinel of the Tidal Shore"
click at [964, 42] on button "Run MagicFill AI" at bounding box center [959, 45] width 176 height 20
type textarea "Sentinel of the Tidal Shore - Coastal Landscape Photography"
type textarea "This stunning coastal landscape captures the essence of the Pacific shoreline, …"
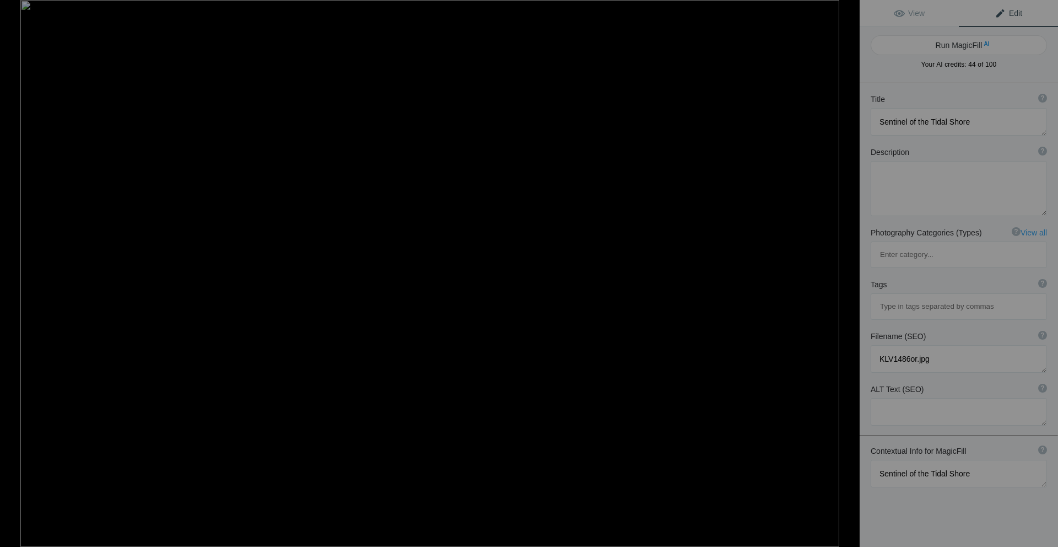
type textarea "sentinel-of-the-tidal-shore-coastal-landscape.jpg"
type textarea "Coastal landscape featuring a solitary island with lush greenery and tranquil w…"
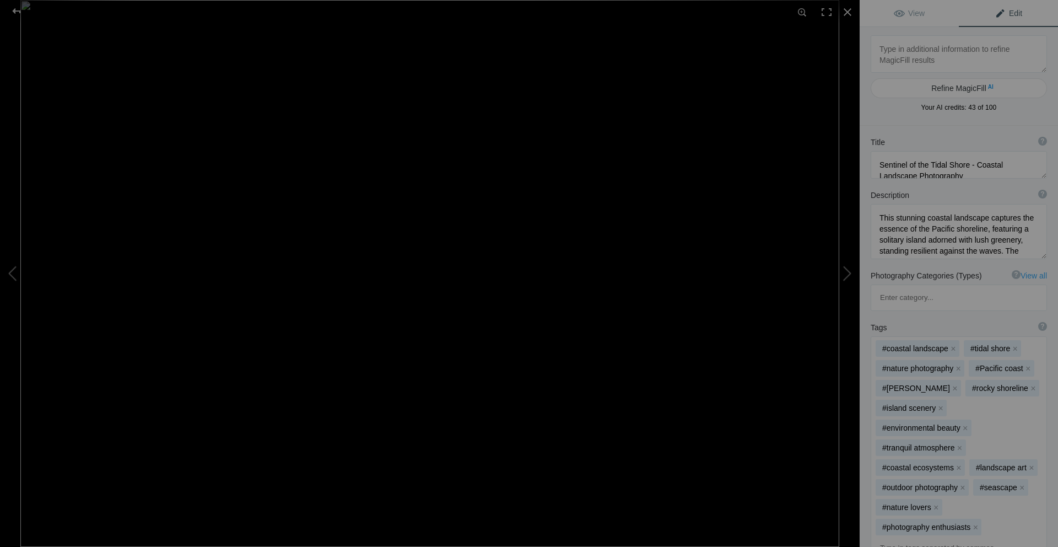
scroll to position [11, 0]
drag, startPoint x: 967, startPoint y: 167, endPoint x: 917, endPoint y: 165, distance: 50.2
click at [917, 165] on textarea at bounding box center [959, 165] width 176 height 28
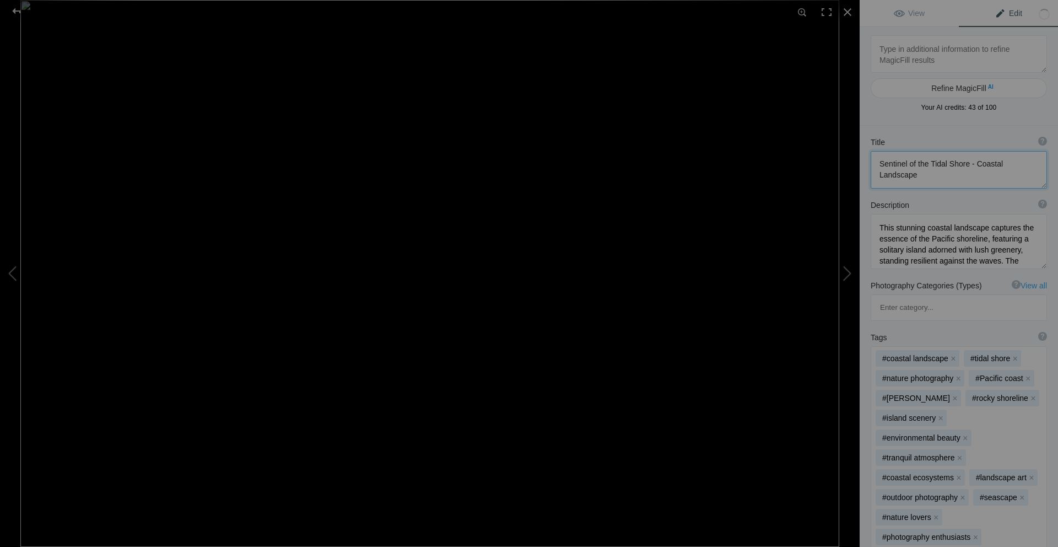
type textarea "Sentinel of the Tidal Shore - Coastal Landscape"
click at [17, 8] on div at bounding box center [17, 11] width 40 height 22
